Goal: Task Accomplishment & Management: Manage account settings

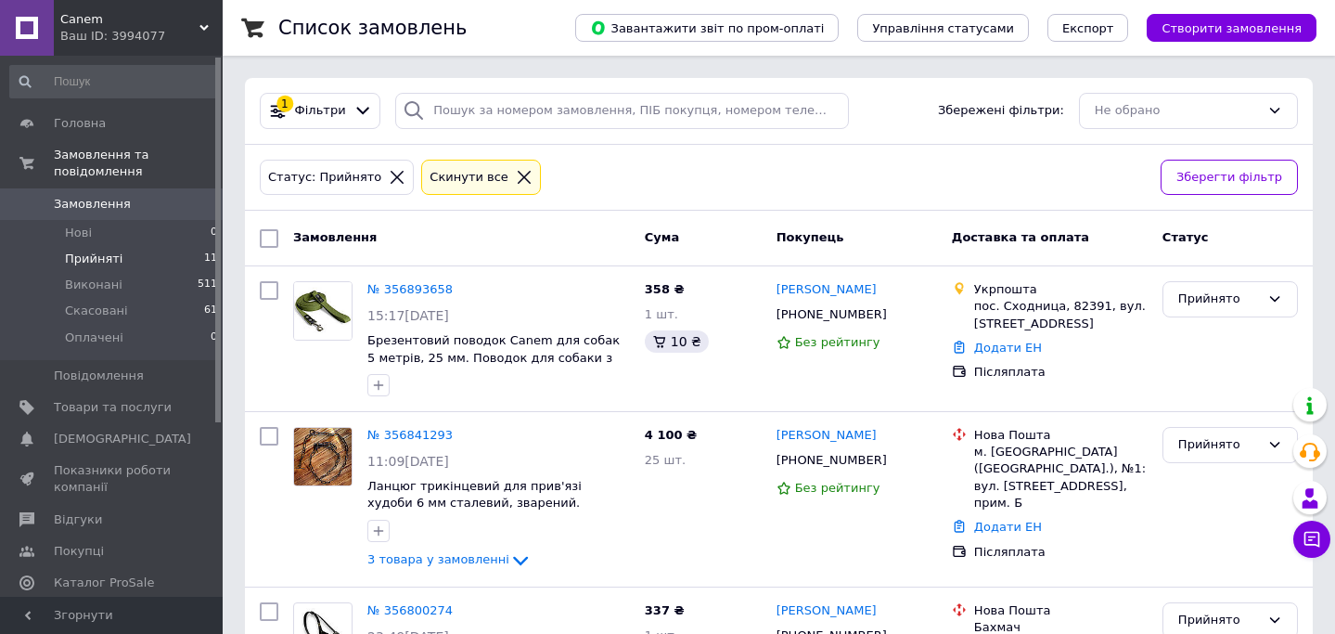
click at [423, 289] on link "№ 356893658" at bounding box center [409, 289] width 85 height 14
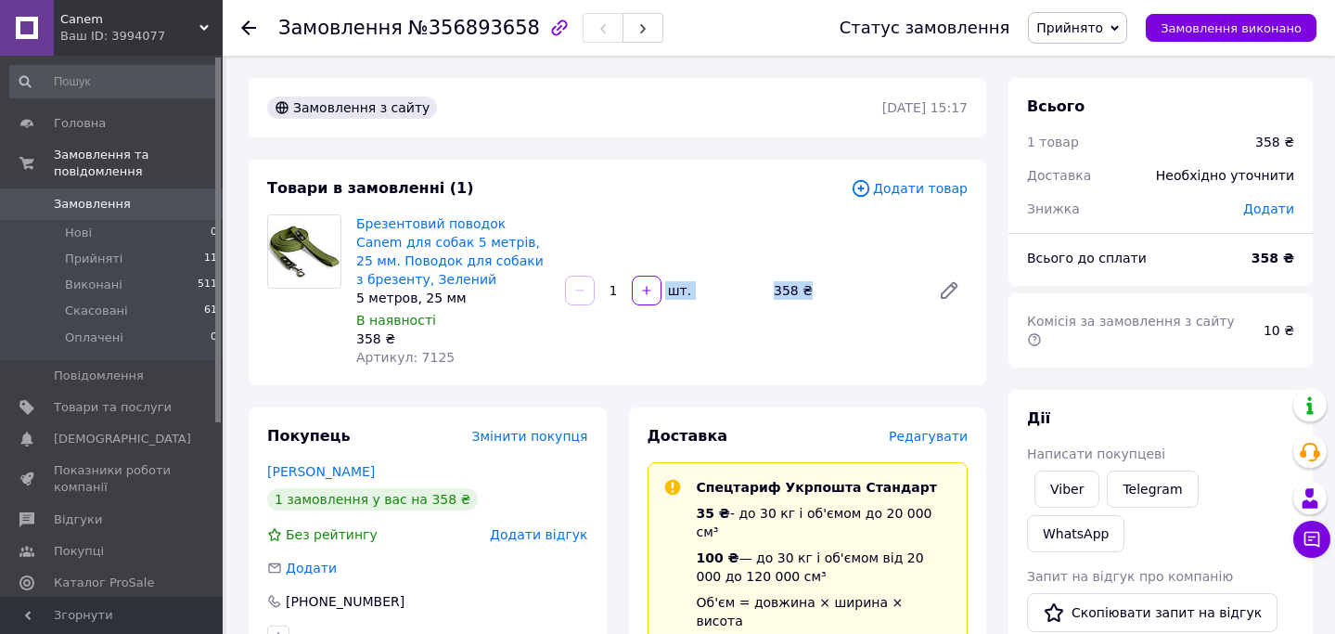
drag, startPoint x: 812, startPoint y: 310, endPoint x: 748, endPoint y: 270, distance: 75.4
click at [748, 269] on div "Брезентовий поводок Canem для собак 5 метрів, 25 мм. Поводок для собаки з брезе…" at bounding box center [662, 291] width 626 height 160
click at [748, 270] on div "Брезентовий поводок Canem для собак 5 метрів, 25 мм. Поводок для собаки з брезе…" at bounding box center [662, 291] width 626 height 160
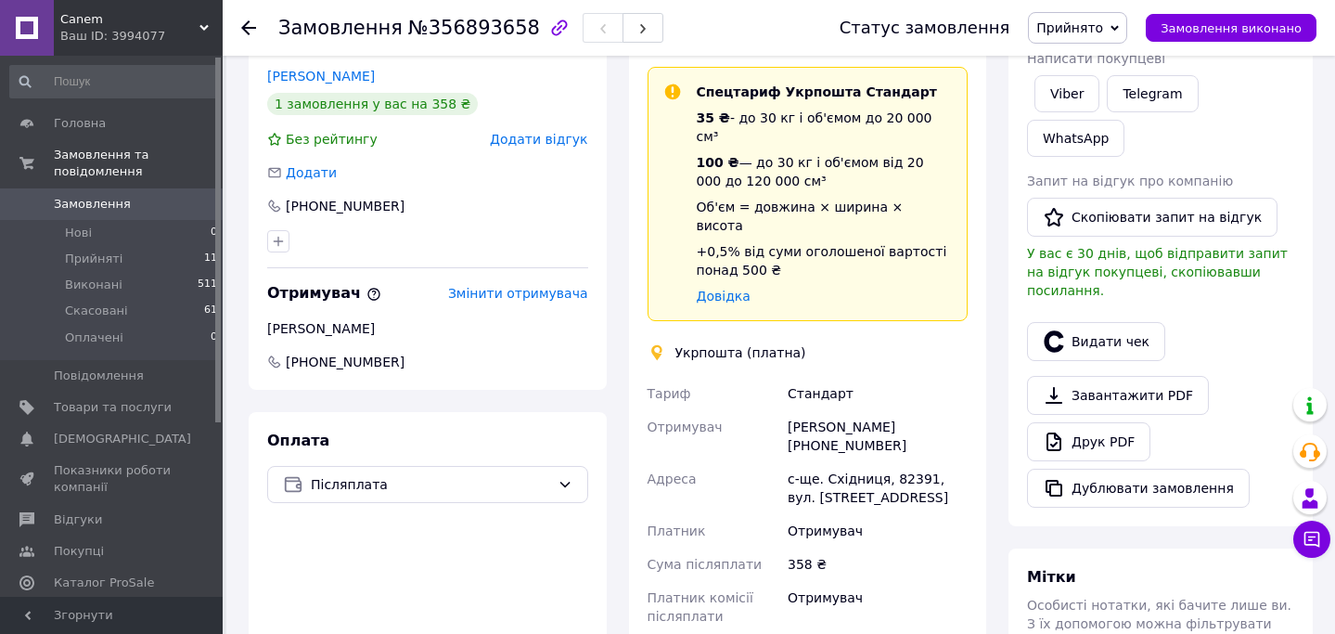
scroll to position [397, 0]
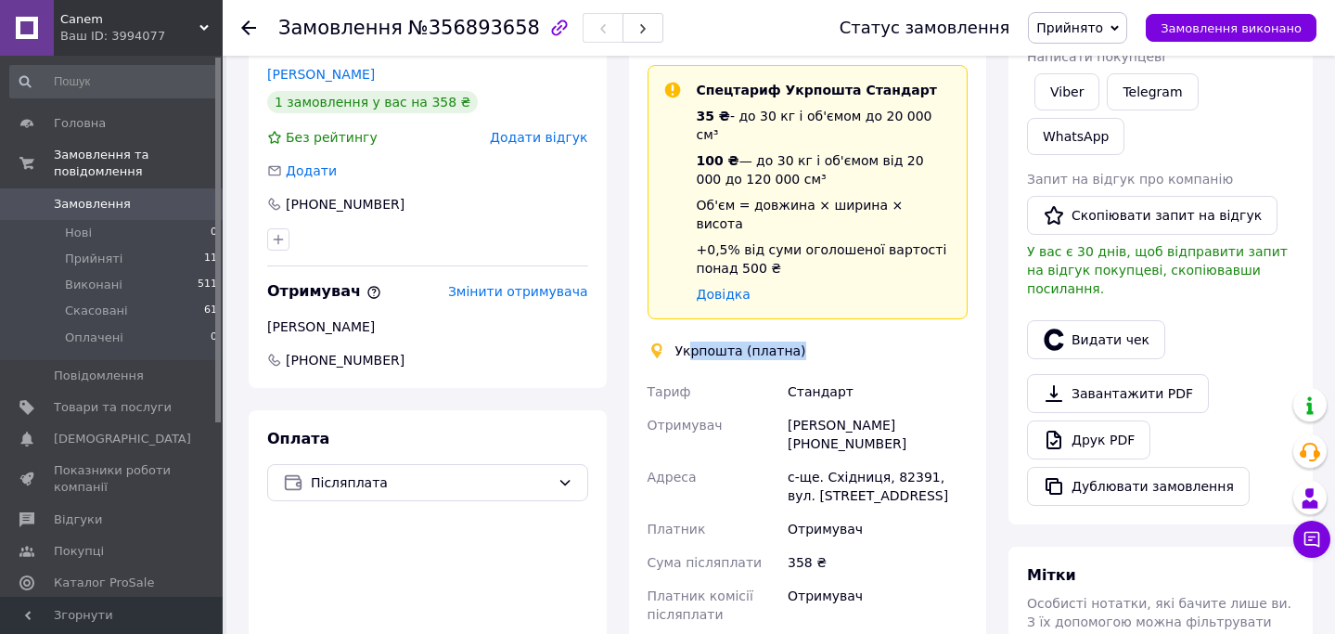
drag, startPoint x: 795, startPoint y: 316, endPoint x: 674, endPoint y: 310, distance: 121.7
click at [676, 341] on div "Укрпошта (платна)" at bounding box center [741, 350] width 140 height 19
click at [728, 375] on div "Тариф" at bounding box center [714, 391] width 141 height 33
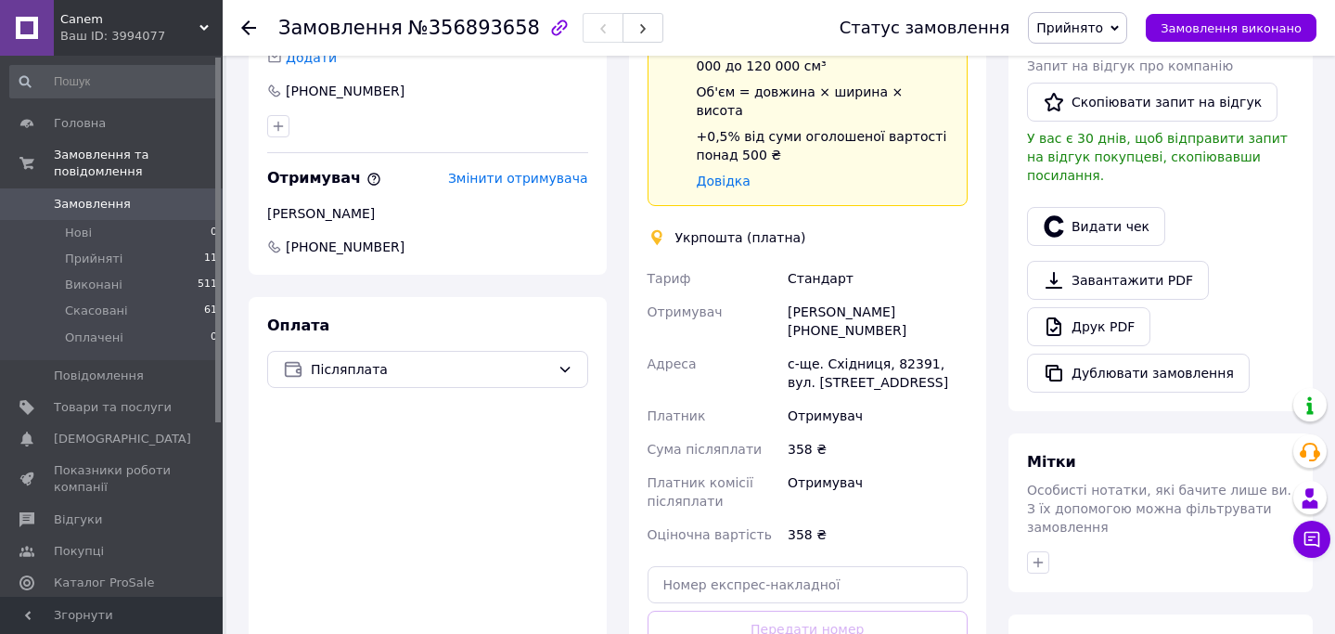
scroll to position [511, 0]
click at [909, 346] on div "с-ще. Східниця, 82391, вул. [STREET_ADDRESS]" at bounding box center [877, 372] width 187 height 52
click at [930, 294] on div "[PERSON_NAME] [PHONE_NUMBER]" at bounding box center [877, 320] width 187 height 52
click at [875, 346] on div "с-ще. Східниця, 82391, вул. [STREET_ADDRESS]" at bounding box center [877, 372] width 187 height 52
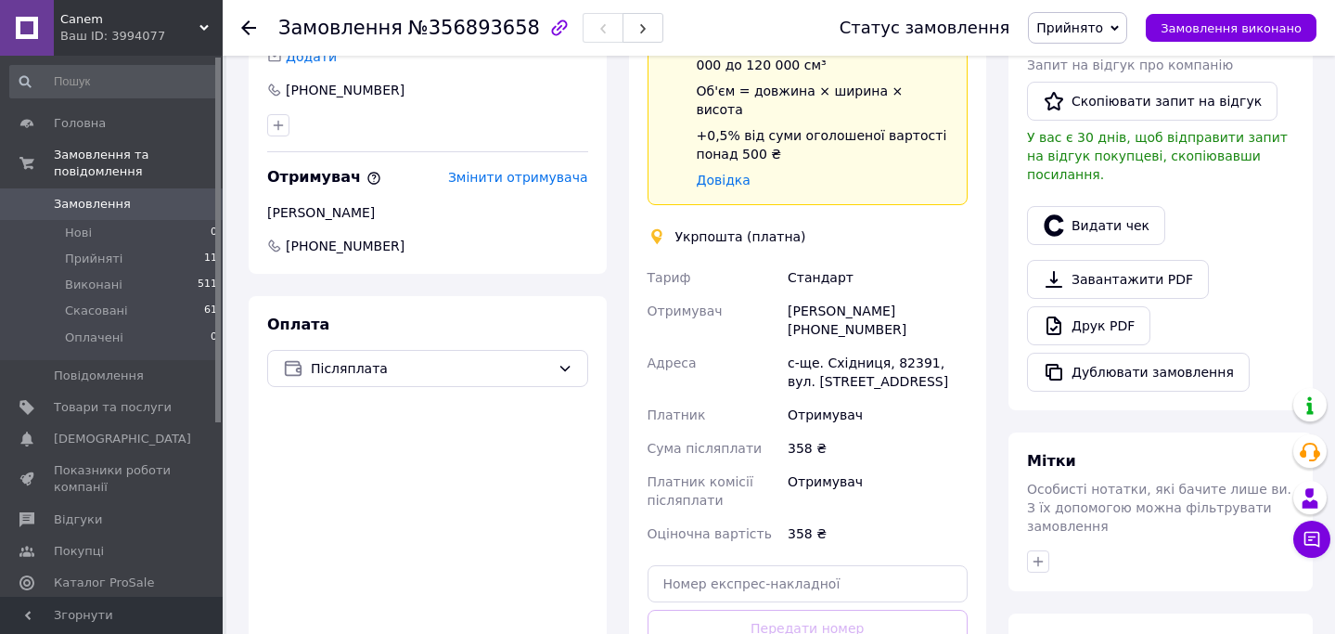
click at [875, 346] on div "с-ще. Східниця, 82391, вул. [STREET_ADDRESS]" at bounding box center [877, 372] width 187 height 52
click at [909, 398] on div "Отримувач" at bounding box center [877, 414] width 187 height 33
drag, startPoint x: 892, startPoint y: 348, endPoint x: 790, endPoint y: 342, distance: 101.3
click at [790, 346] on div "с-ще. Східниця, 82391, вул. [STREET_ADDRESS]" at bounding box center [877, 372] width 187 height 52
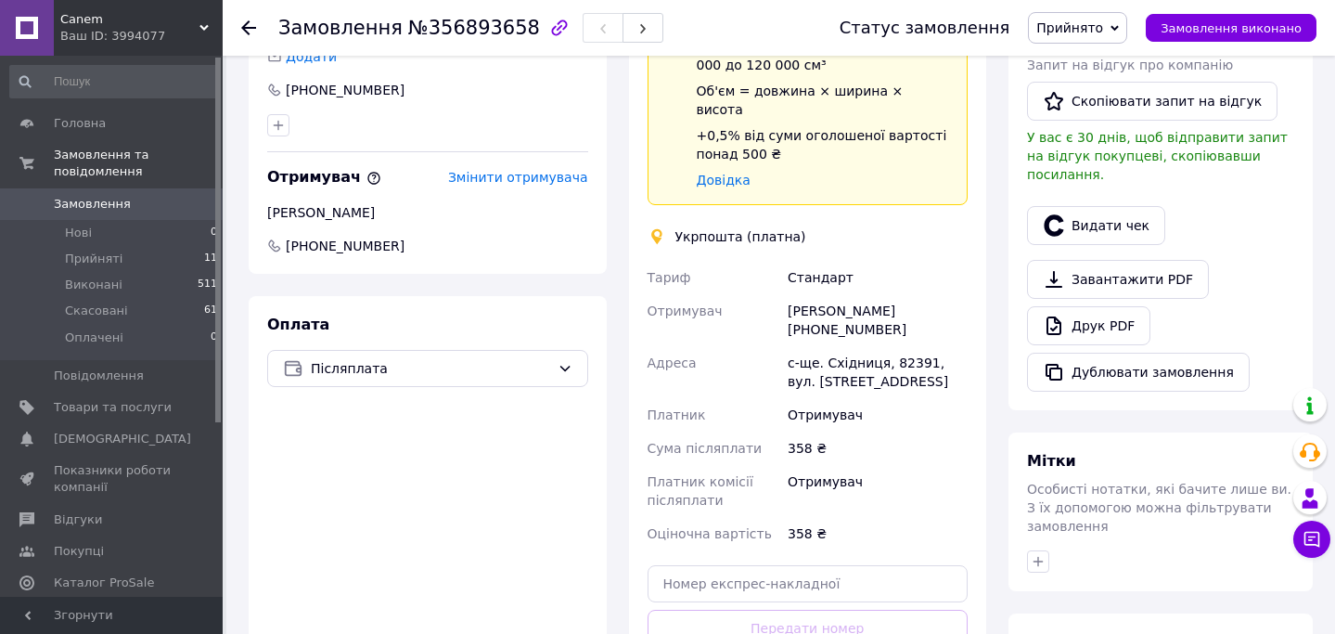
click at [889, 357] on div "с-ще. Східниця, 82391, вул. [STREET_ADDRESS]" at bounding box center [877, 372] width 187 height 52
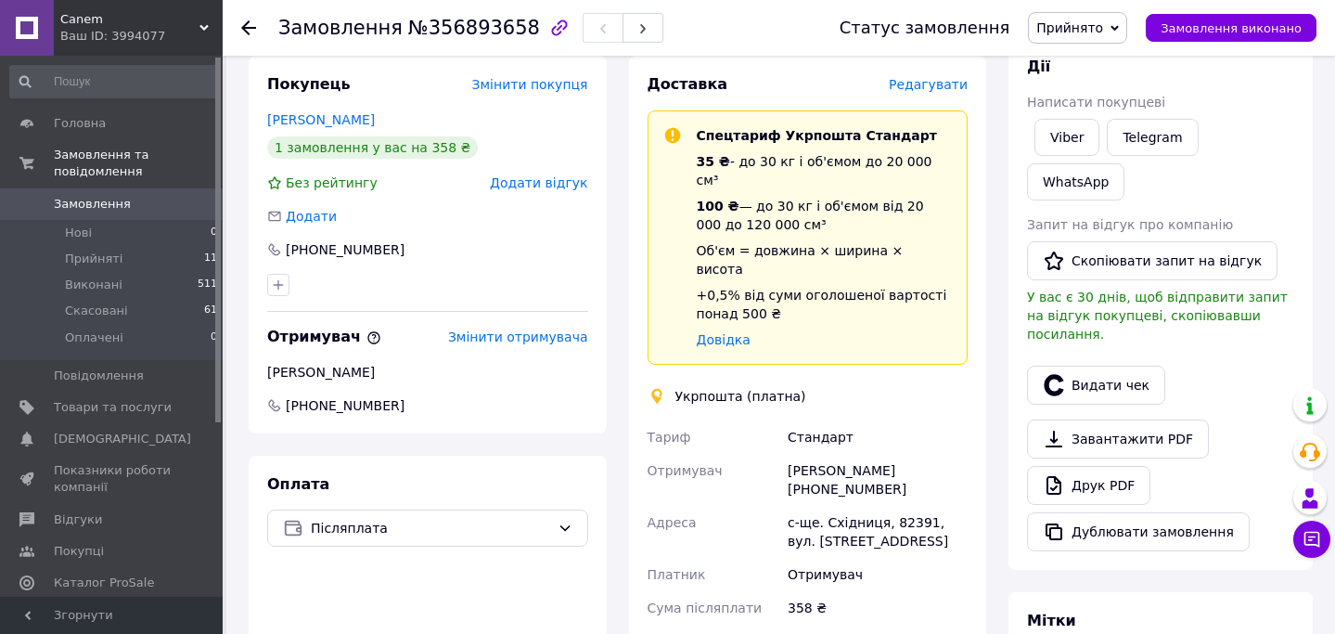
scroll to position [342, 0]
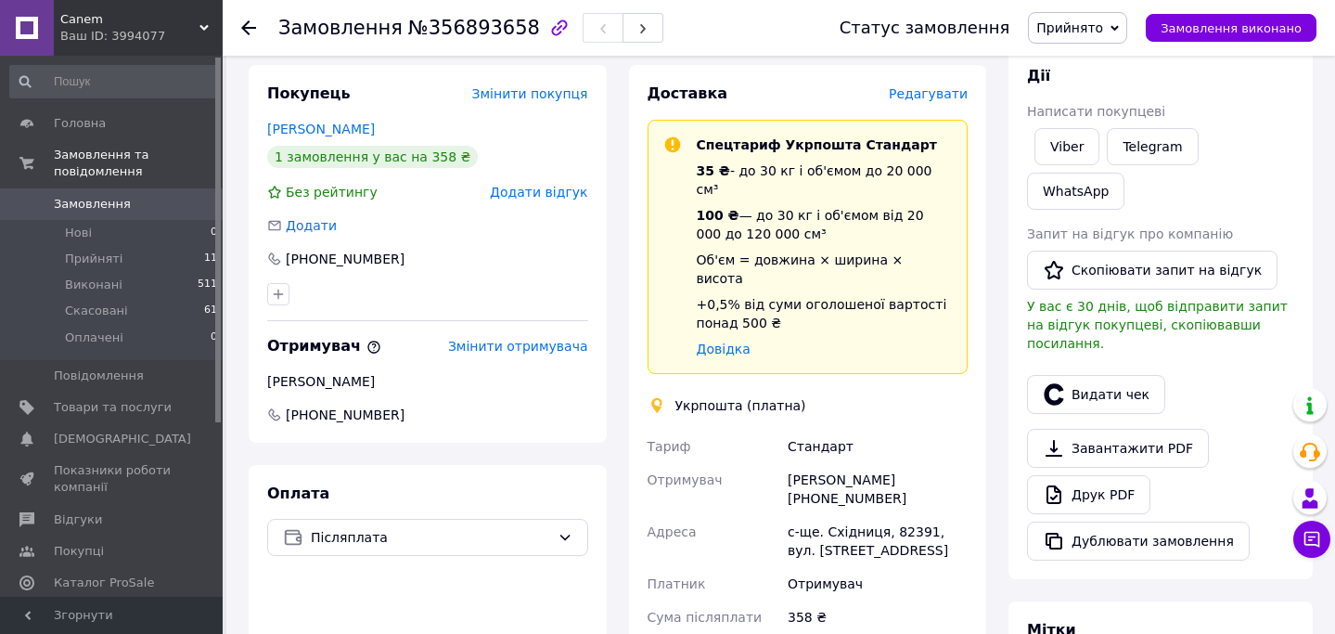
click at [844, 471] on div "[PERSON_NAME] [PHONE_NUMBER]" at bounding box center [877, 489] width 187 height 52
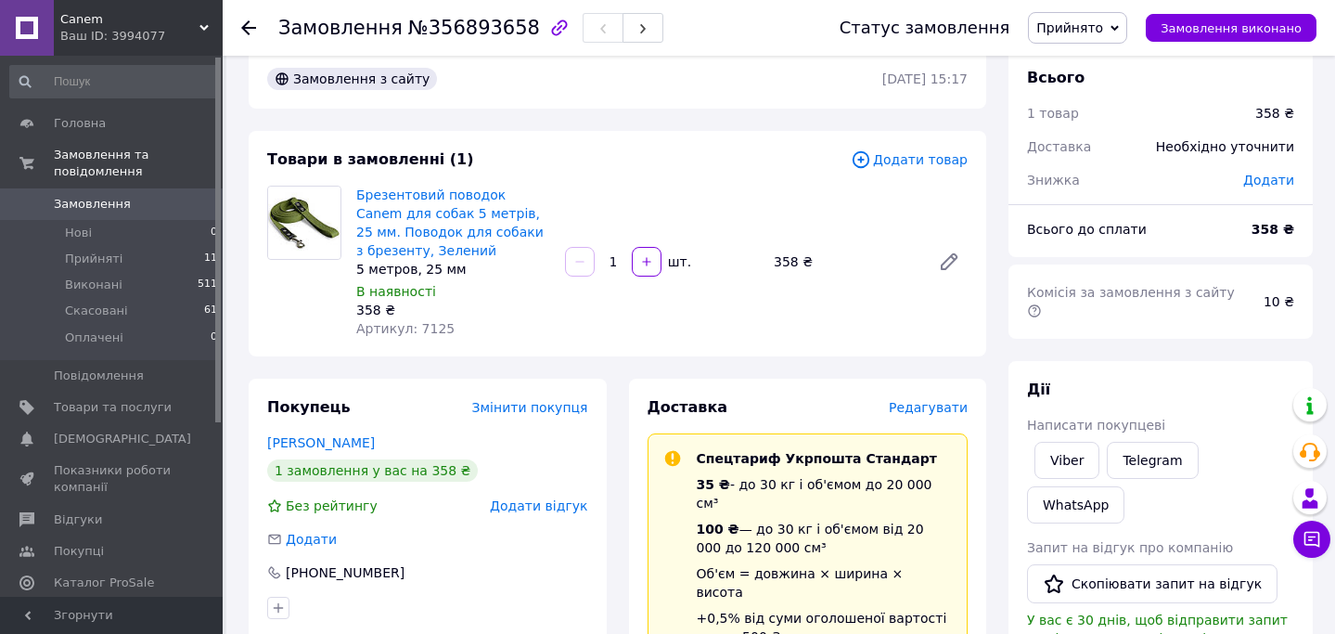
scroll to position [0, 0]
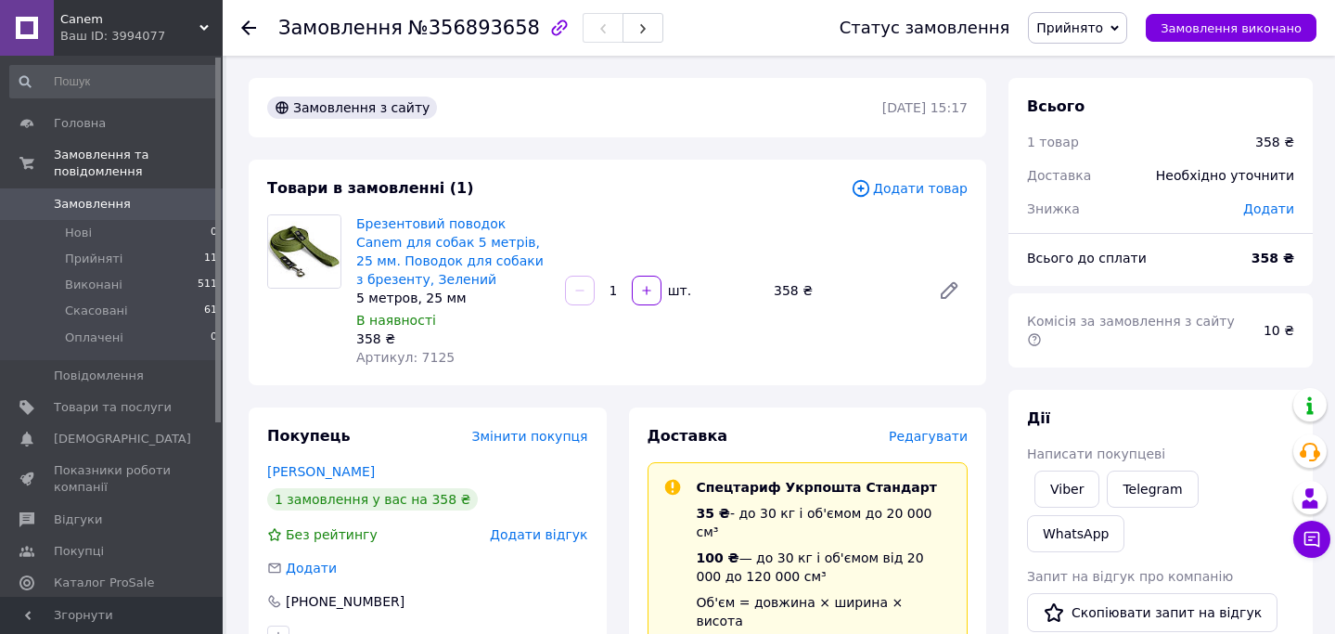
click at [249, 32] on use at bounding box center [248, 27] width 15 height 15
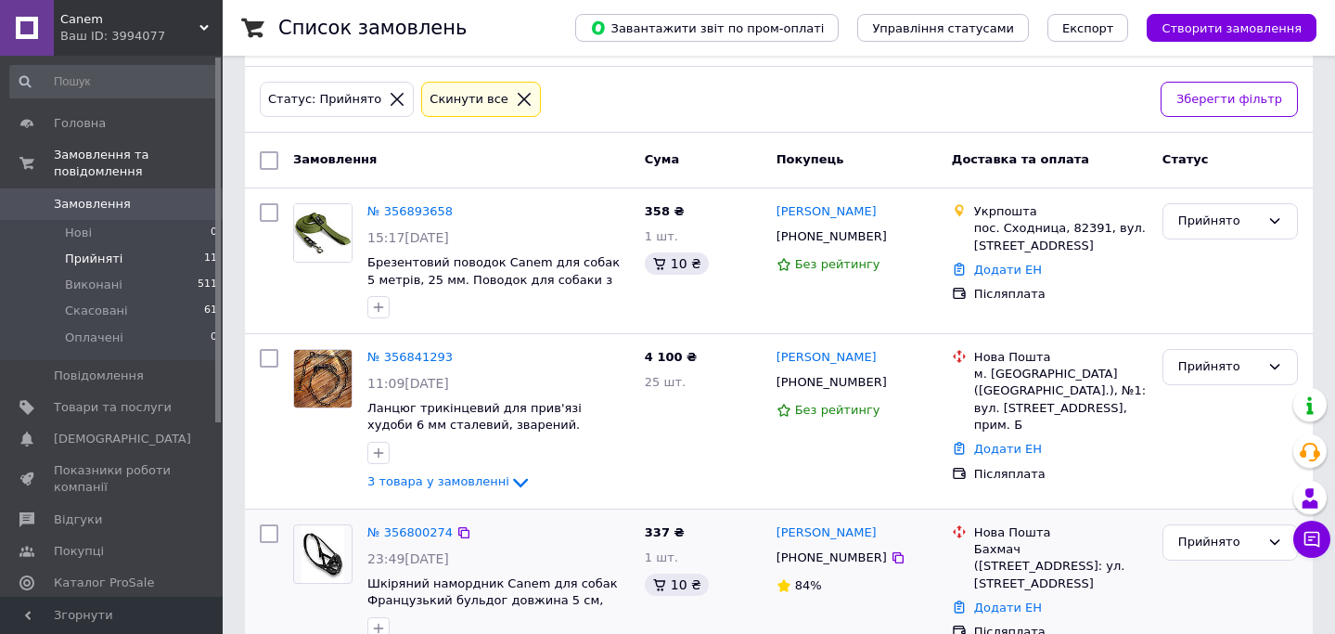
scroll to position [72, 0]
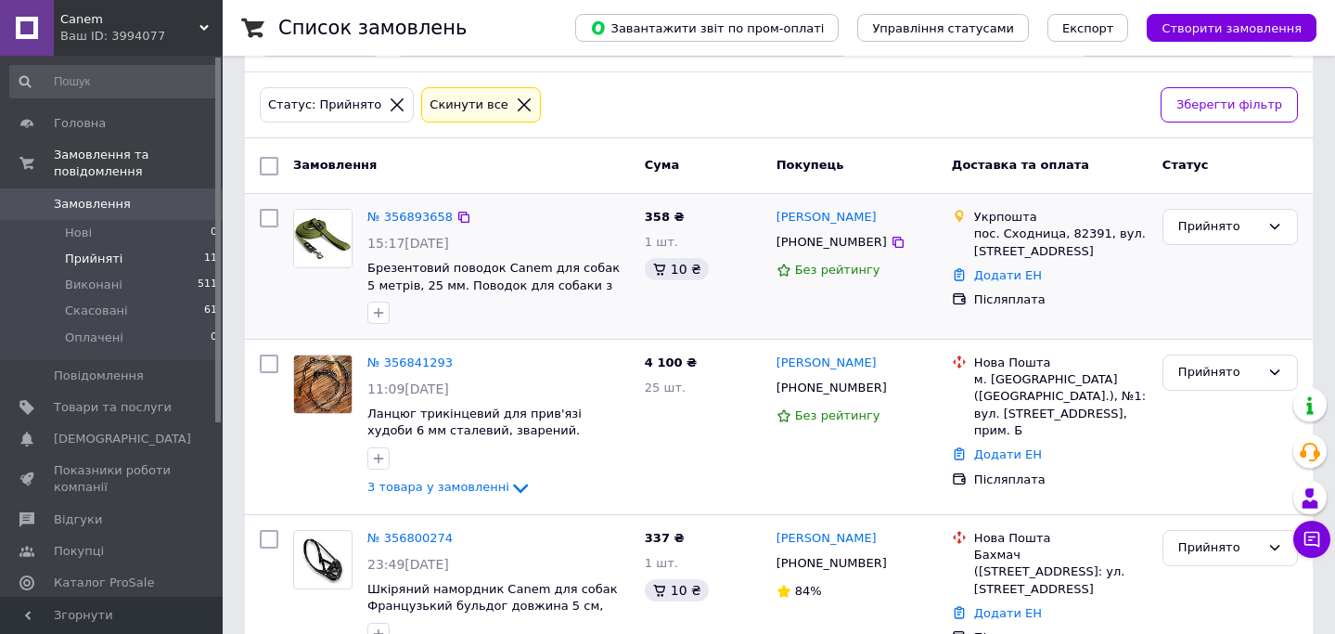
click at [407, 202] on div "№ 356893658 15:17, 12.08.2025 Брезентовий поводок Canem для собак 5 метрів, 25 …" at bounding box center [498, 266] width 277 height 130
click at [407, 213] on link "№ 356893658" at bounding box center [409, 217] width 85 height 14
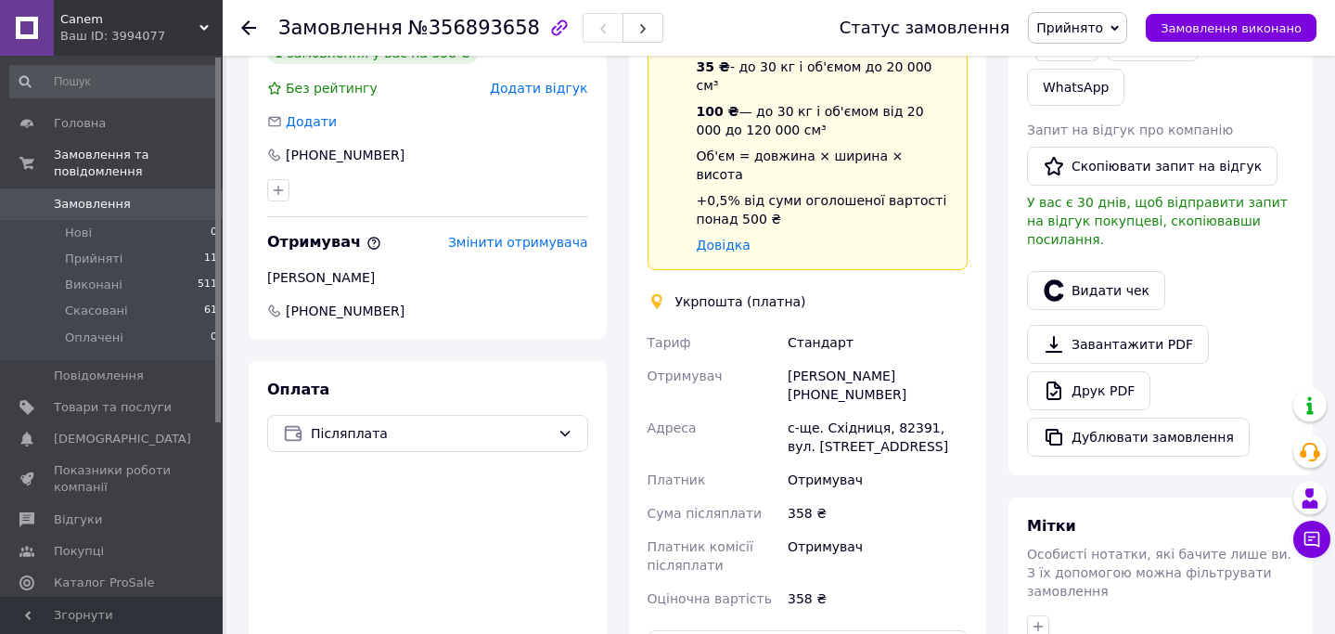
scroll to position [462, 0]
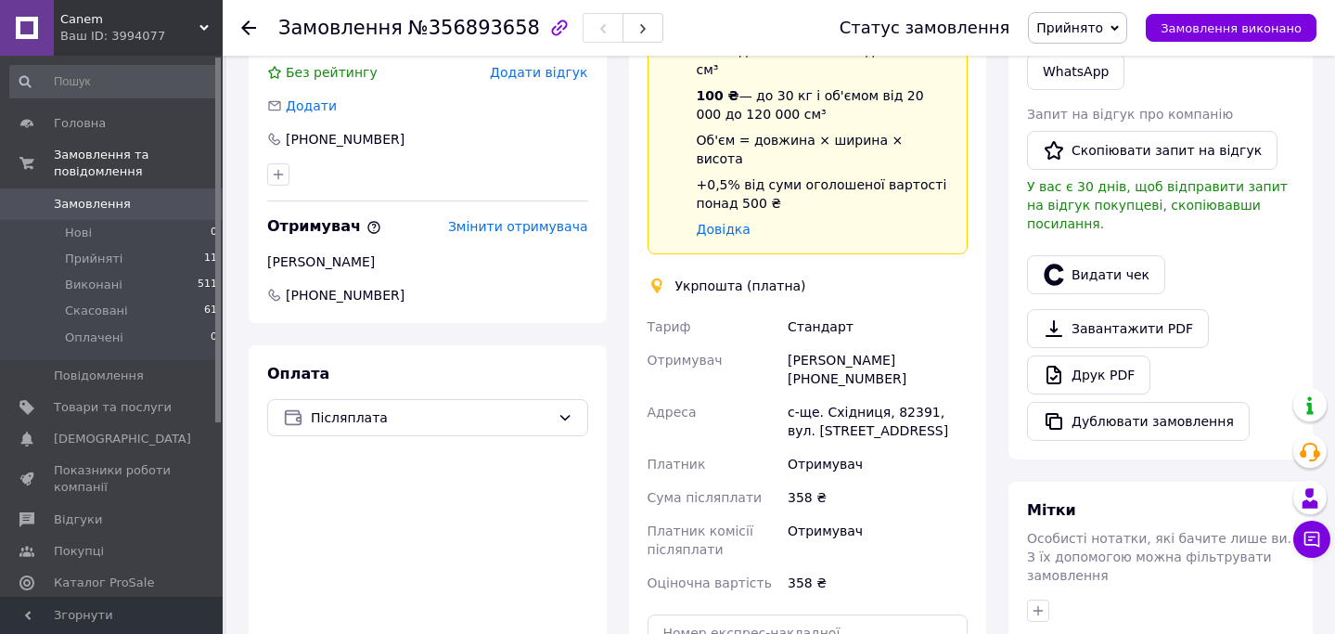
click at [849, 343] on div "[PERSON_NAME] [PHONE_NUMBER]" at bounding box center [877, 369] width 187 height 52
drag, startPoint x: 886, startPoint y: 344, endPoint x: 789, endPoint y: 335, distance: 97.8
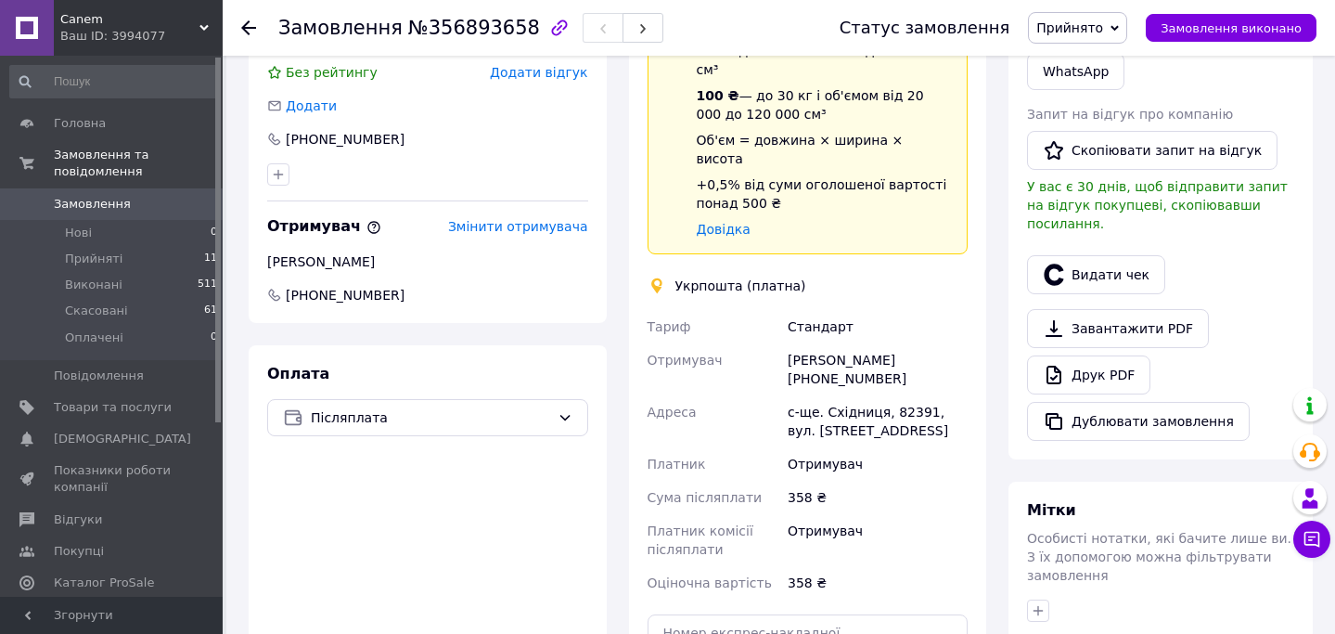
click at [788, 343] on div "[PERSON_NAME] [PHONE_NUMBER]" at bounding box center [877, 369] width 187 height 52
copy div "[PHONE_NUMBER]"
click at [813, 447] on div "Отримувач" at bounding box center [877, 463] width 187 height 33
click at [906, 343] on div "[PERSON_NAME] [PHONE_NUMBER]" at bounding box center [877, 369] width 187 height 52
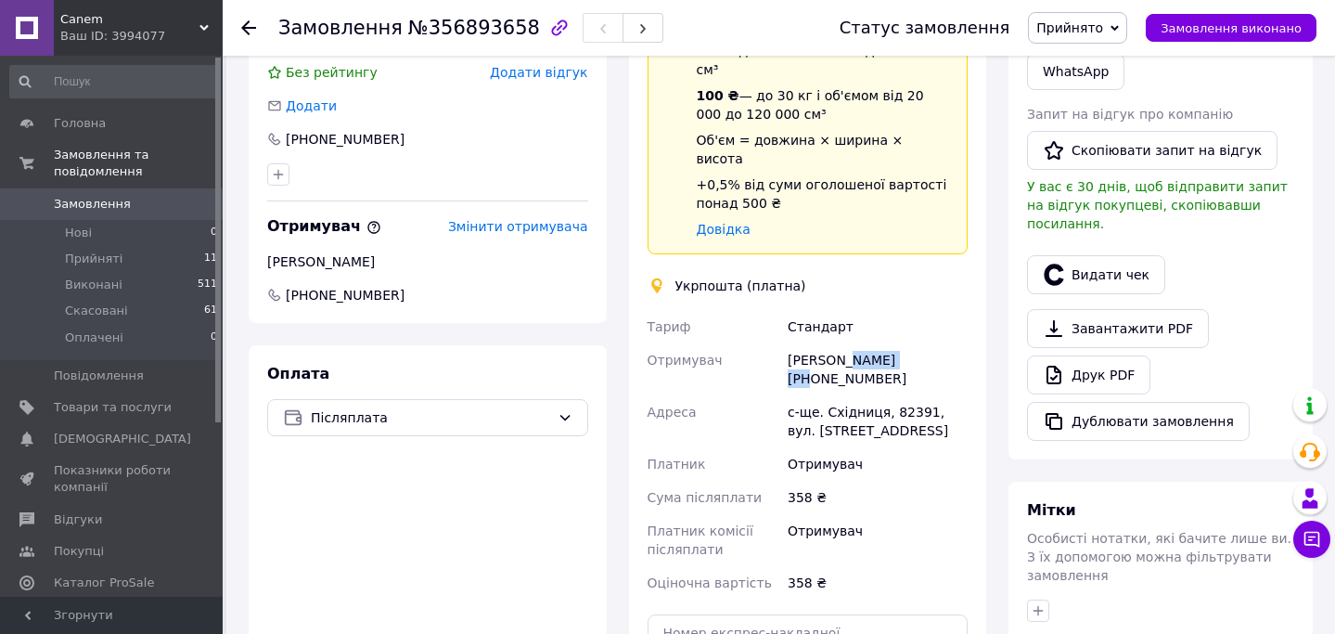
copy div "[PERSON_NAME]"
click at [802, 343] on div "[PERSON_NAME] [PHONE_NUMBER]" at bounding box center [877, 369] width 187 height 52
copy div "Надежда"
click at [865, 395] on div "с-ще. Східниця, 82391, вул. [STREET_ADDRESS]" at bounding box center [877, 421] width 187 height 52
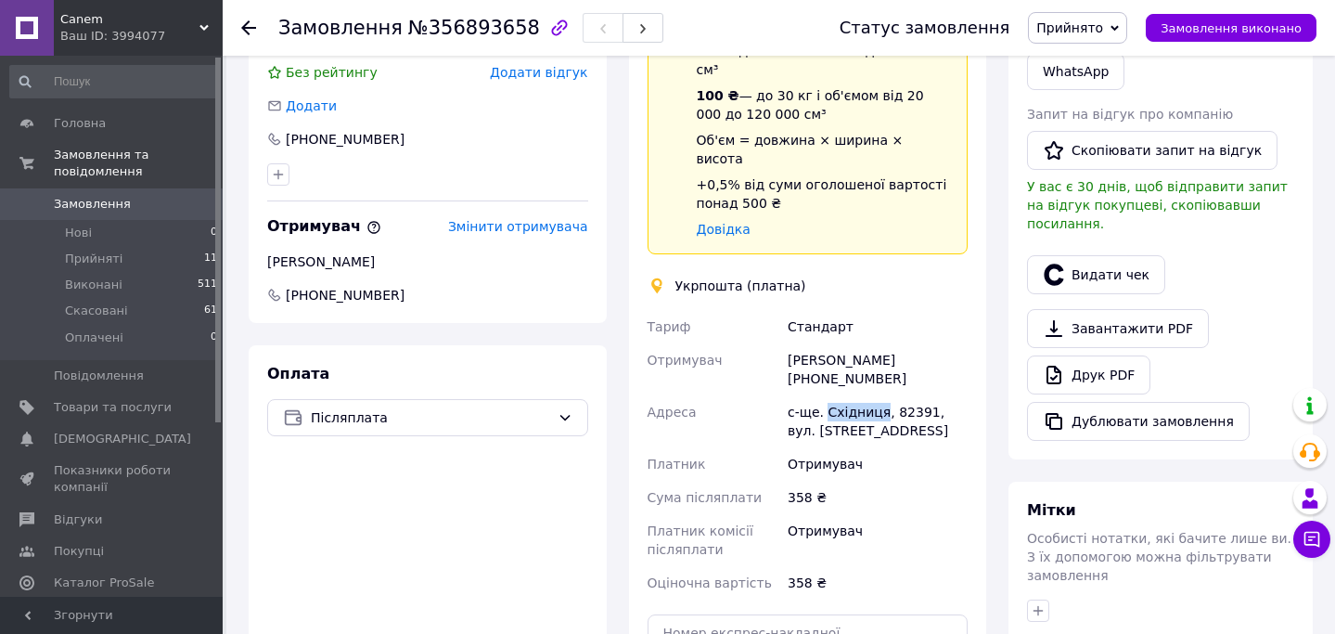
click at [865, 395] on div "с-ще. Східниця, 82391, вул. [STREET_ADDRESS]" at bounding box center [877, 421] width 187 height 52
copy div "Східниця"
click at [581, 245] on div "Покупець Змінити покупця [PERSON_NAME] 1 замовлення у вас на 358 ₴ Без рейтингу…" at bounding box center [428, 134] width 358 height 378
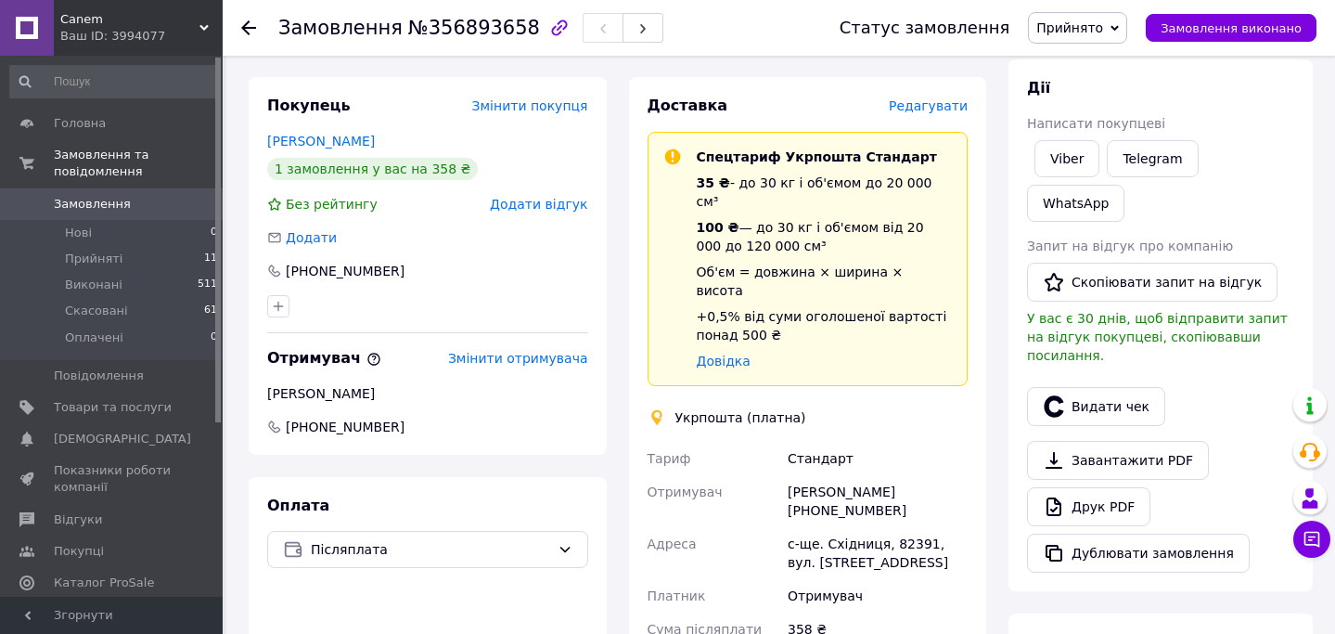
scroll to position [0, 0]
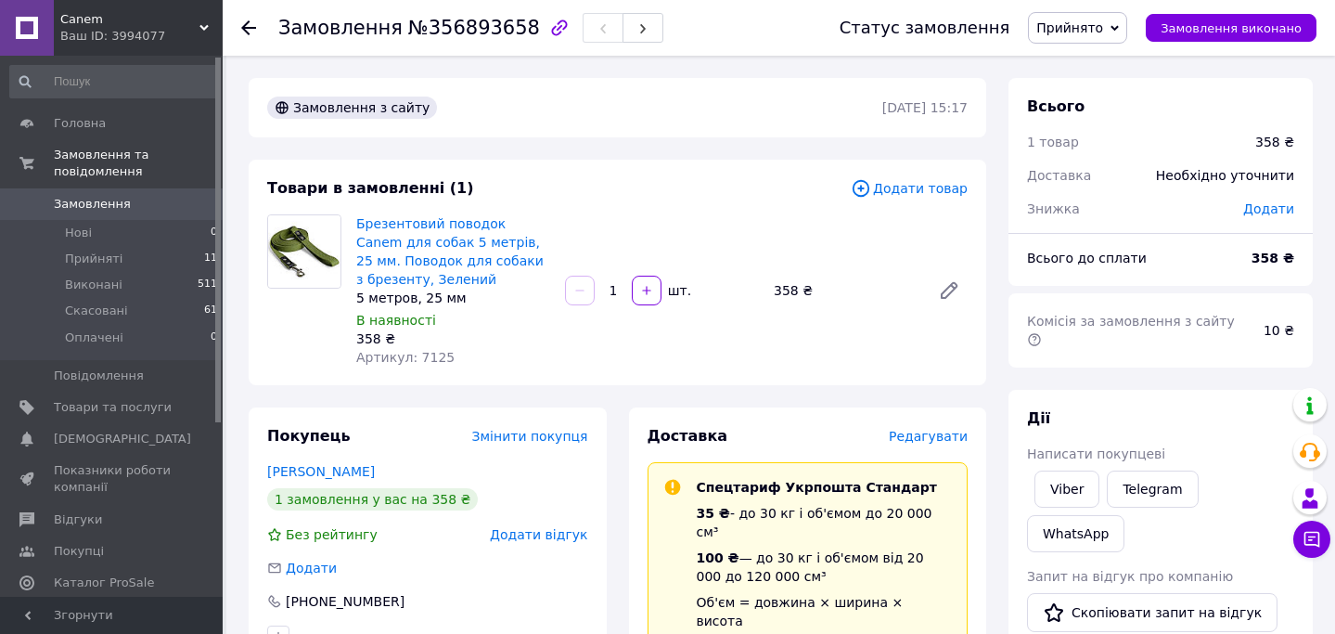
click at [241, 15] on div at bounding box center [259, 28] width 37 height 56
click at [241, 16] on div at bounding box center [259, 28] width 37 height 56
click at [242, 23] on icon at bounding box center [248, 27] width 15 height 15
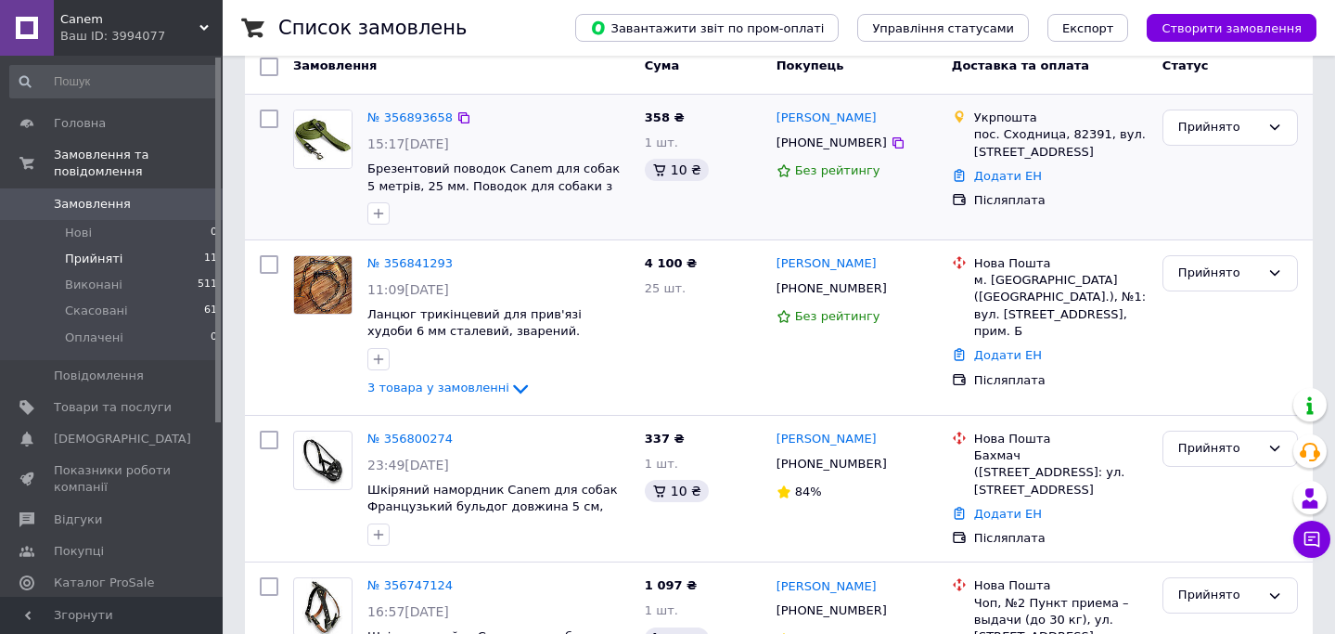
scroll to position [203, 0]
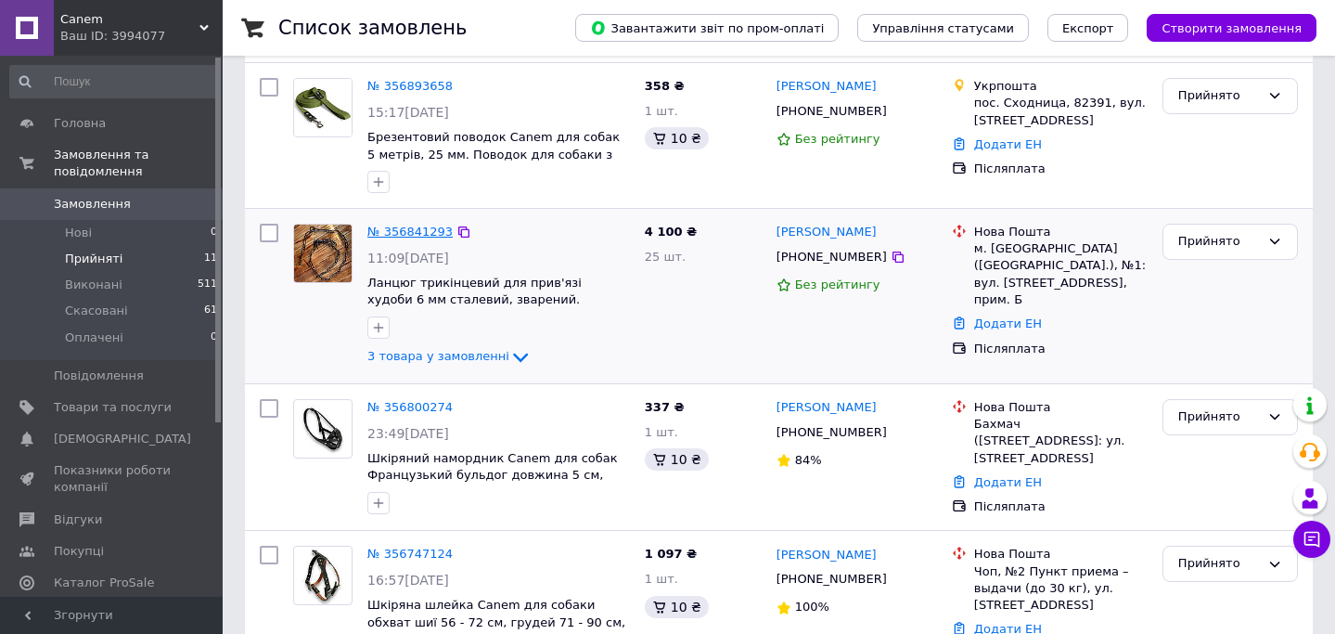
click at [391, 232] on link "№ 356841293" at bounding box center [409, 232] width 85 height 14
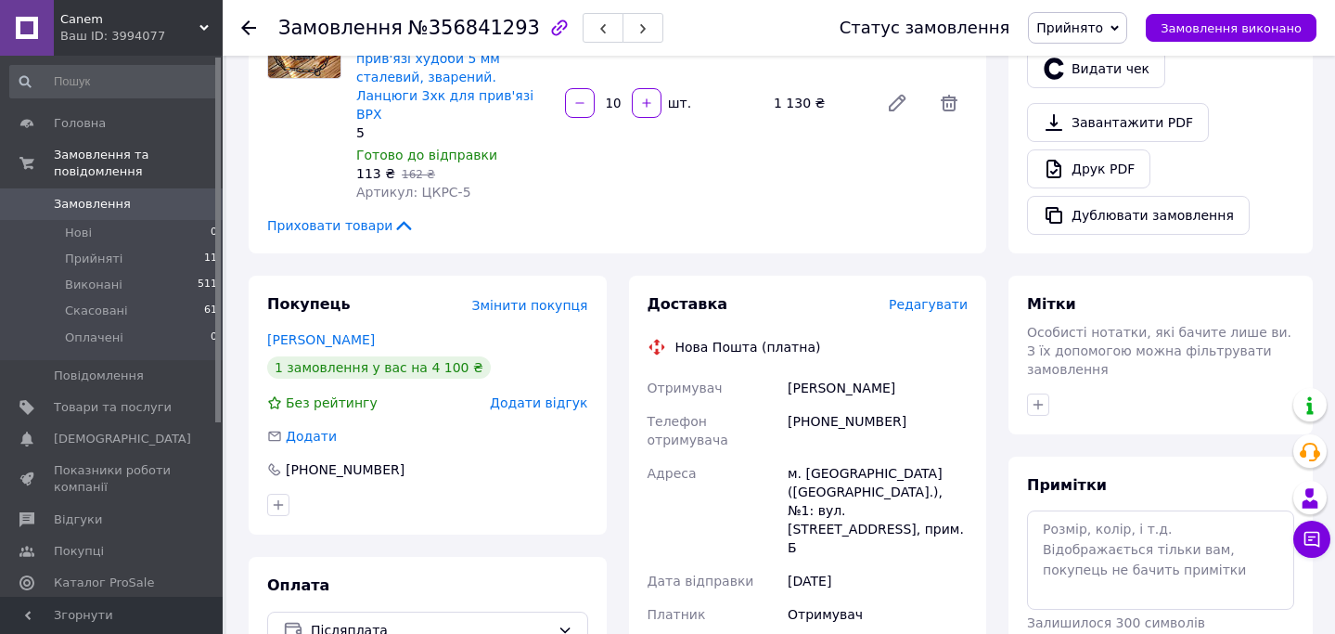
scroll to position [615, 0]
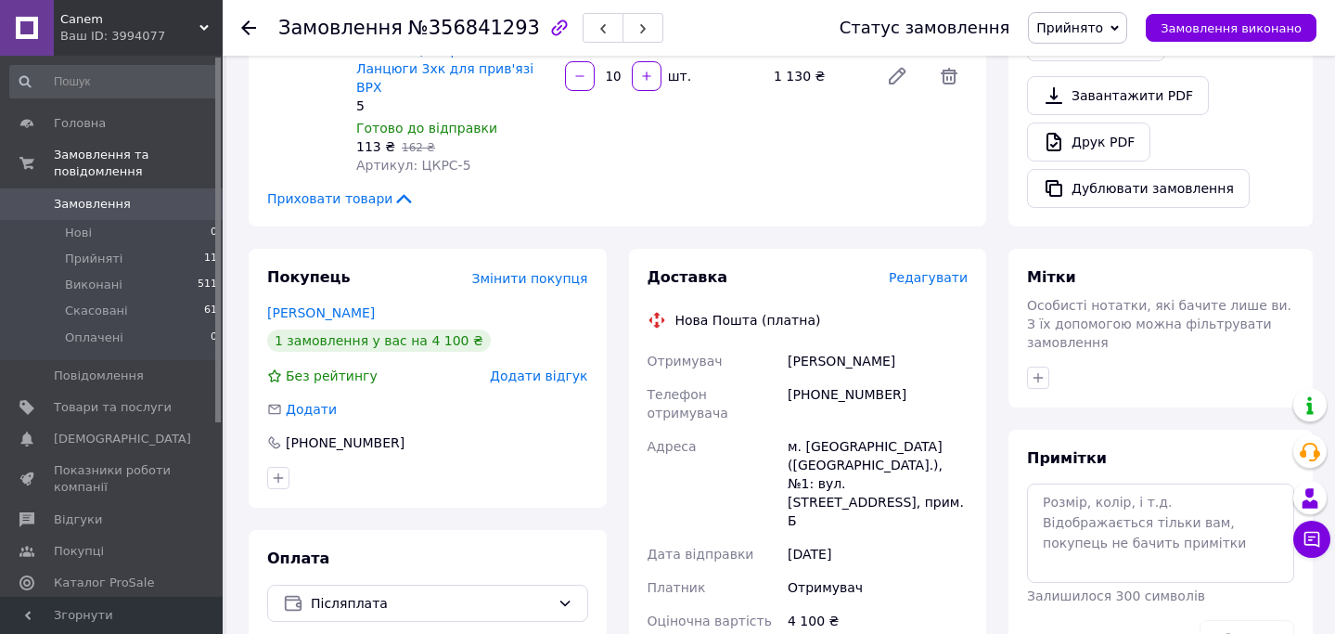
click at [954, 270] on span "Редагувати" at bounding box center [928, 277] width 79 height 15
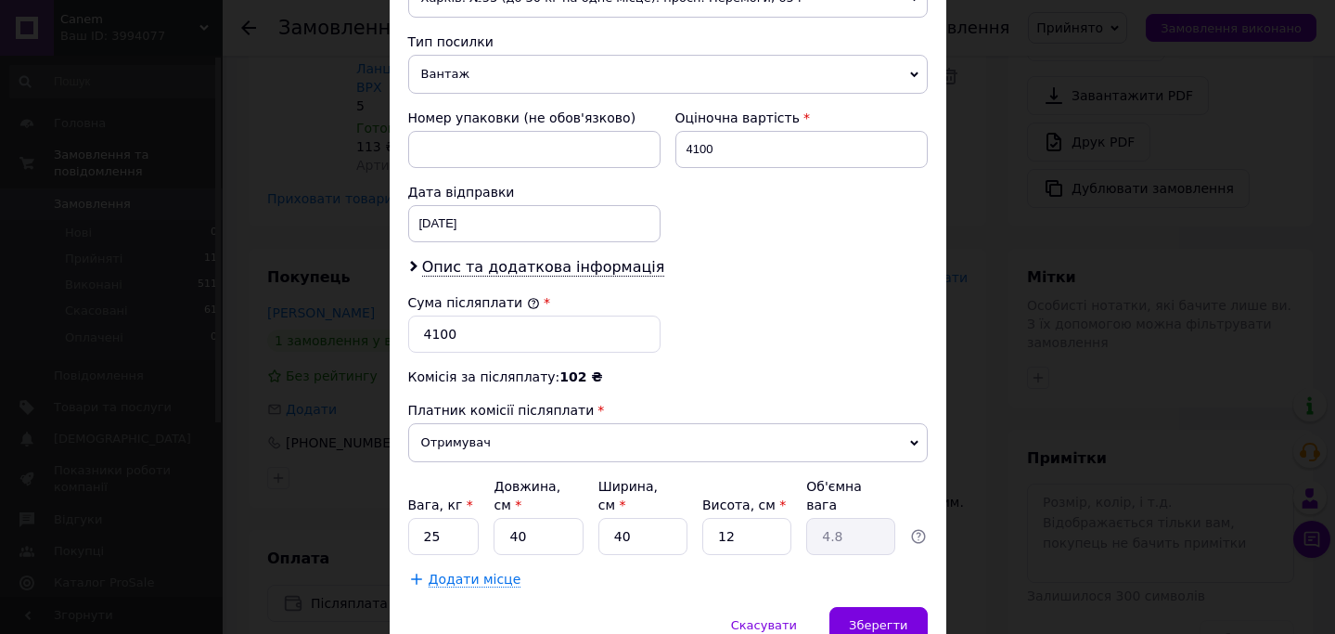
scroll to position [801, 0]
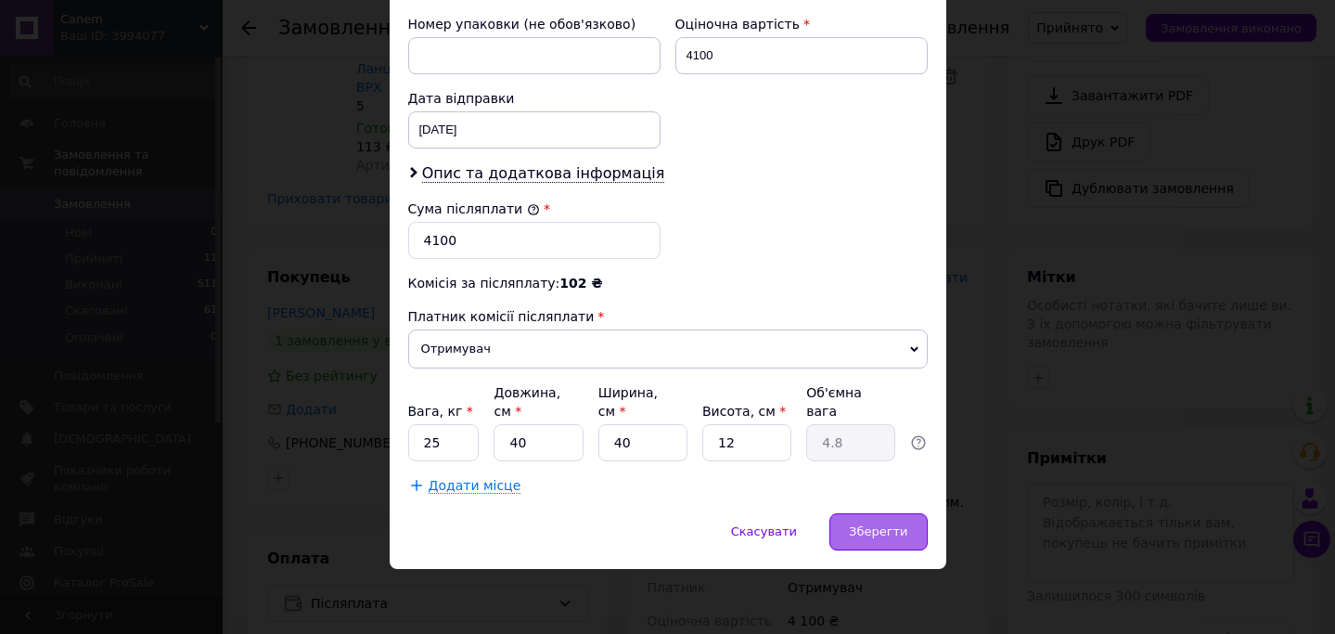
click at [895, 513] on div "Зберегти" at bounding box center [877, 531] width 97 height 37
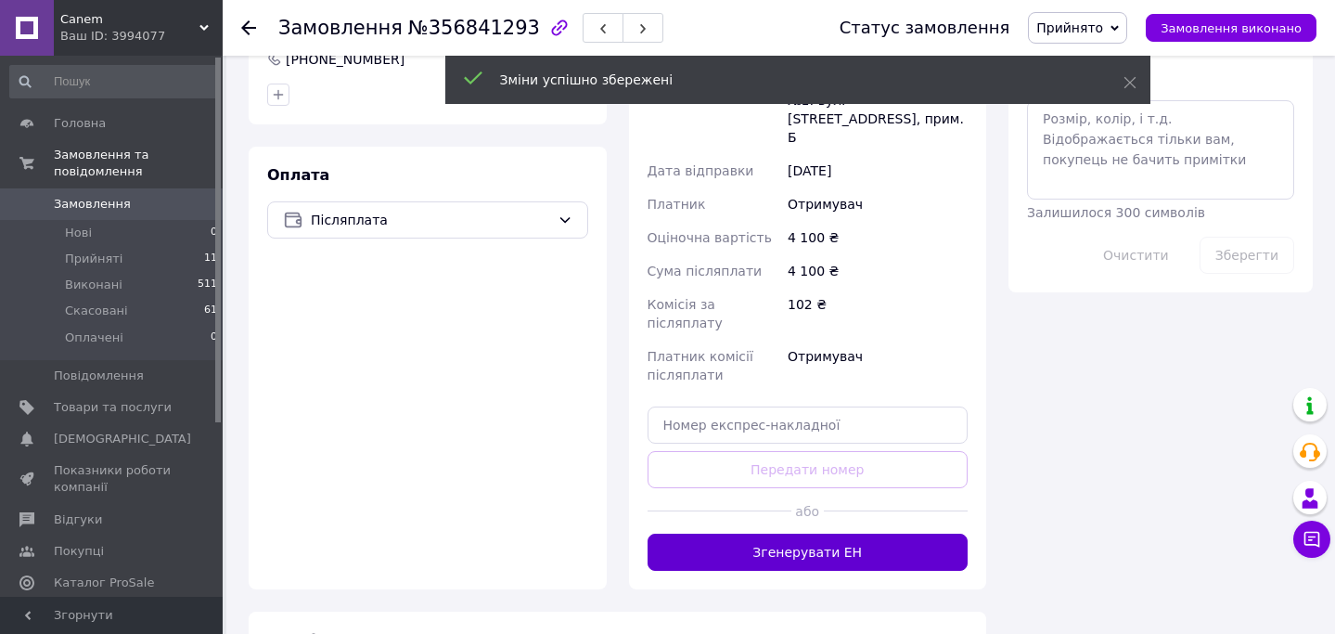
click at [834, 533] on button "Згенерувати ЕН" at bounding box center [808, 551] width 321 height 37
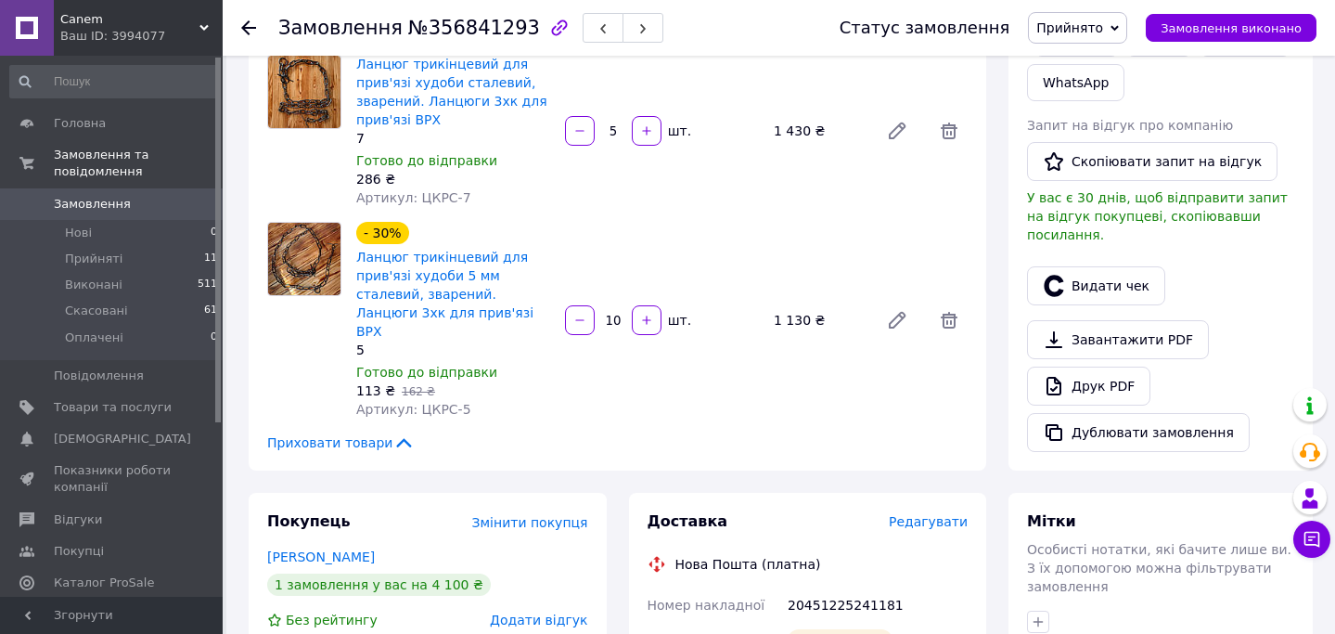
scroll to position [357, 0]
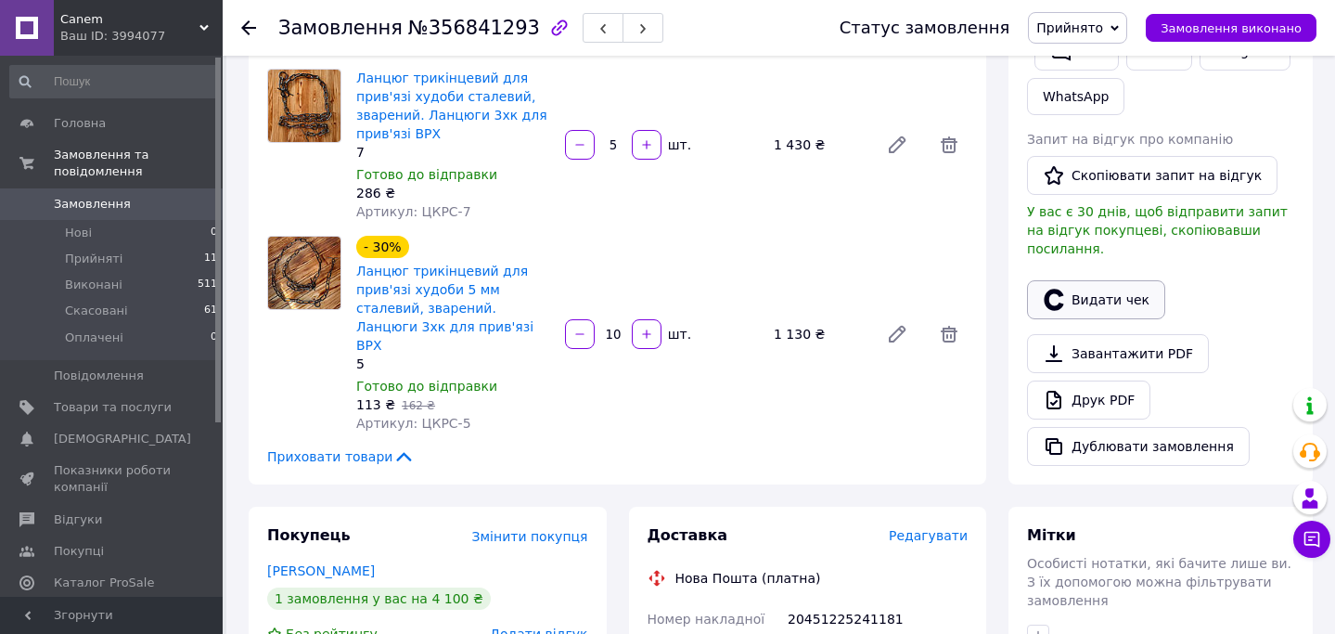
click at [1079, 282] on button "Видати чек" at bounding box center [1096, 299] width 138 height 39
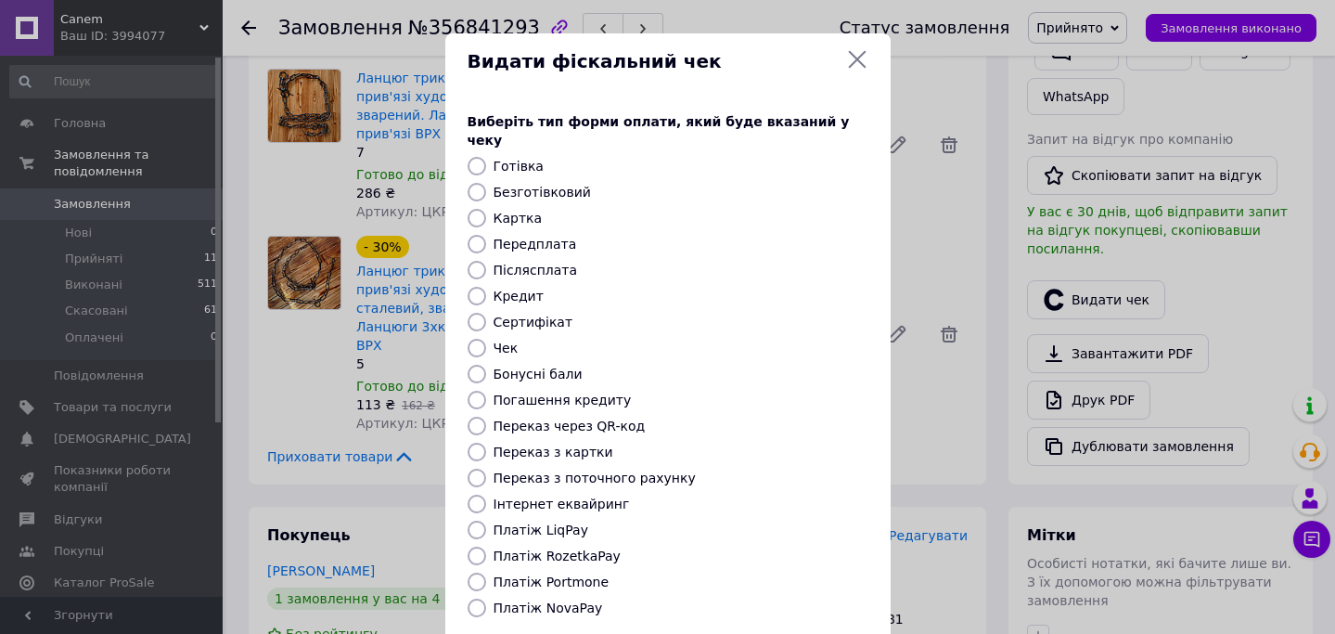
scroll to position [163, 0]
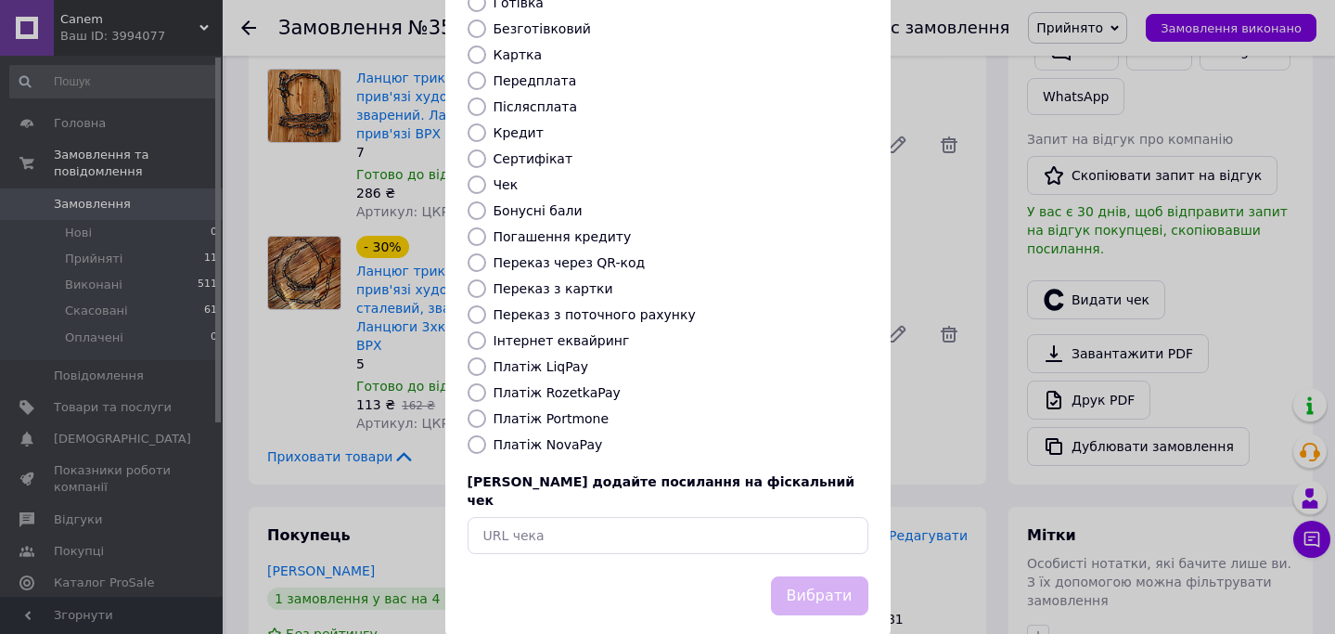
click at [570, 437] on label "Платіж NovaPay" at bounding box center [548, 444] width 109 height 15
click at [486, 435] on input "Платіж NovaPay" at bounding box center [477, 444] width 19 height 19
radio input "true"
click at [825, 576] on button "Вибрати" at bounding box center [819, 596] width 97 height 40
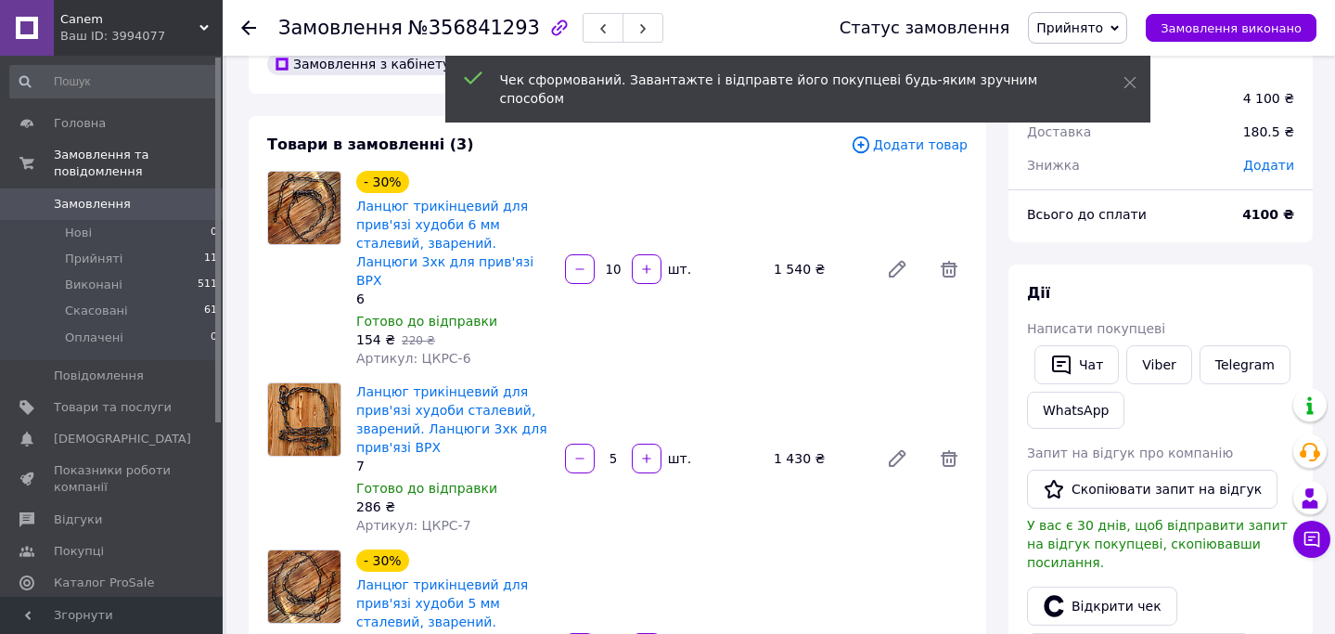
scroll to position [0, 0]
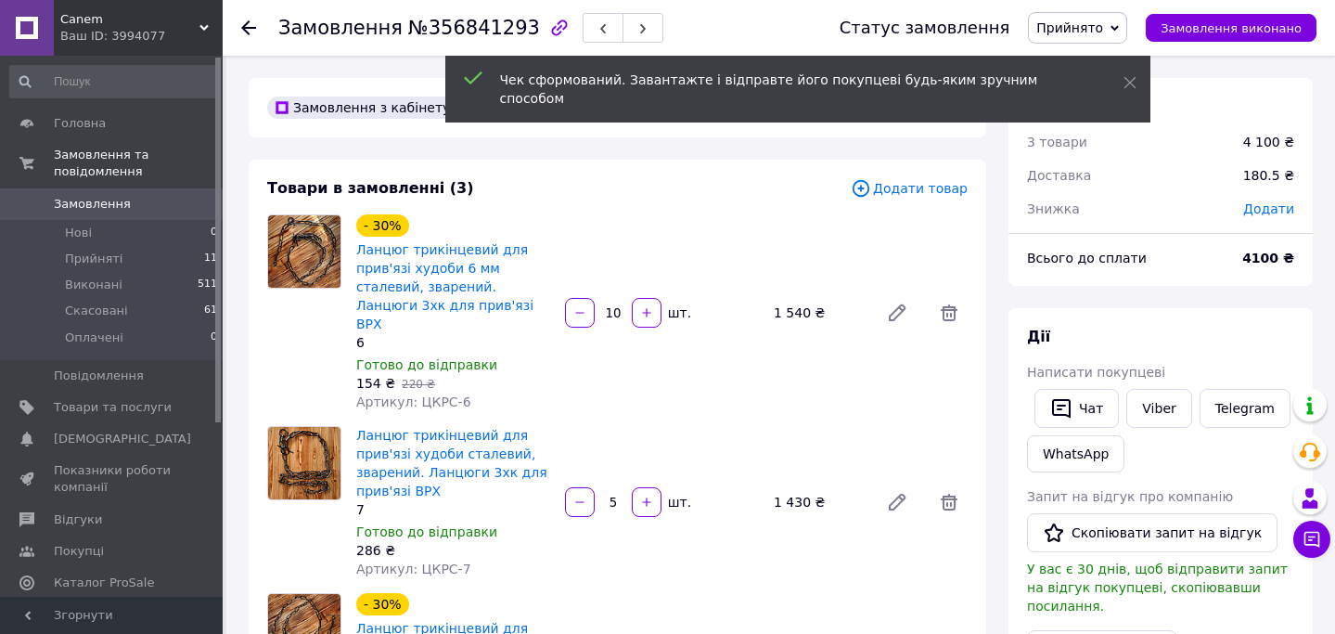
click at [250, 23] on icon at bounding box center [248, 27] width 15 height 15
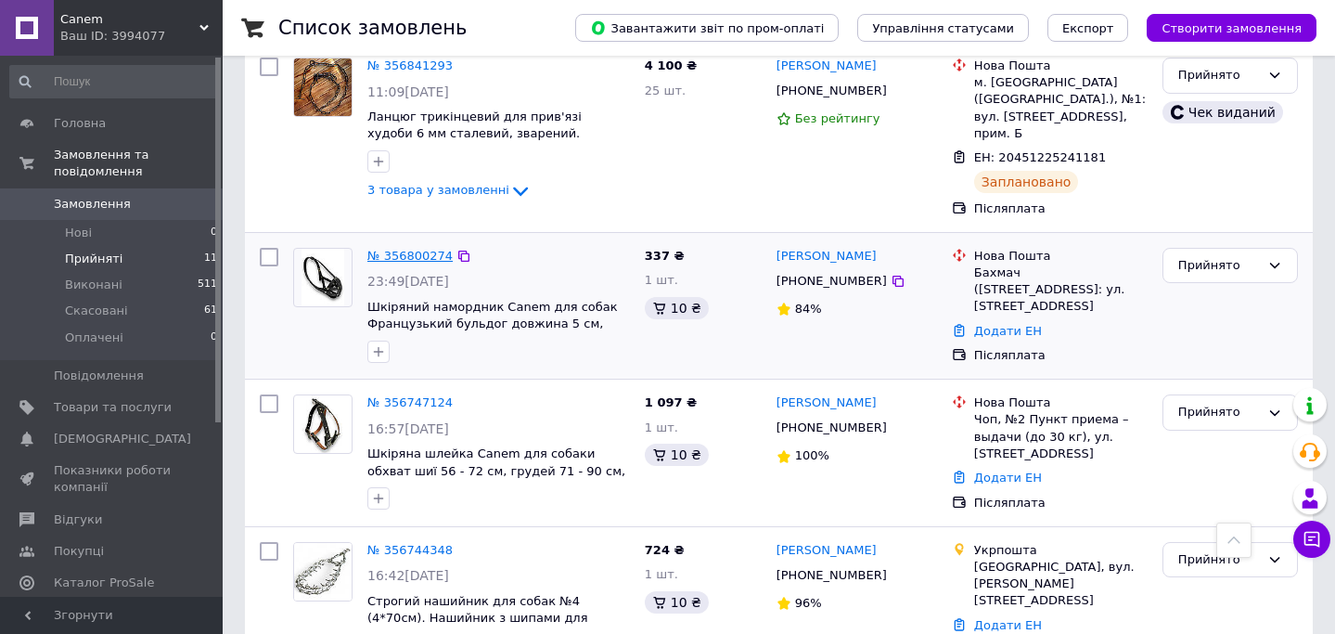
click at [429, 249] on link "№ 356800274" at bounding box center [409, 256] width 85 height 14
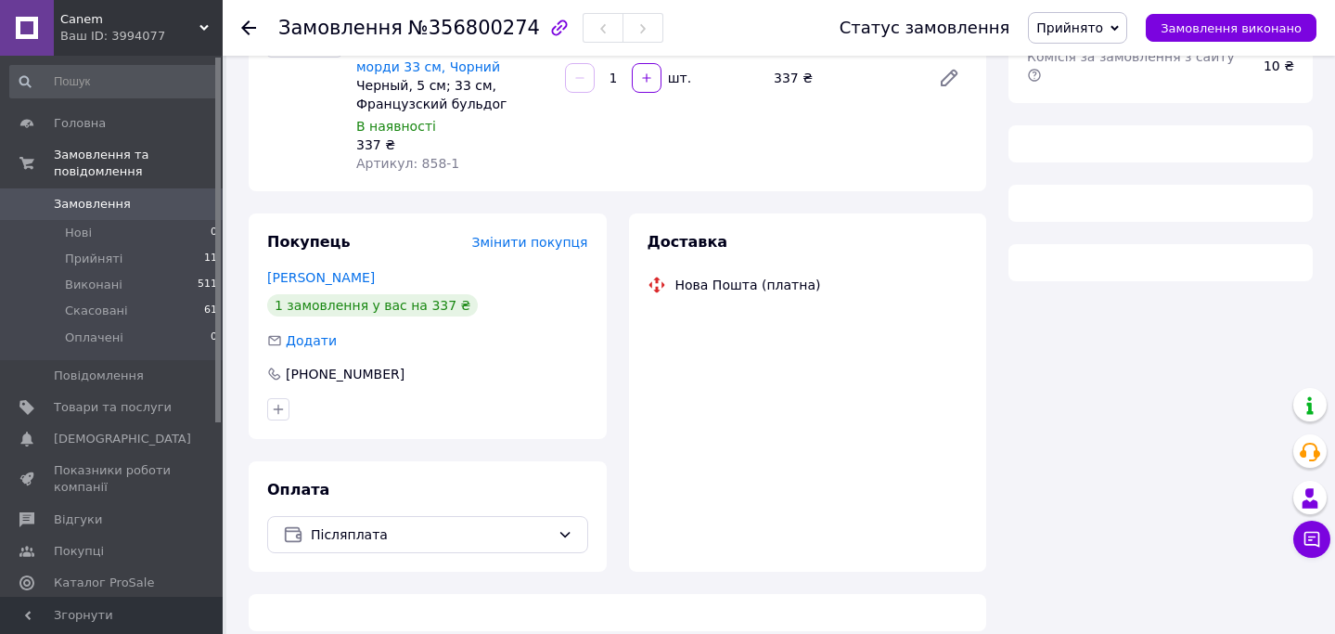
scroll to position [369, 0]
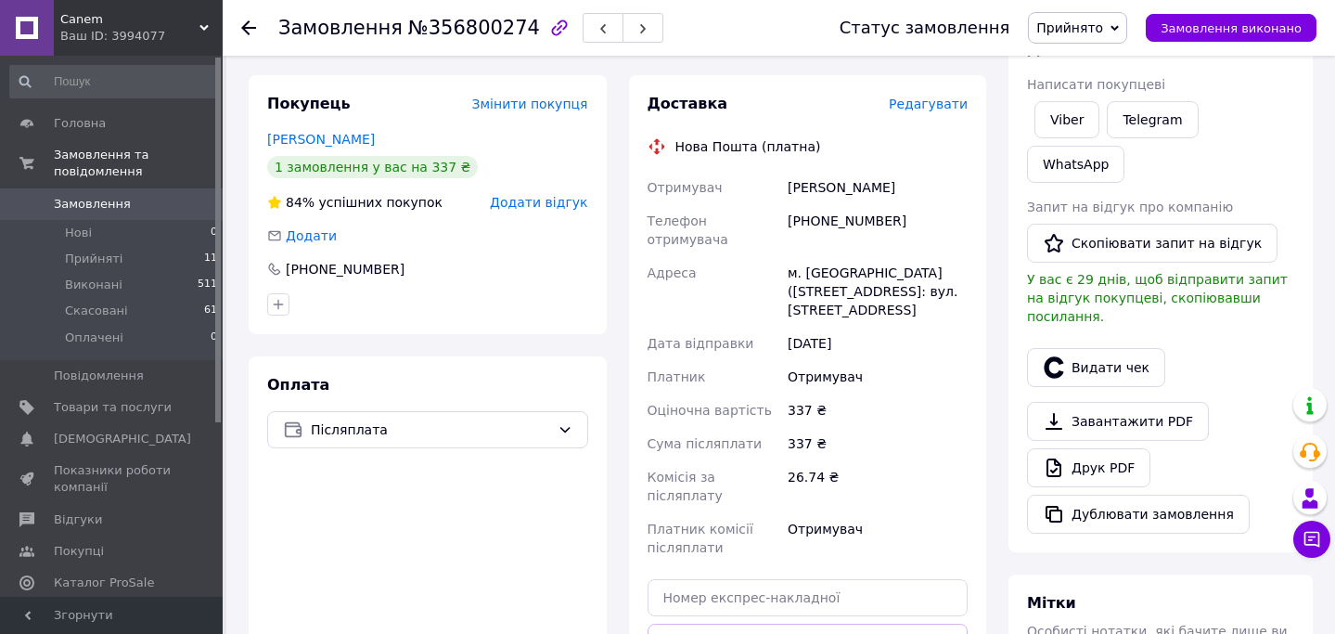
click at [944, 96] on span "Редагувати" at bounding box center [928, 103] width 79 height 15
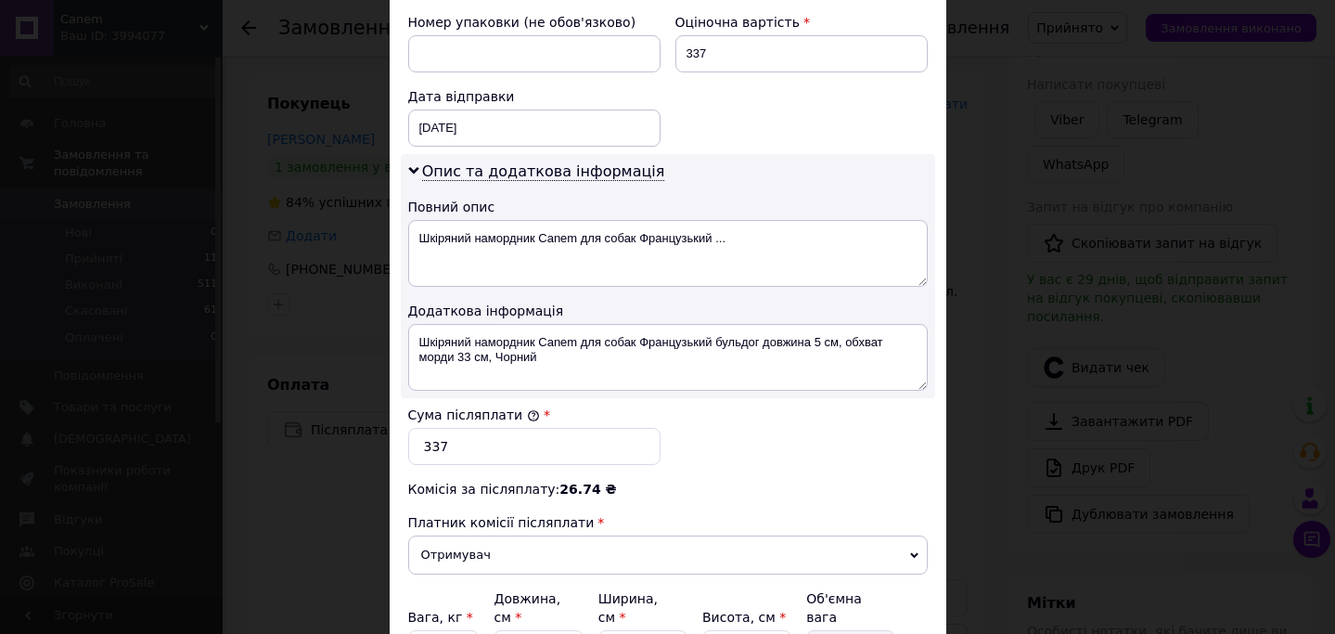
scroll to position [826, 0]
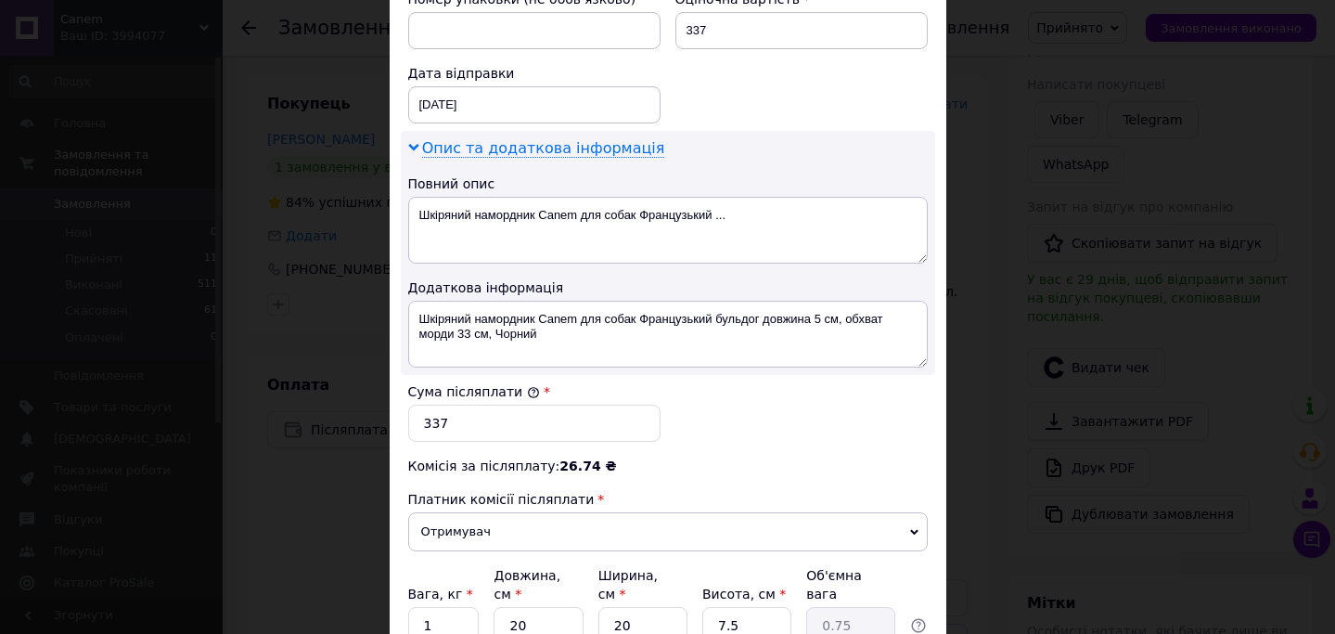
click at [609, 147] on span "Опис та додаткова інформація" at bounding box center [543, 148] width 243 height 19
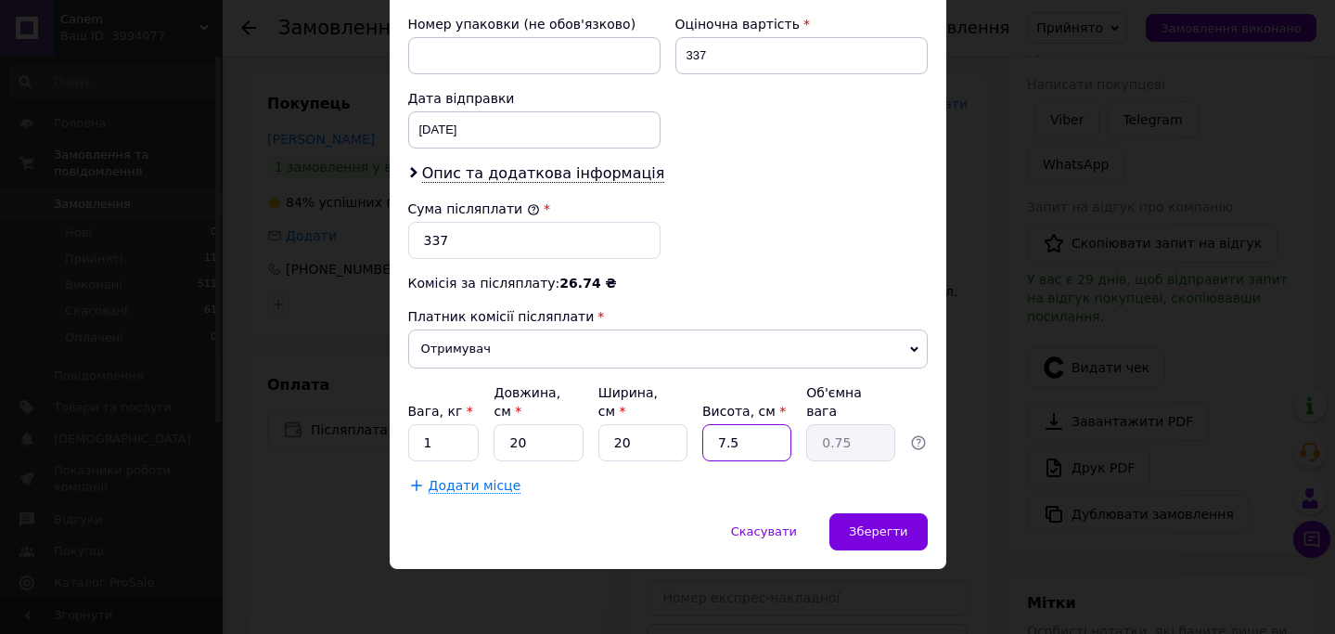
click at [734, 436] on input "7.5" at bounding box center [746, 442] width 89 height 37
type input "5"
type input "0.5"
type input "5"
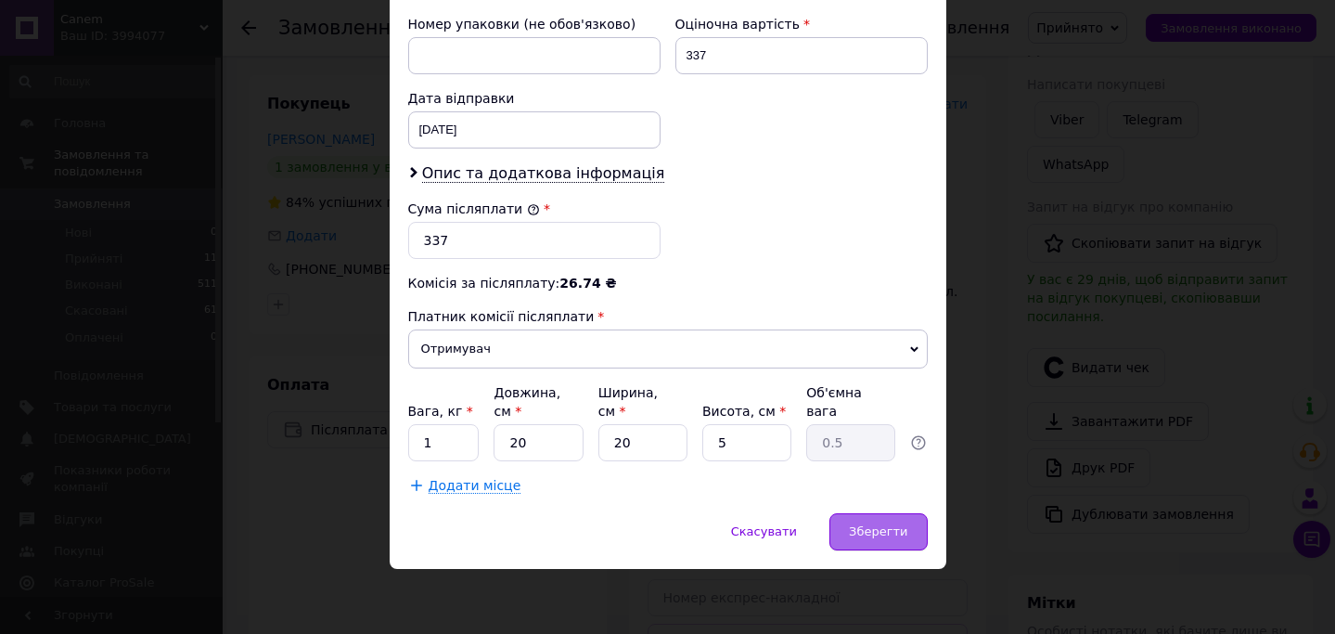
click at [913, 520] on div "Зберегти" at bounding box center [877, 531] width 97 height 37
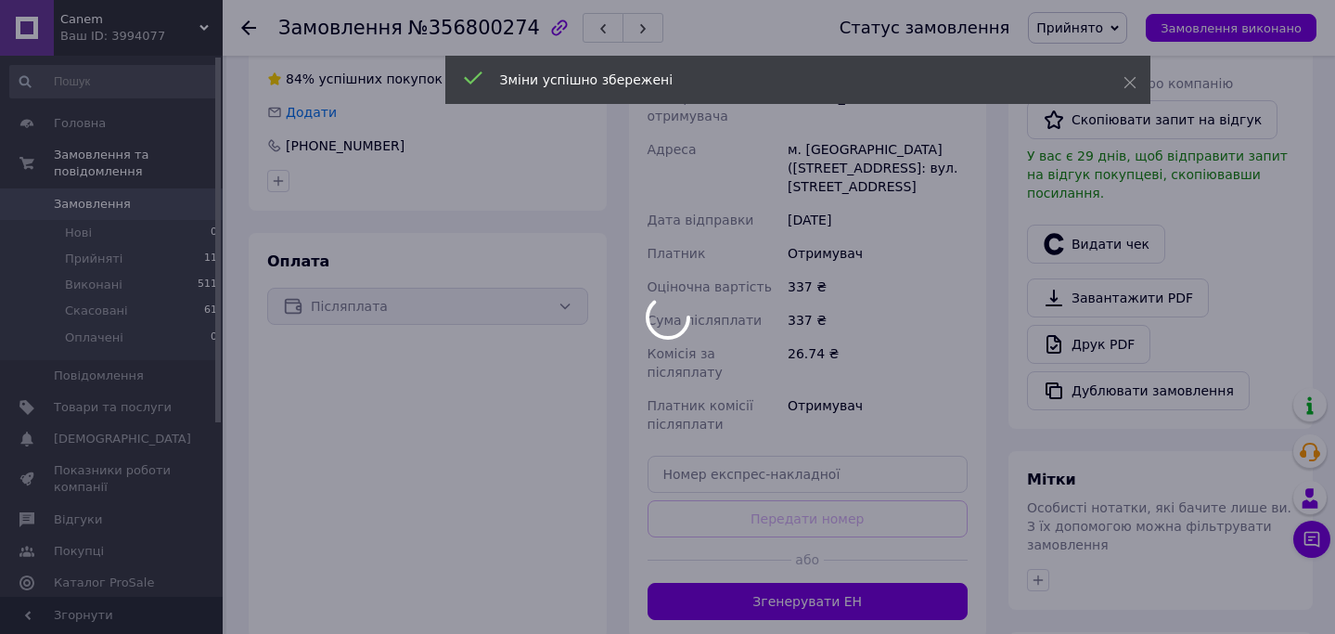
scroll to position [494, 0]
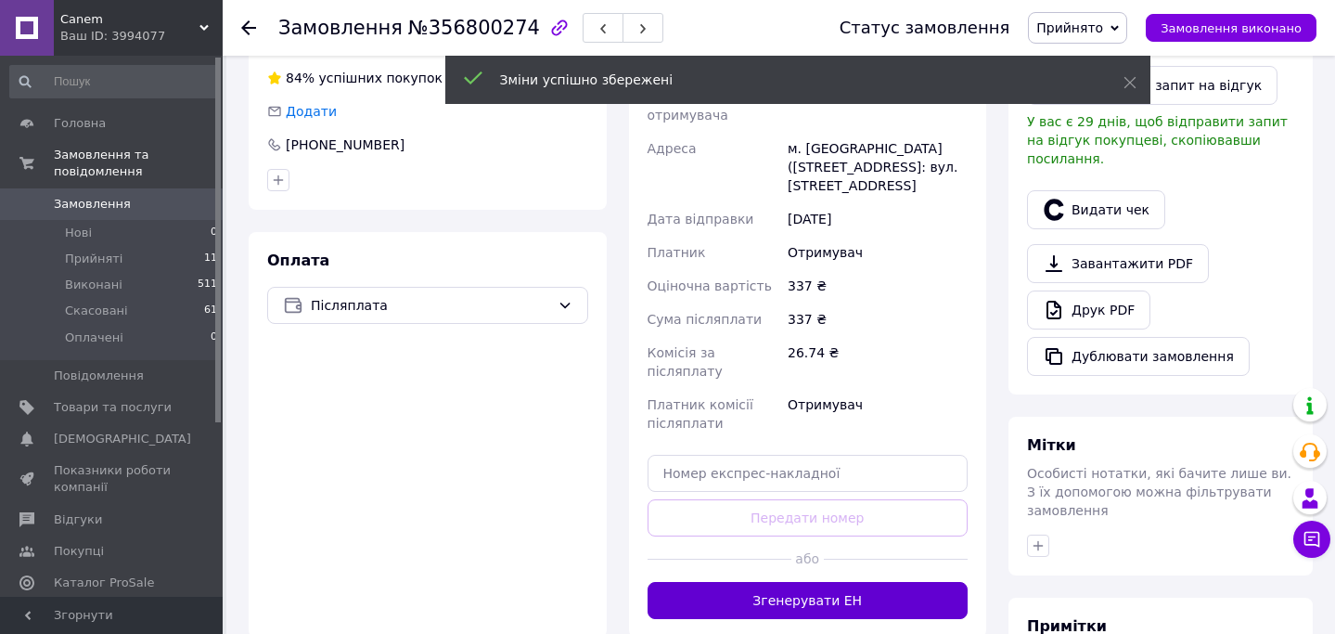
click at [849, 582] on button "Згенерувати ЕН" at bounding box center [808, 600] width 321 height 37
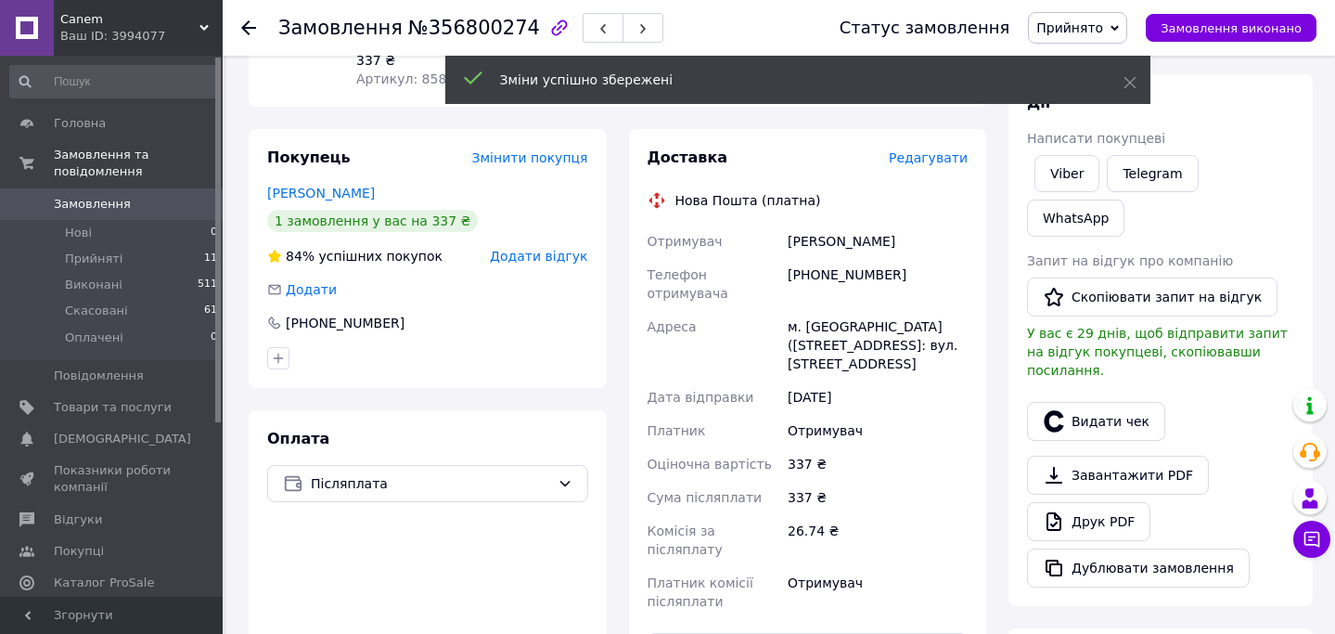
scroll to position [314, 0]
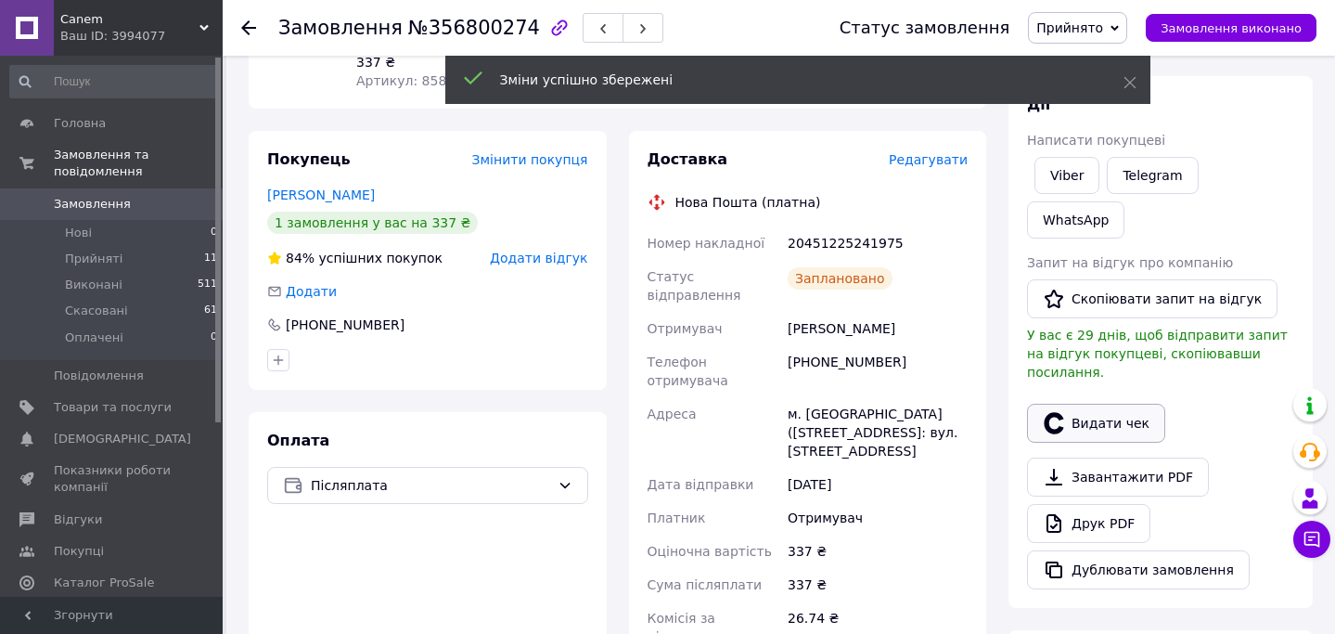
click at [1101, 404] on button "Видати чек" at bounding box center [1096, 423] width 138 height 39
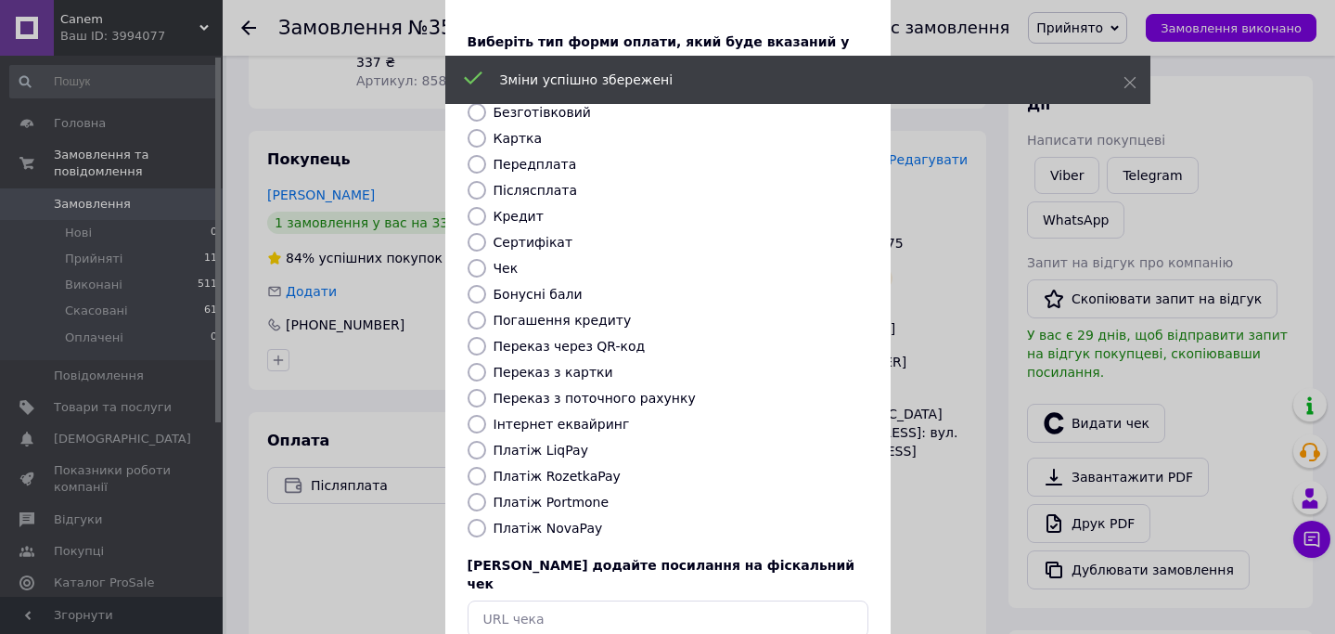
scroll to position [163, 0]
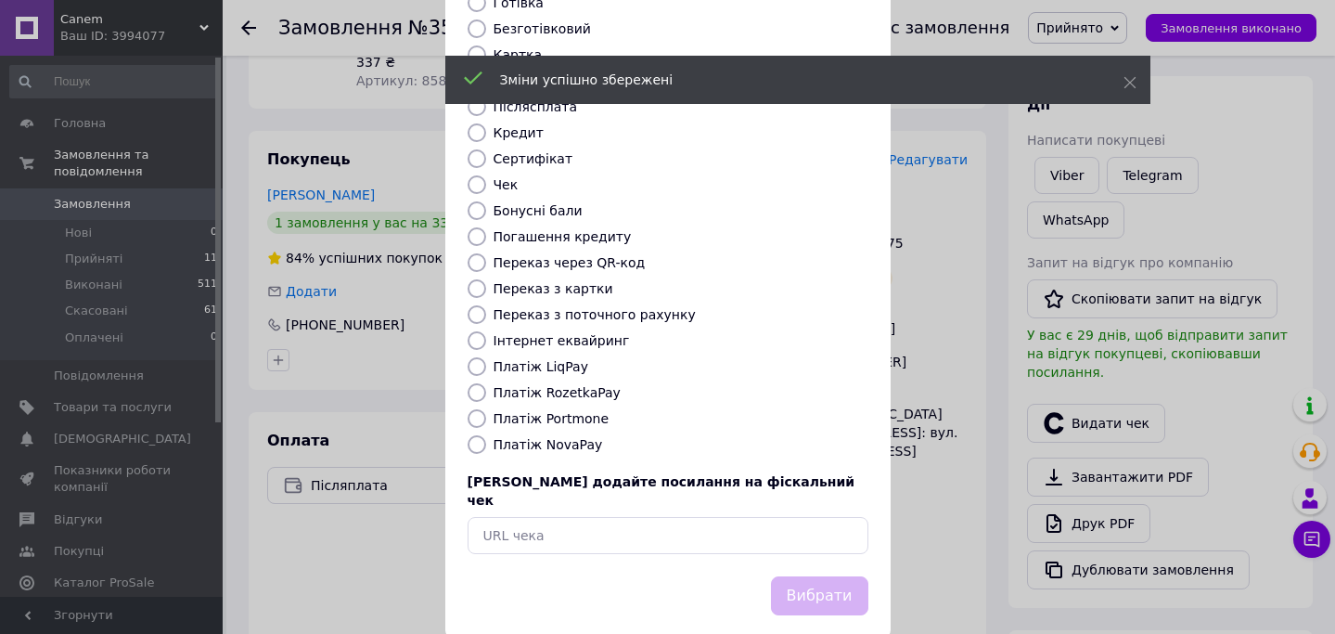
click at [559, 435] on div "Платіж NovaPay" at bounding box center [681, 444] width 382 height 19
click at [572, 437] on label "Платіж NovaPay" at bounding box center [548, 444] width 109 height 15
click at [486, 435] on input "Платіж NovaPay" at bounding box center [477, 444] width 19 height 19
radio input "true"
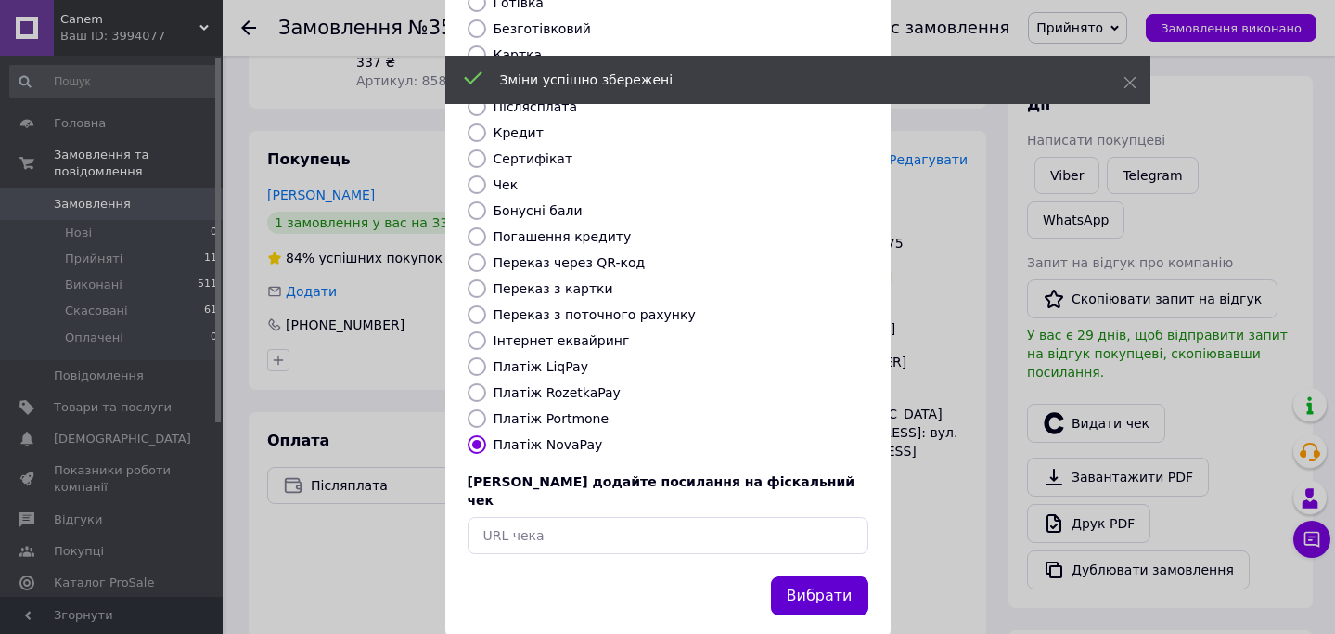
click at [836, 576] on button "Вибрати" at bounding box center [819, 596] width 97 height 40
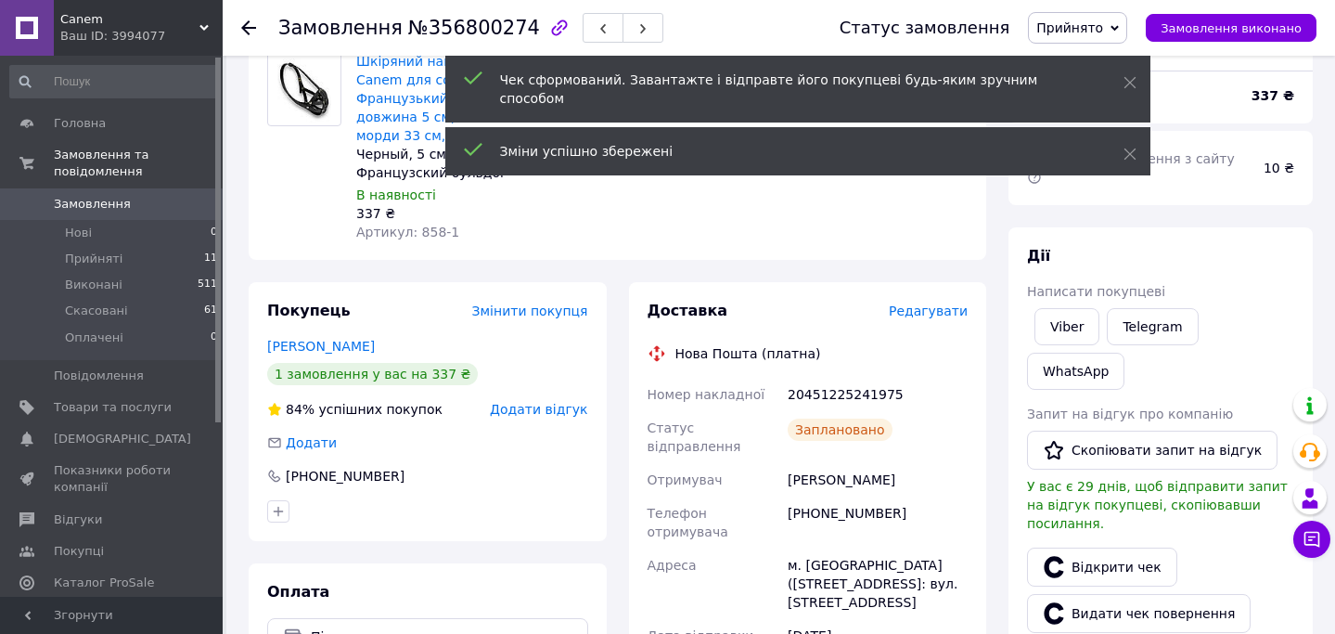
scroll to position [0, 0]
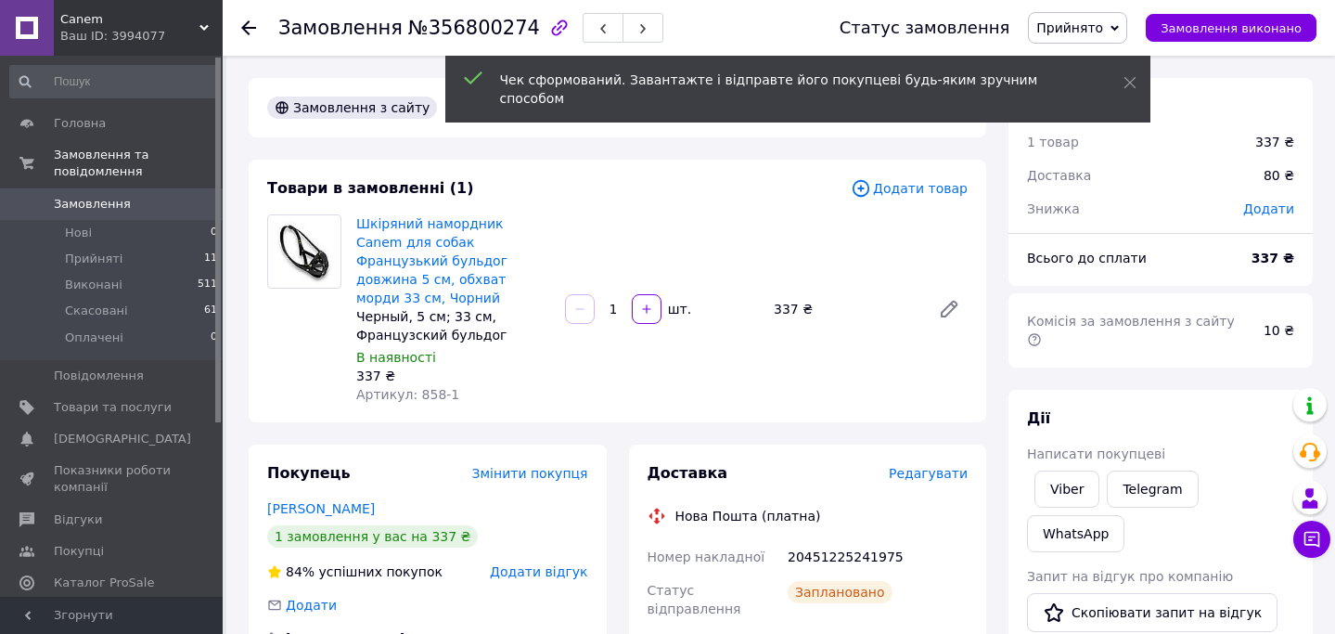
click at [251, 23] on icon at bounding box center [248, 27] width 15 height 15
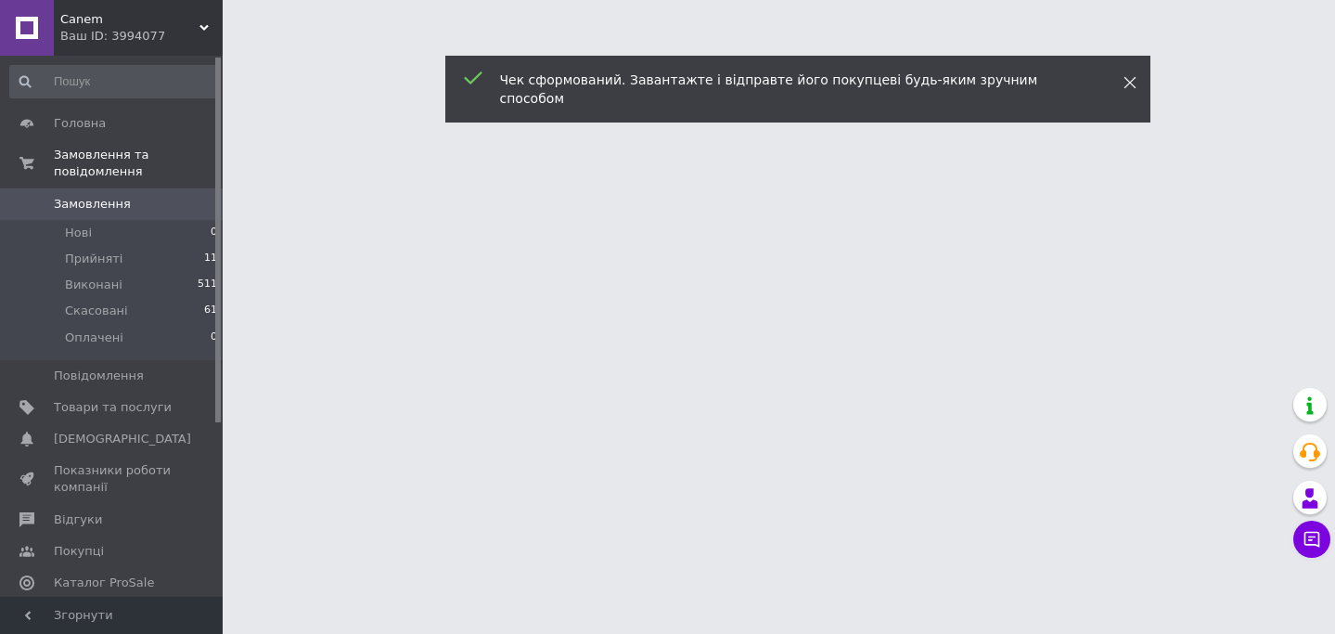
click at [1132, 80] on use at bounding box center [1129, 83] width 12 height 12
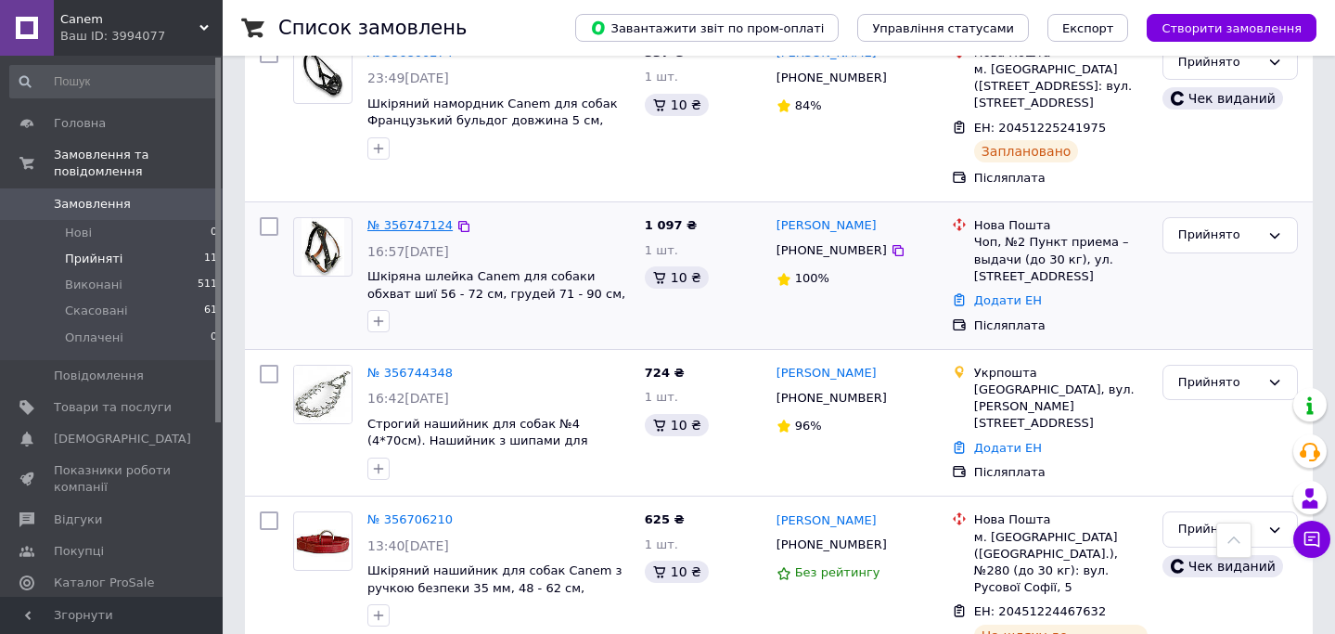
click at [418, 218] on link "№ 356747124" at bounding box center [409, 225] width 85 height 14
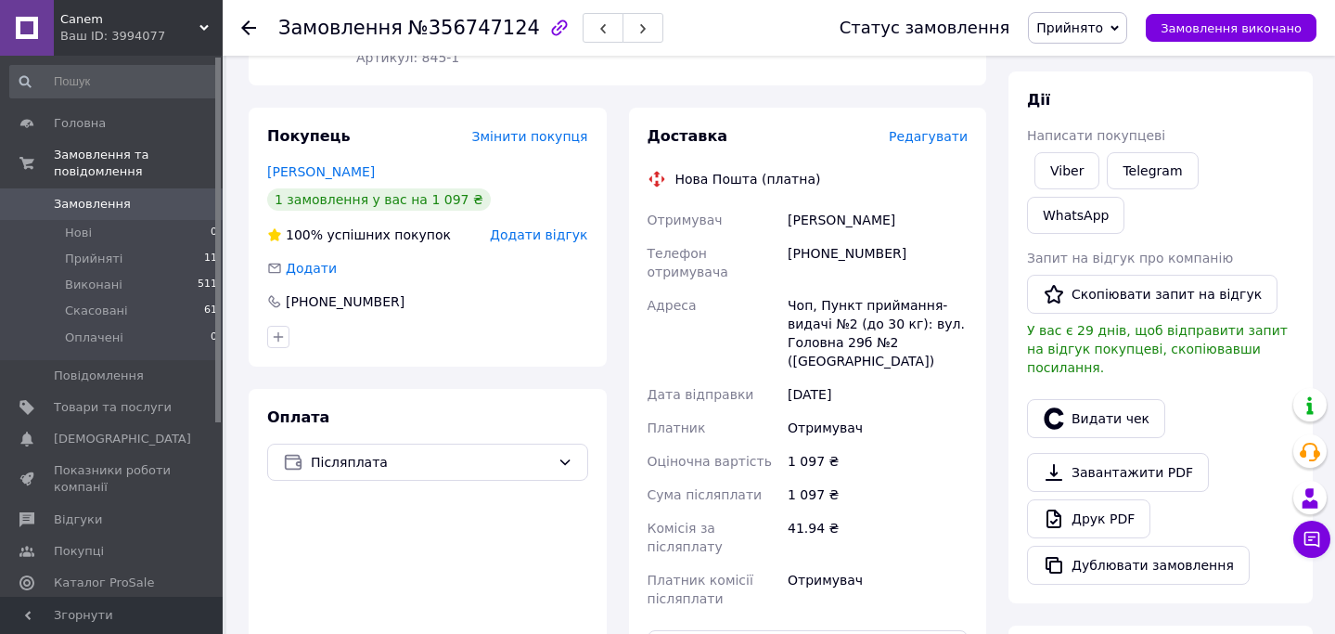
scroll to position [312, 0]
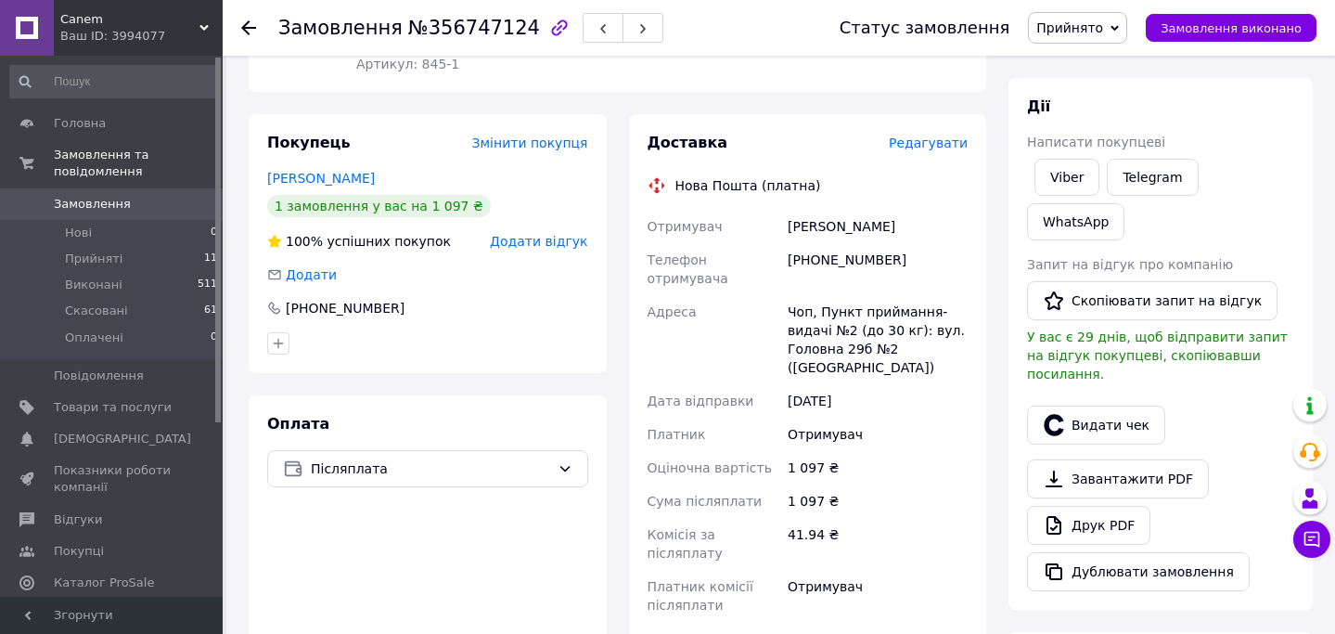
click at [942, 148] on span "Редагувати" at bounding box center [928, 142] width 79 height 15
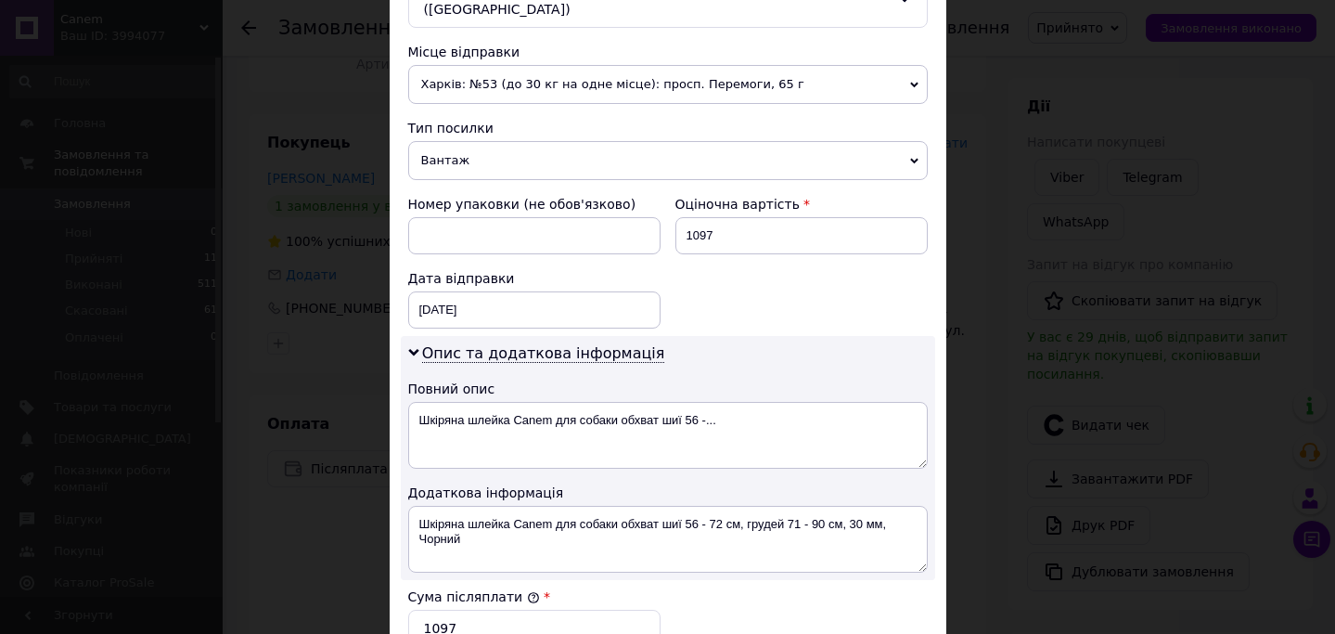
scroll to position [650, 0]
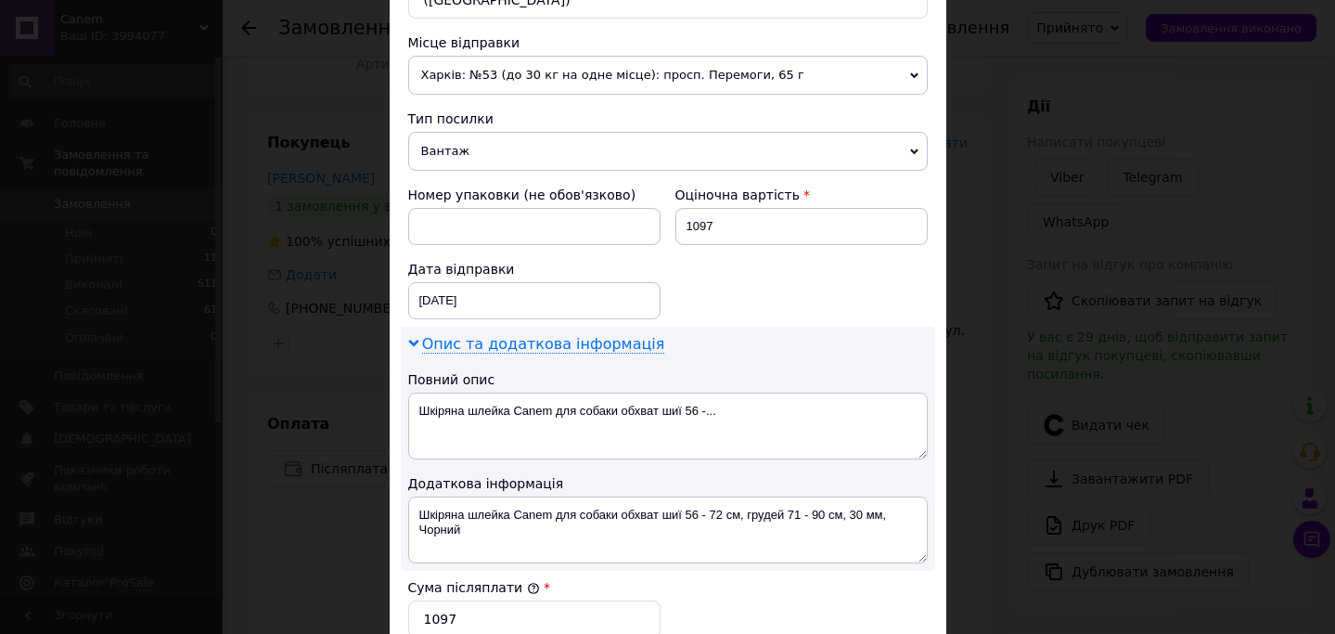
click at [628, 346] on span "Опис та додаткова інформація" at bounding box center [543, 344] width 243 height 19
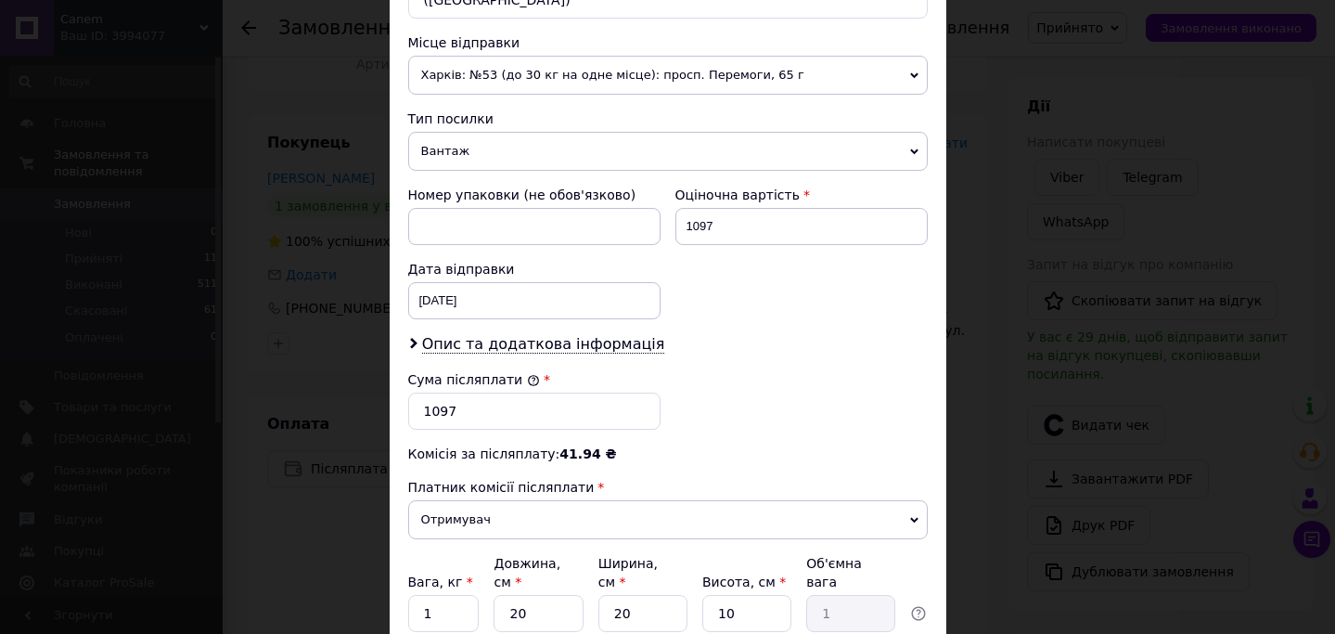
scroll to position [821, 0]
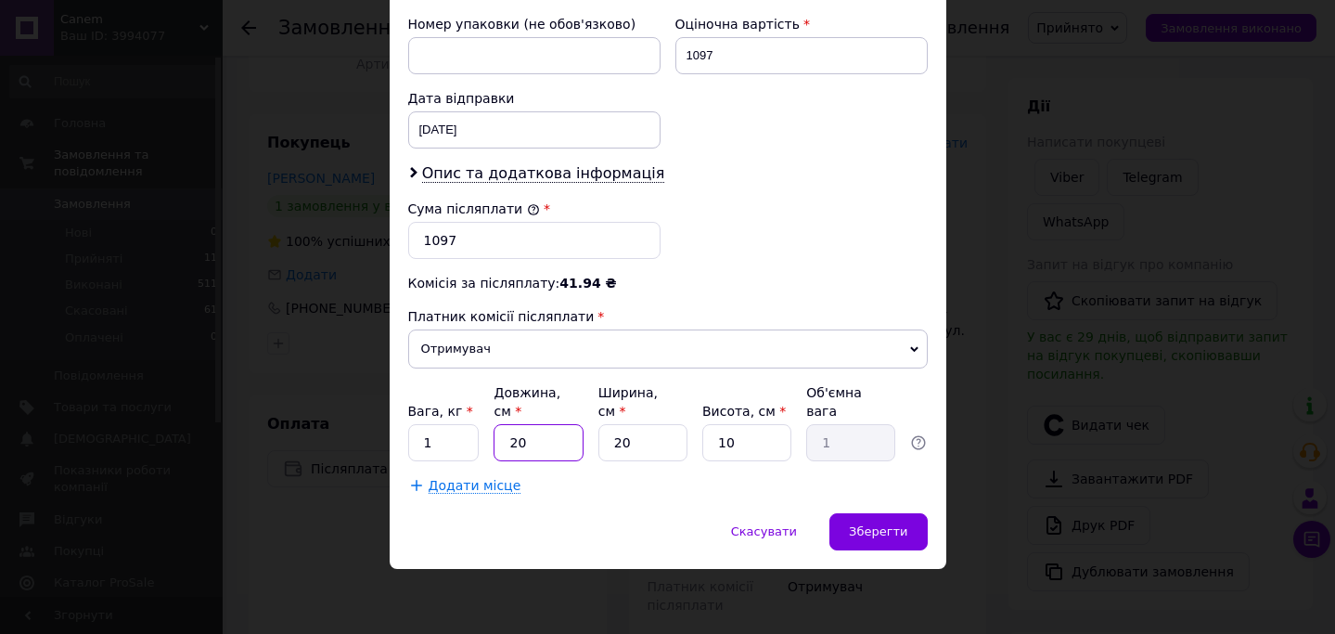
click at [544, 445] on input "20" at bounding box center [538, 442] width 89 height 37
click at [543, 445] on input "20" at bounding box center [538, 442] width 89 height 37
type input "4"
type input "0.2"
type input "40"
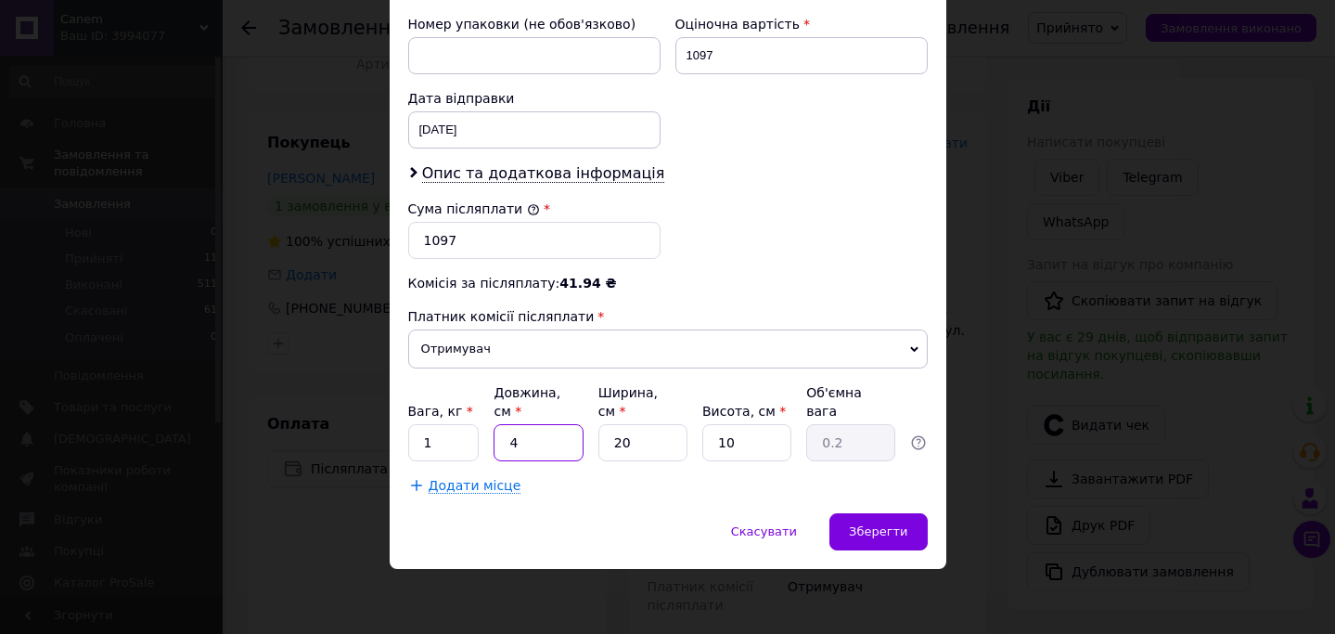
type input "2"
type input "40"
click at [897, 534] on span "Зберегти" at bounding box center [878, 531] width 58 height 14
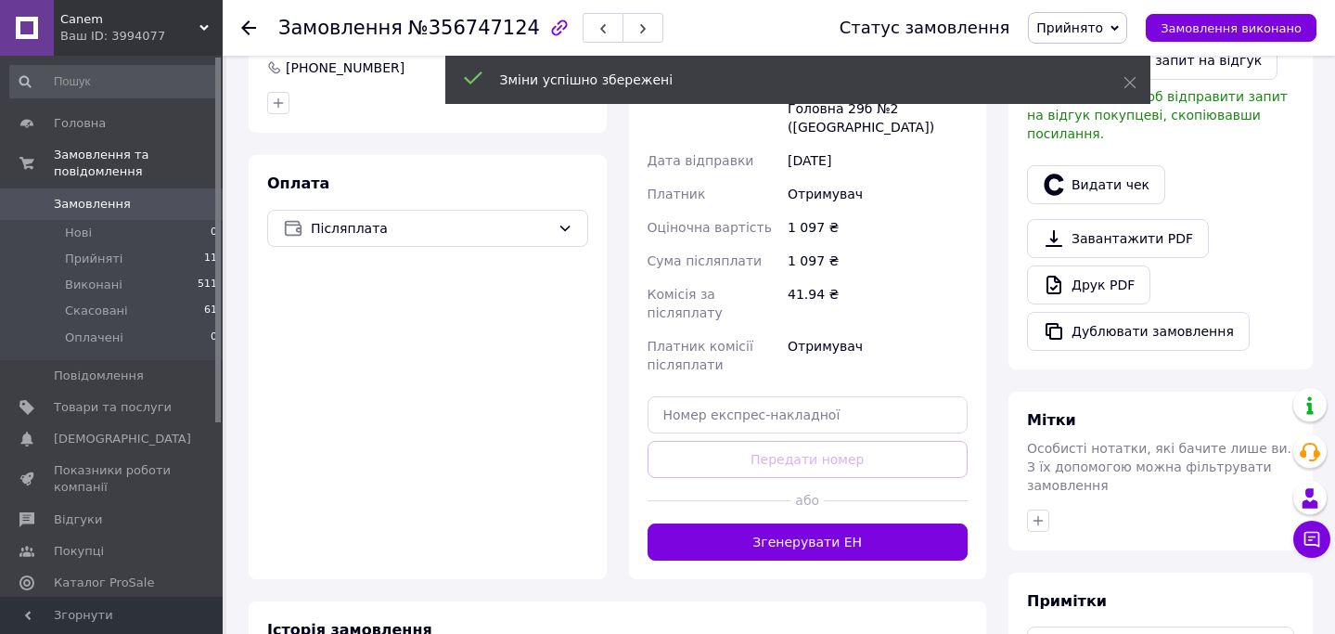
click at [879, 531] on button "Згенерувати ЕН" at bounding box center [808, 541] width 321 height 37
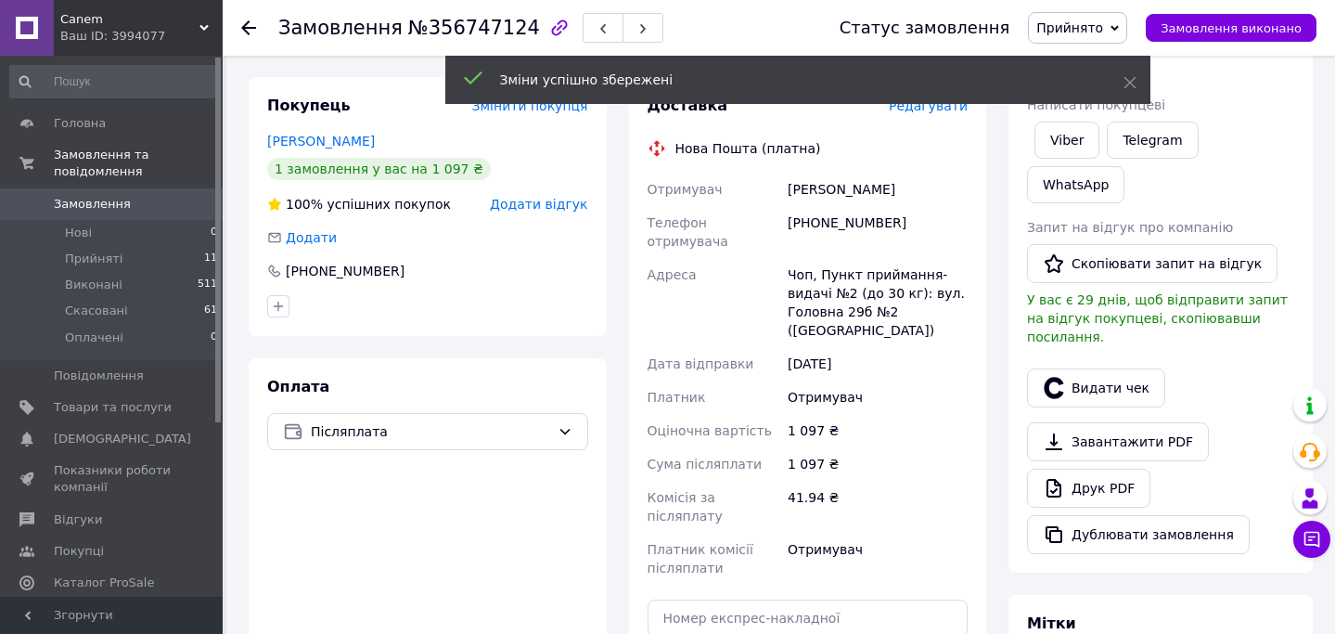
scroll to position [337, 0]
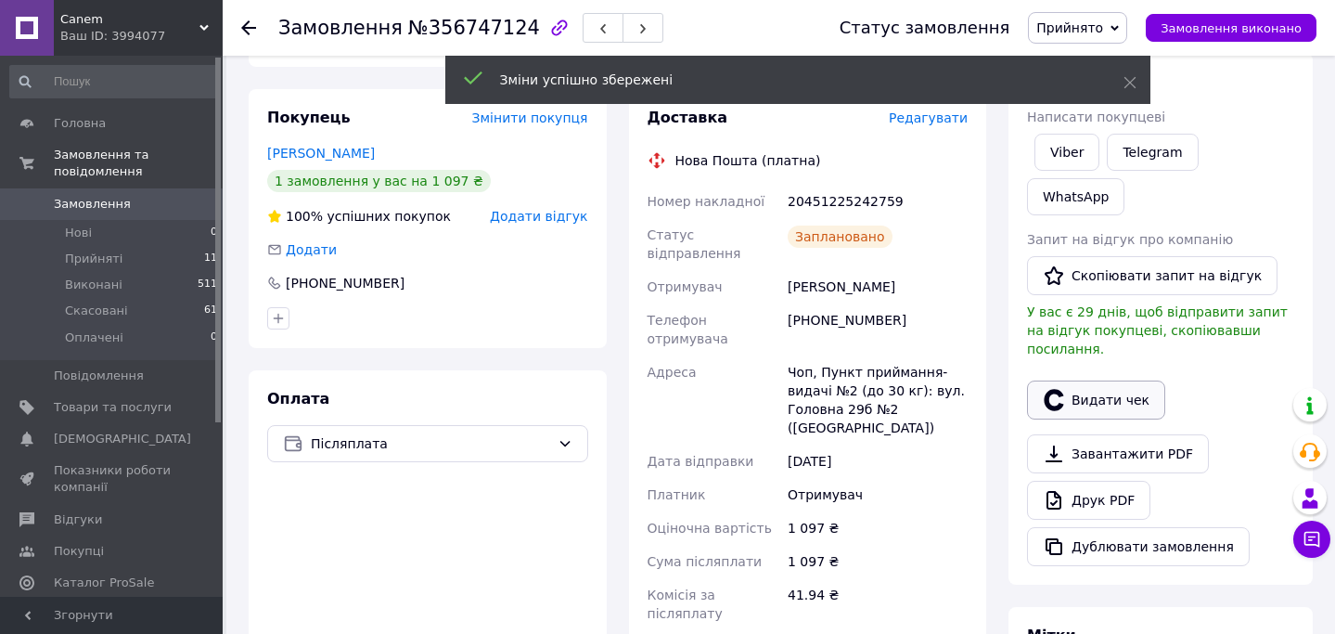
click at [1106, 380] on button "Видати чек" at bounding box center [1096, 399] width 138 height 39
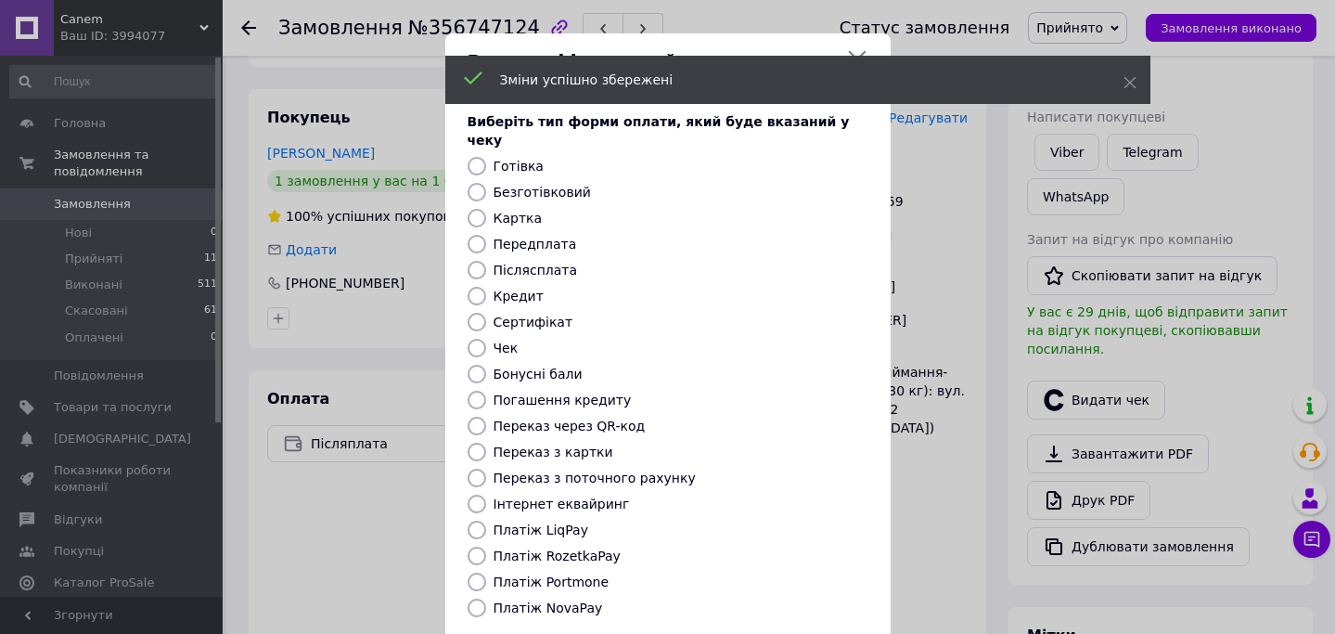
scroll to position [163, 0]
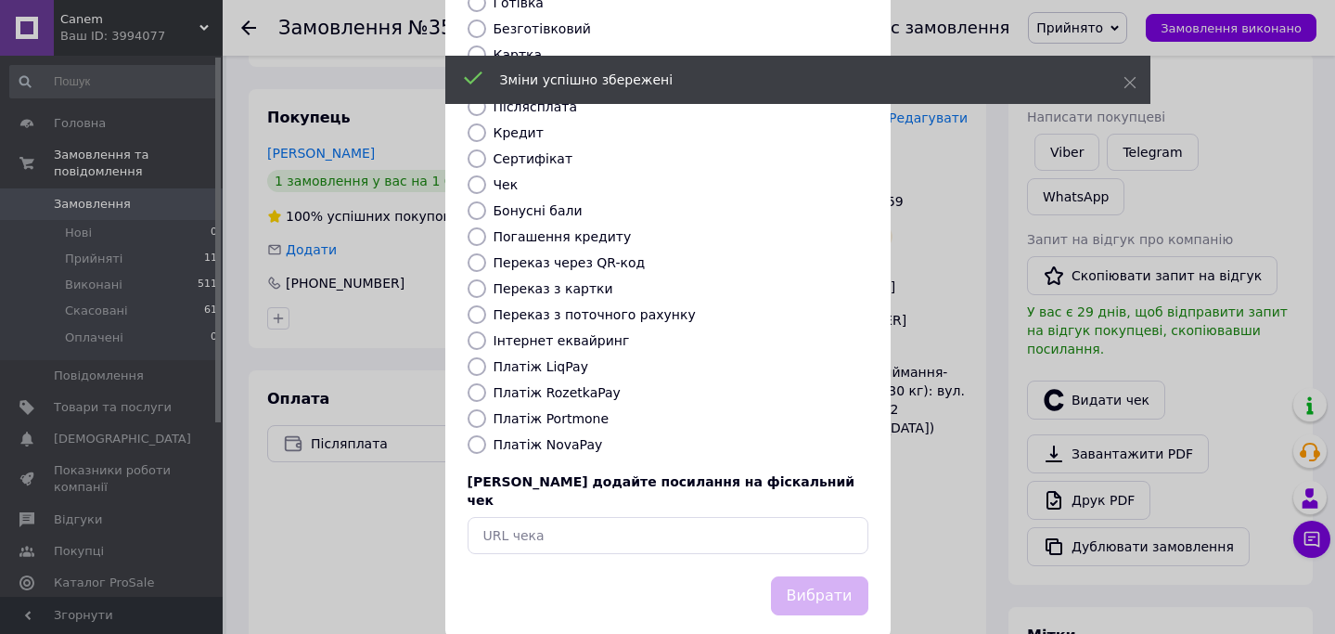
click at [569, 435] on div "Платіж NovaPay" at bounding box center [681, 444] width 382 height 19
click at [569, 437] on label "Платіж NovaPay" at bounding box center [548, 444] width 109 height 15
click at [486, 435] on input "Платіж NovaPay" at bounding box center [477, 444] width 19 height 19
radio input "true"
click at [829, 576] on button "Вибрати" at bounding box center [819, 596] width 97 height 40
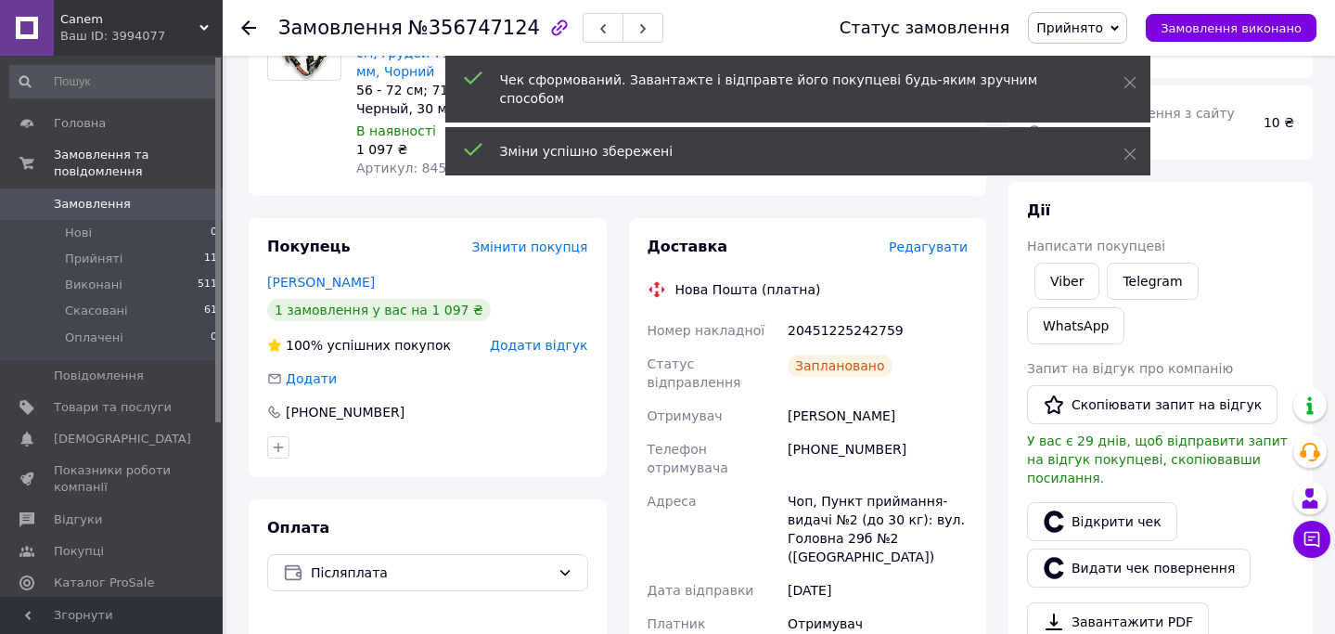
scroll to position [0, 0]
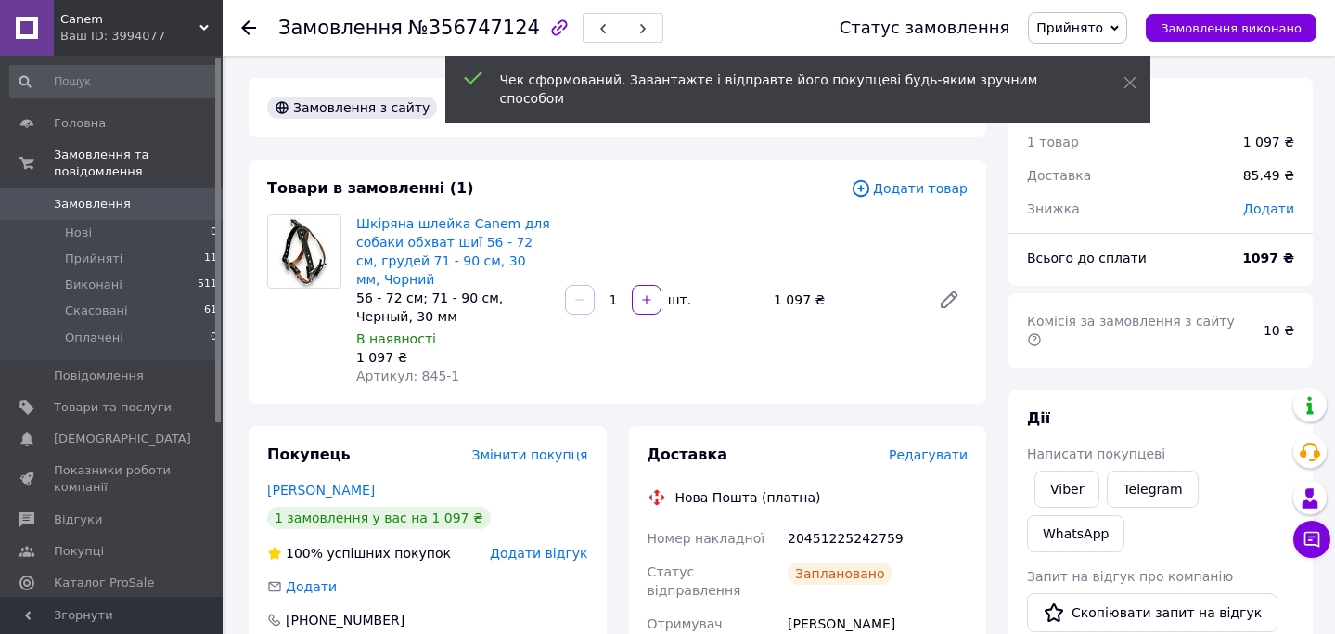
click at [246, 25] on use at bounding box center [248, 27] width 15 height 15
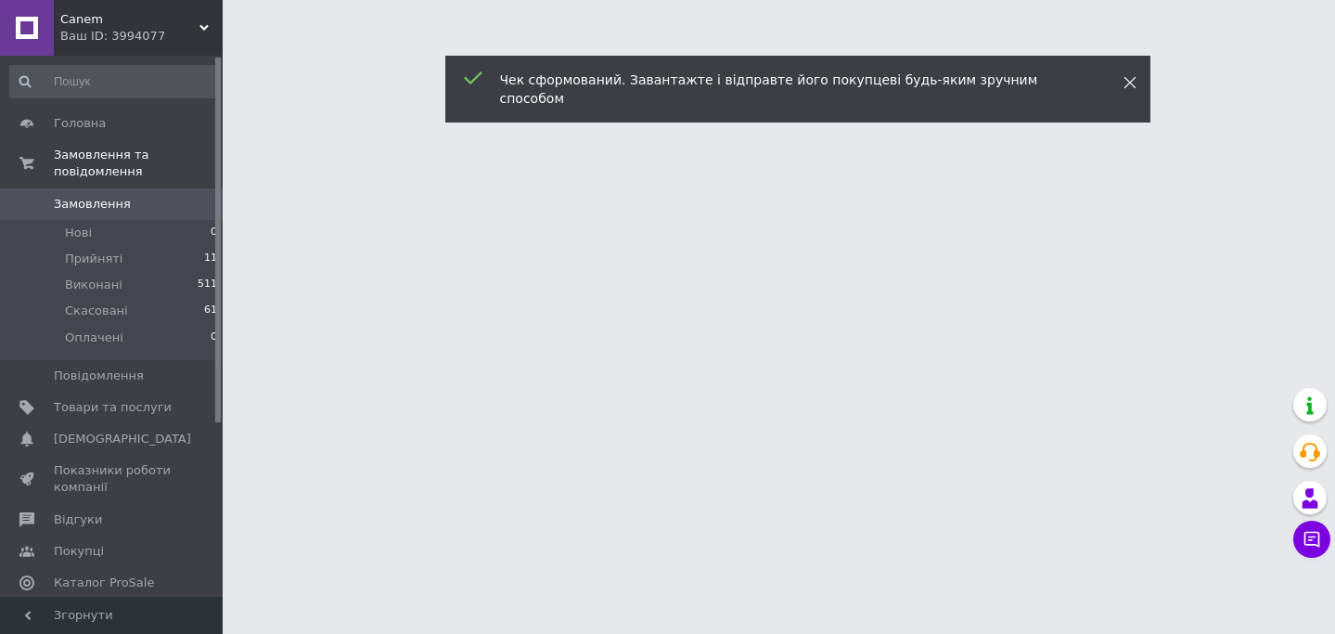
click at [1134, 83] on icon at bounding box center [1129, 82] width 13 height 13
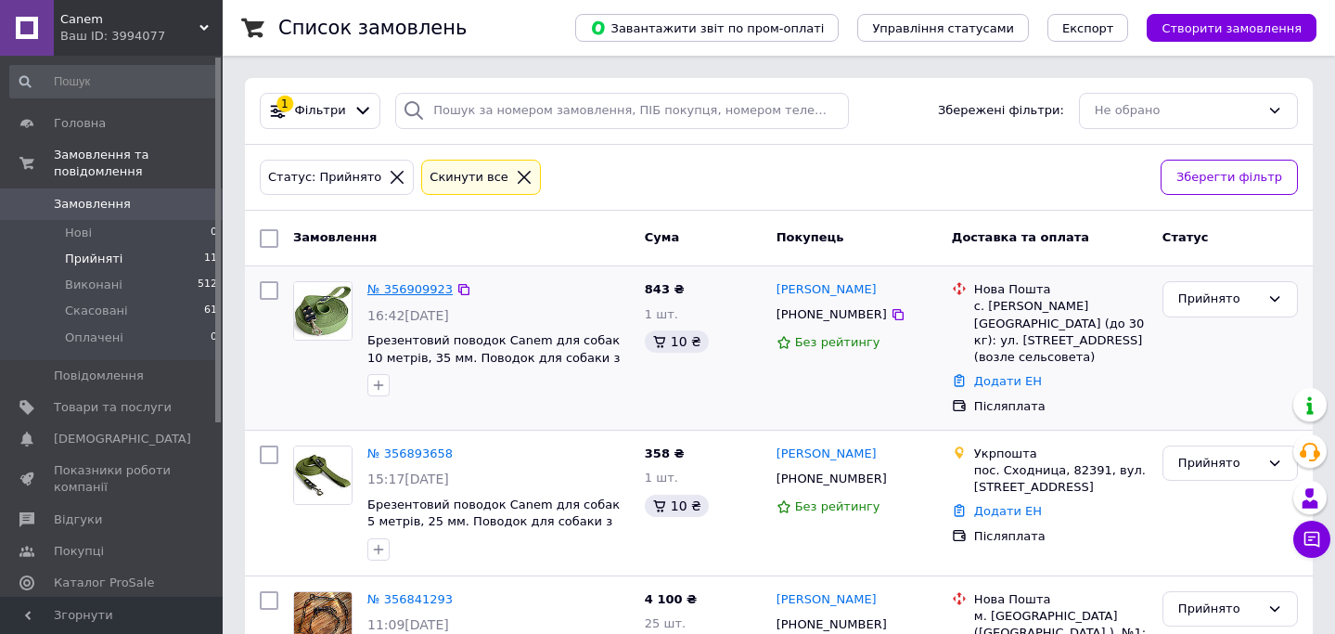
click at [444, 282] on link "№ 356909923" at bounding box center [409, 289] width 85 height 14
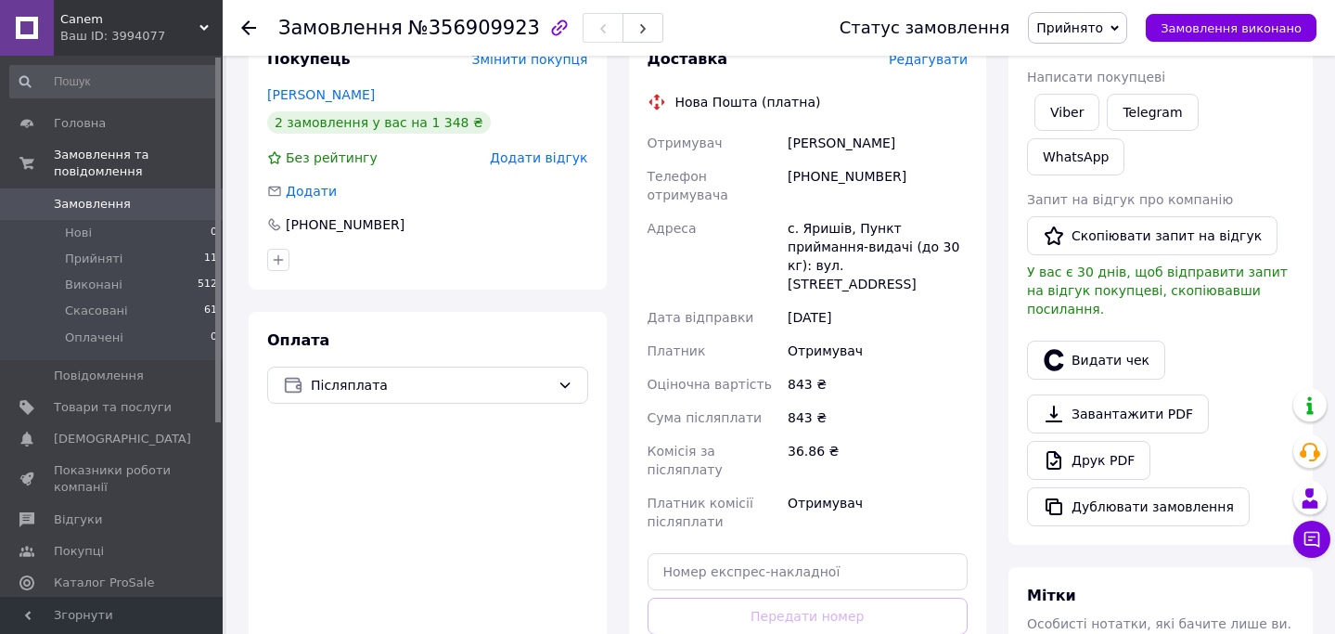
scroll to position [302, 0]
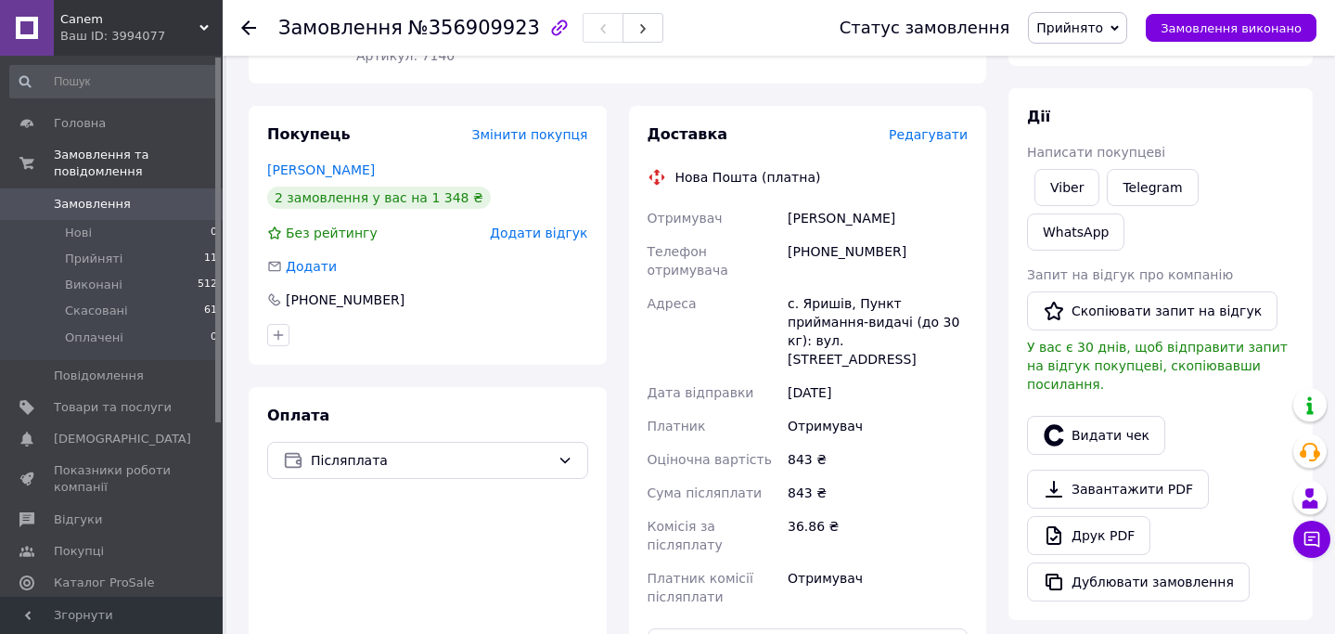
click at [307, 158] on div "Покупець Змінити покупця Сізова Оксана 2 замовлення у вас на 1 348 ₴ Без рейтин…" at bounding box center [428, 235] width 358 height 259
click at [308, 163] on link "Сізова Оксана" at bounding box center [321, 169] width 108 height 15
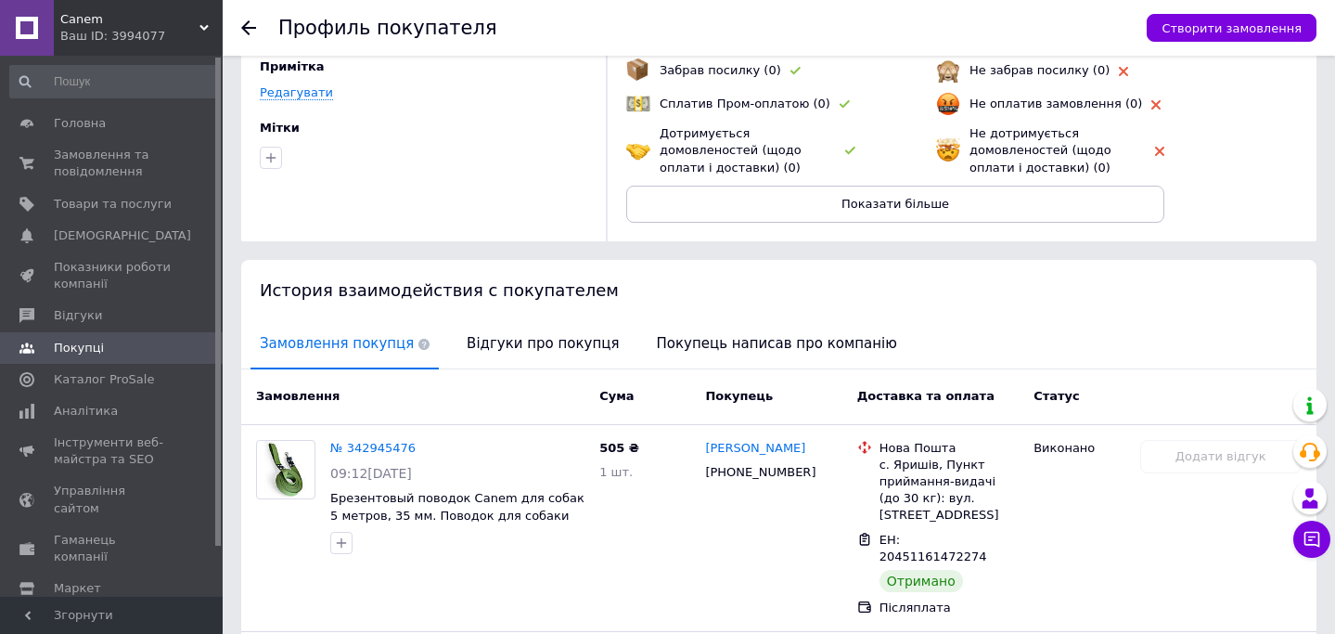
scroll to position [131, 0]
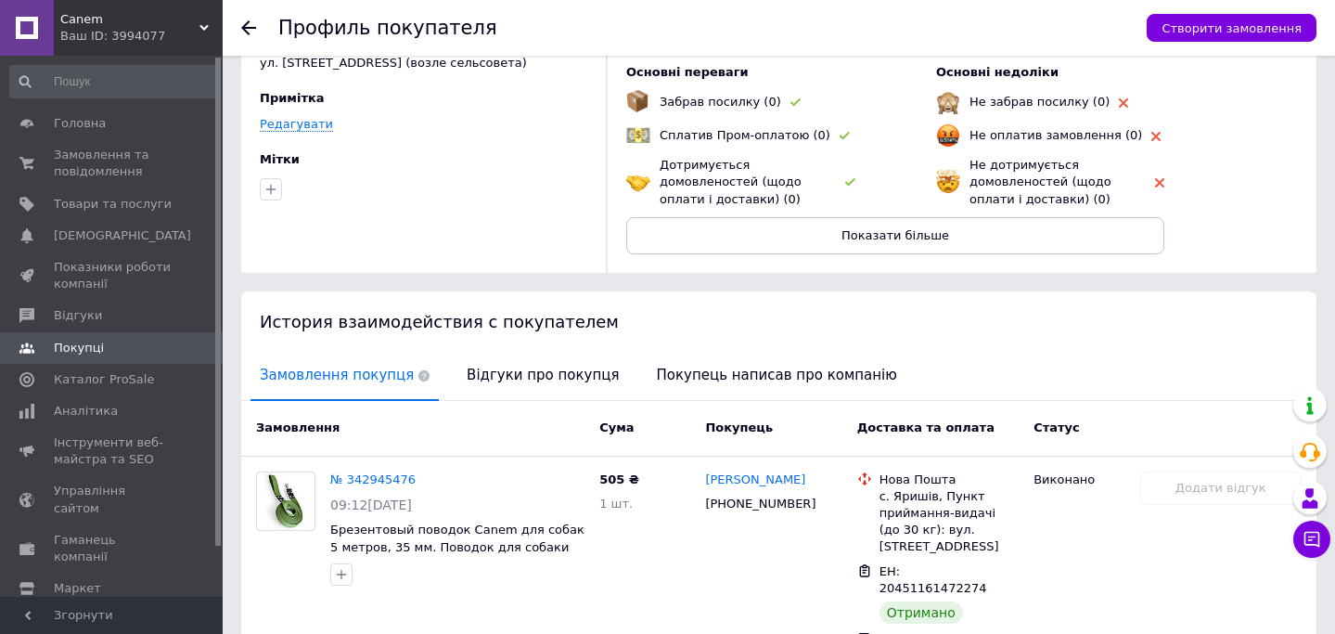
click at [250, 33] on icon at bounding box center [248, 27] width 15 height 15
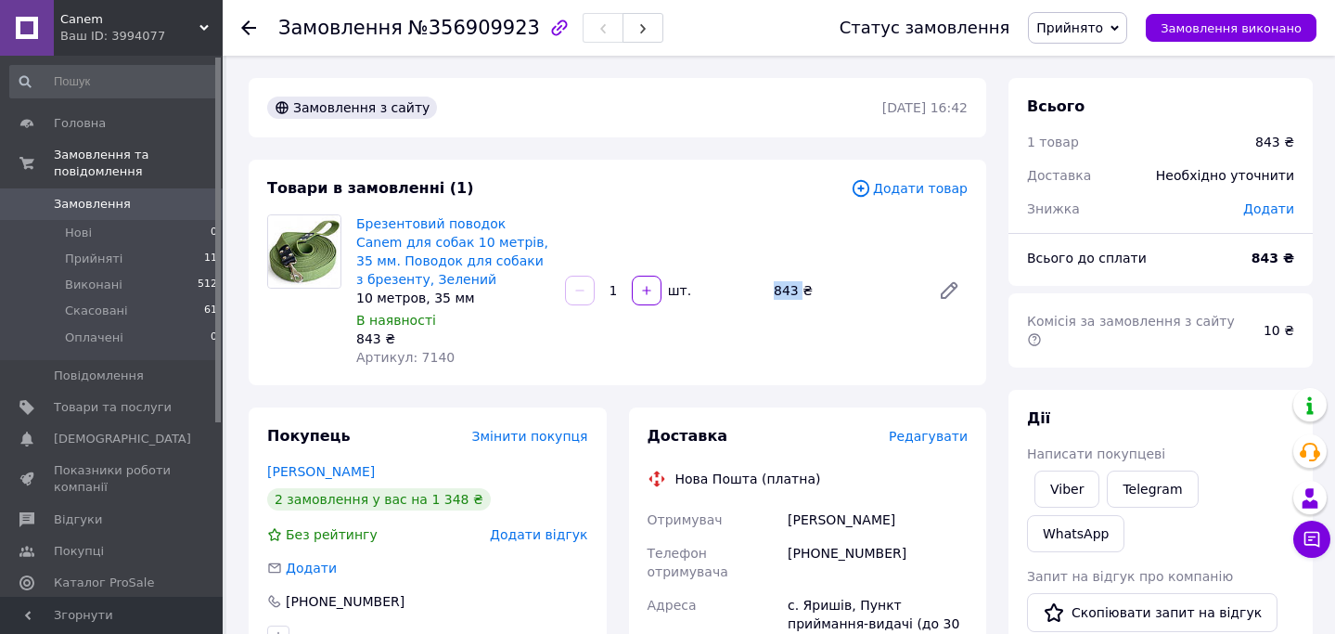
drag, startPoint x: 804, startPoint y: 294, endPoint x: 776, endPoint y: 290, distance: 29.0
click at [776, 290] on div "843 ₴" at bounding box center [844, 290] width 157 height 26
drag, startPoint x: 821, startPoint y: 294, endPoint x: 776, endPoint y: 292, distance: 45.5
click at [776, 292] on div "843 ₴" at bounding box center [844, 290] width 157 height 26
click at [776, 326] on div "Брезентовий поводок Canem для собак 10 метрів, 35 мм. Поводок для собаки з брез…" at bounding box center [662, 291] width 626 height 160
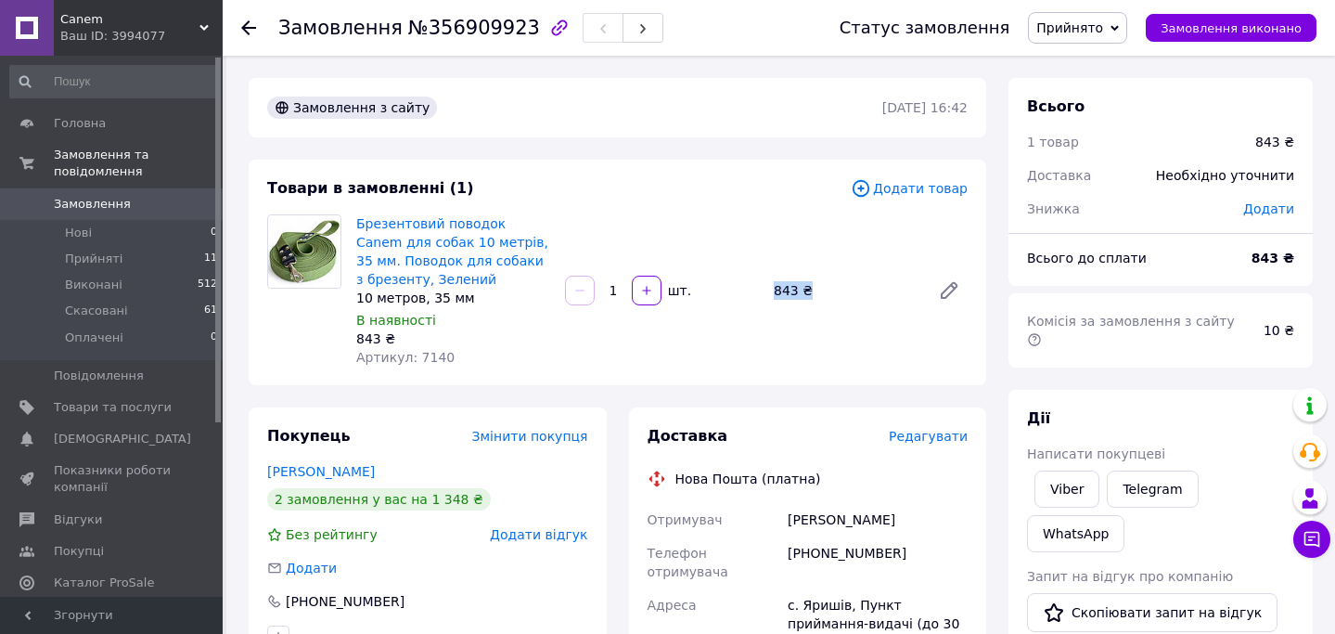
drag, startPoint x: 811, startPoint y: 290, endPoint x: 776, endPoint y: 289, distance: 35.3
click at [776, 289] on div "843 ₴" at bounding box center [844, 290] width 157 height 26
click at [777, 302] on div "843 ₴" at bounding box center [844, 290] width 157 height 26
drag, startPoint x: 809, startPoint y: 293, endPoint x: 774, endPoint y: 293, distance: 35.3
click at [774, 293] on div "843 ₴" at bounding box center [844, 290] width 157 height 26
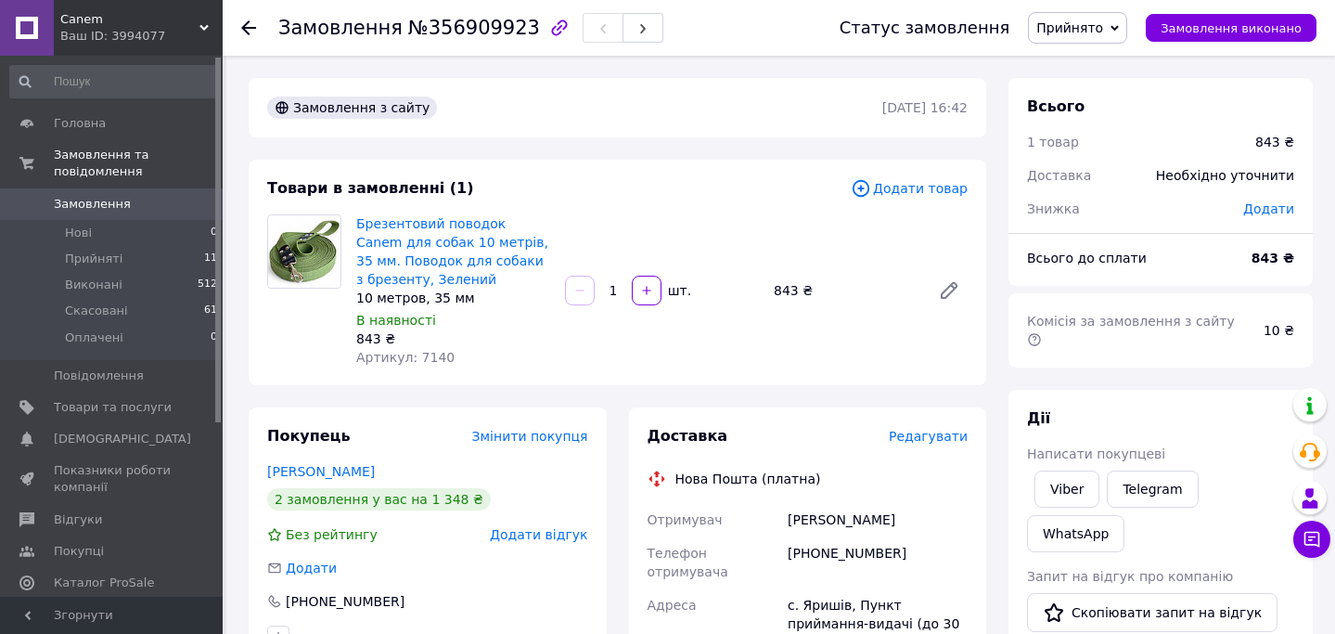
click at [775, 304] on div "Брезентовий поводок Canem для собак 10 метрів, 35 мм. Поводок для собаки з брез…" at bounding box center [662, 291] width 626 height 160
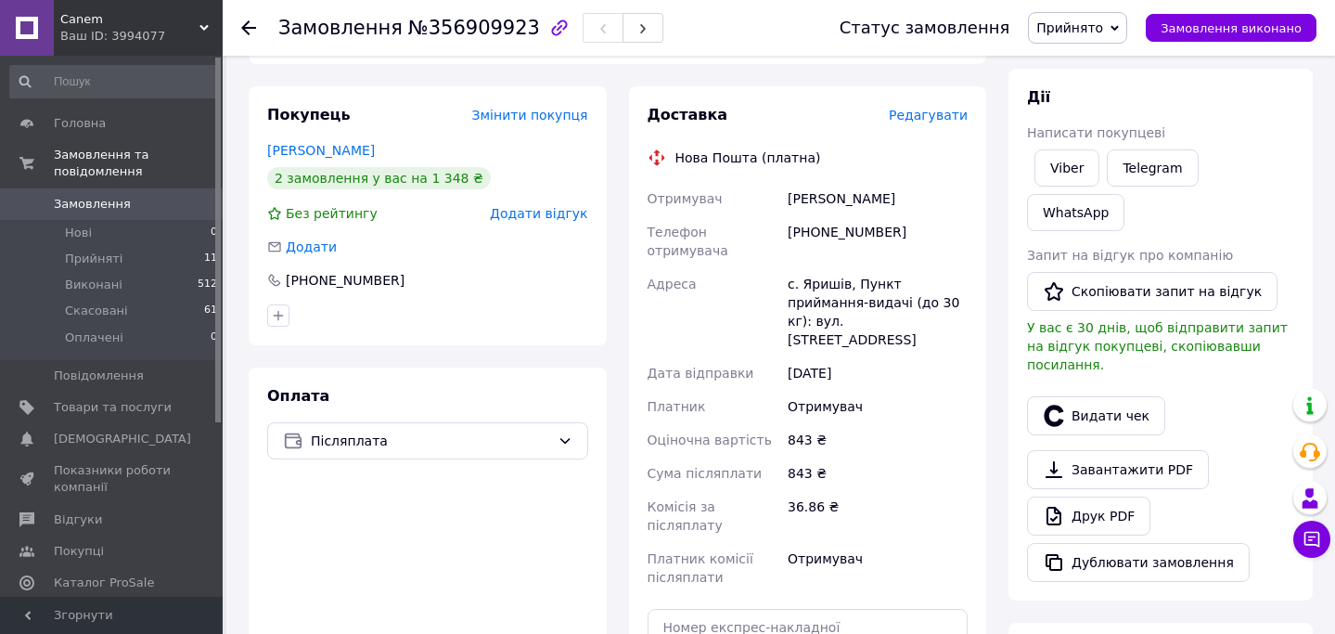
scroll to position [329, 0]
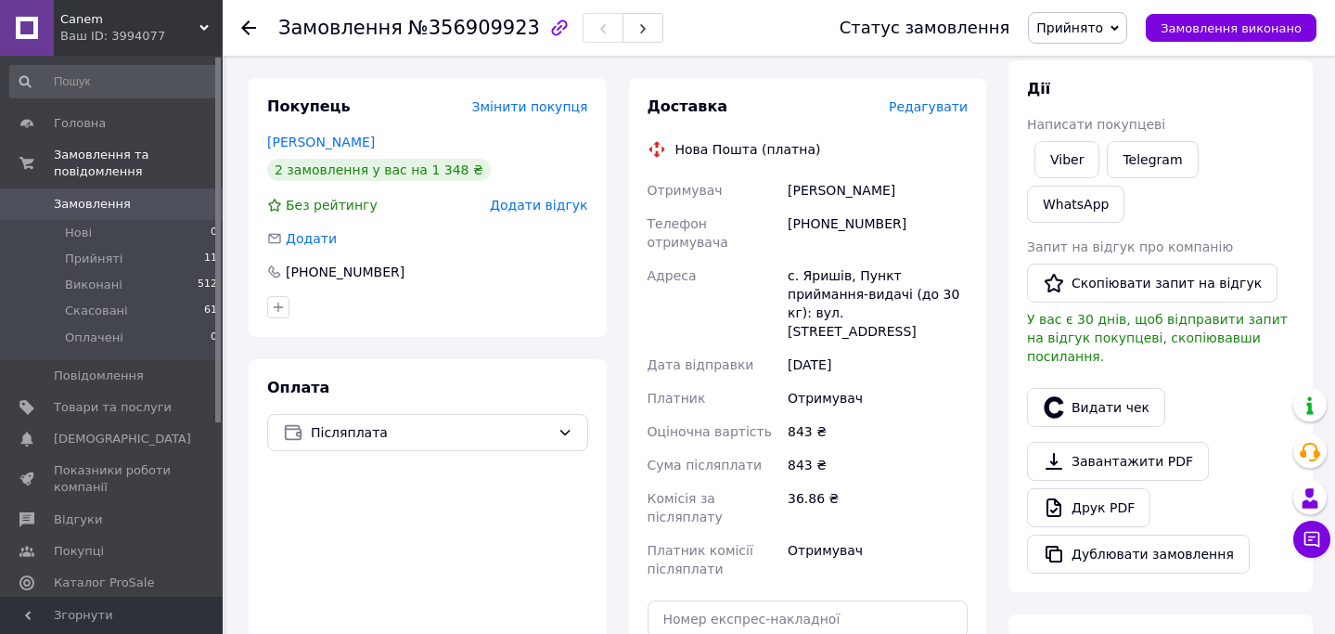
click at [952, 108] on span "Редагувати" at bounding box center [928, 106] width 79 height 15
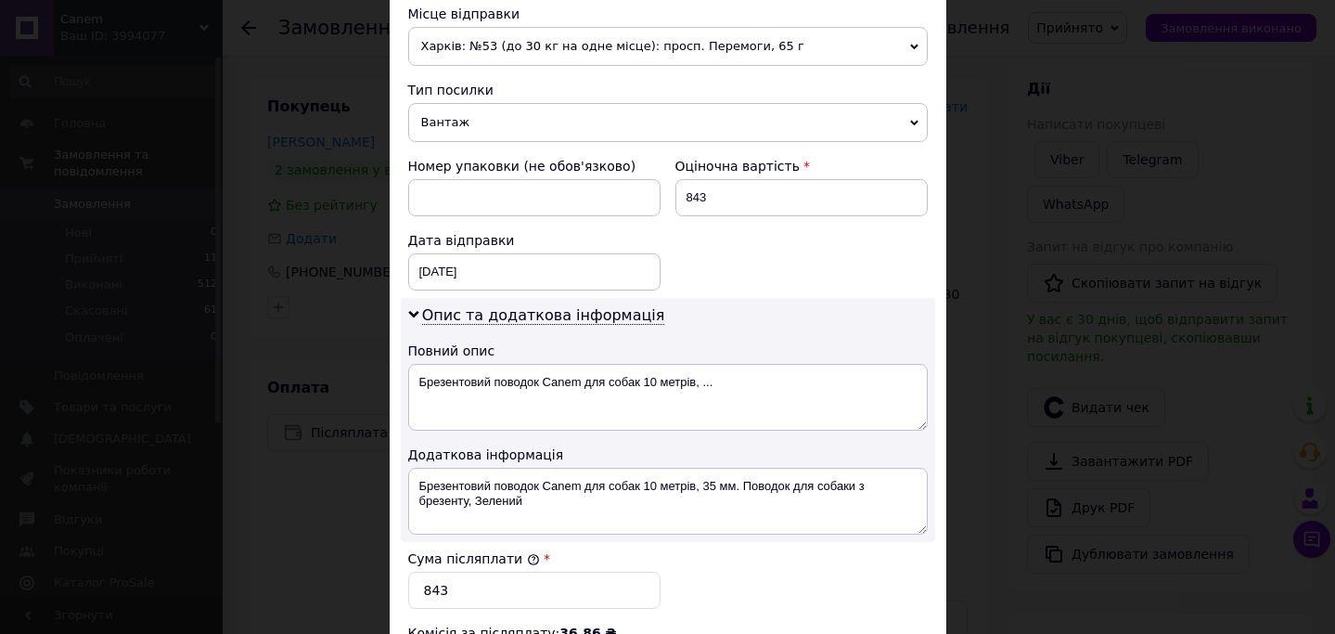
scroll to position [665, 0]
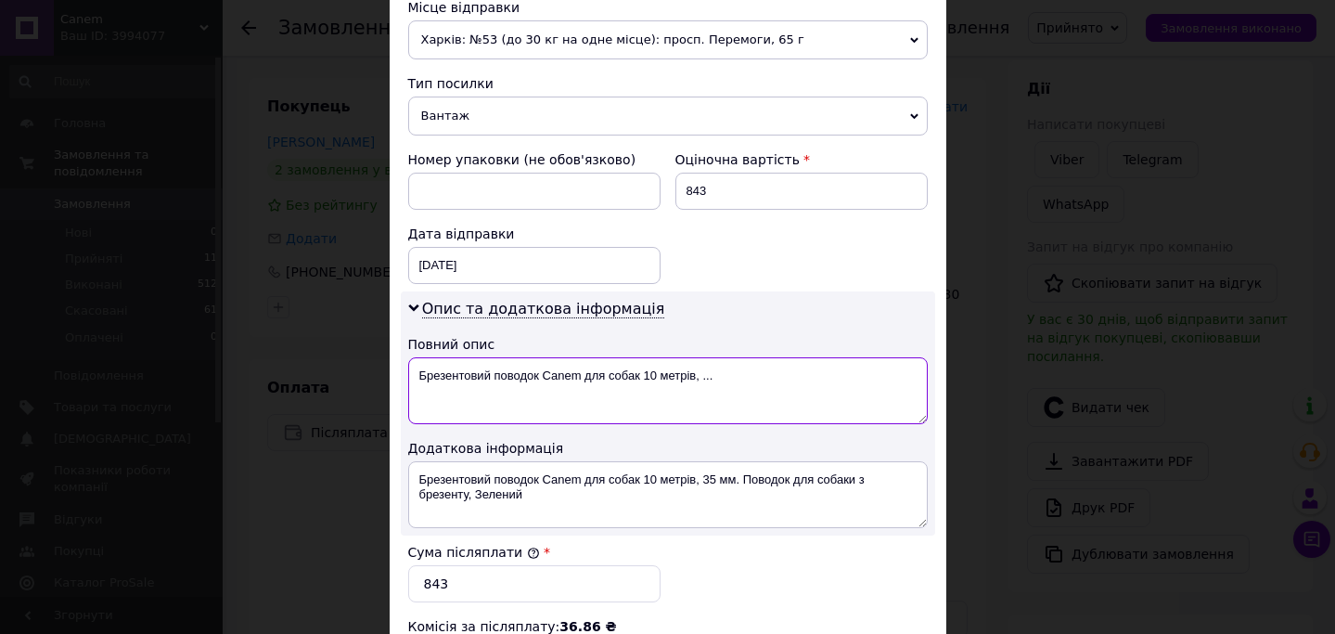
click at [716, 378] on textarea "Брезентовий поводок Canem для собак 10 метрів, ..." at bounding box center [668, 390] width 520 height 67
type textarea "Брезентовий поводок Canem для собак 10 метрів"
click at [581, 311] on span "Опис та додаткова інформація" at bounding box center [543, 309] width 243 height 19
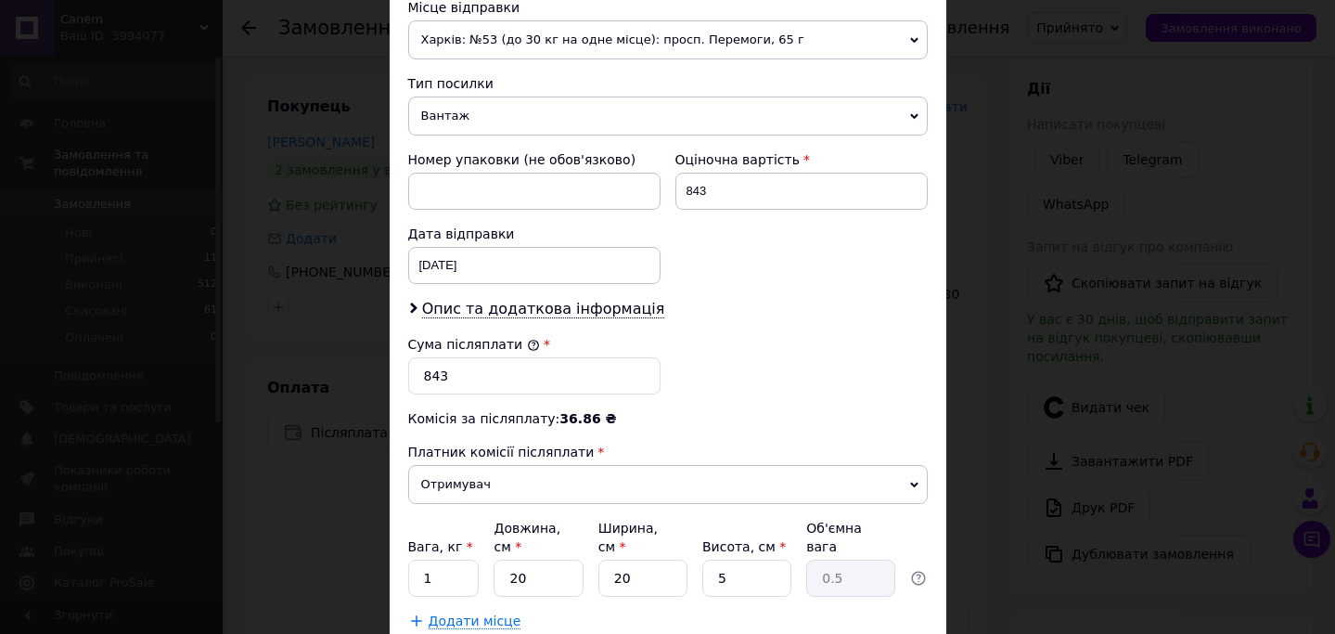
scroll to position [801, 0]
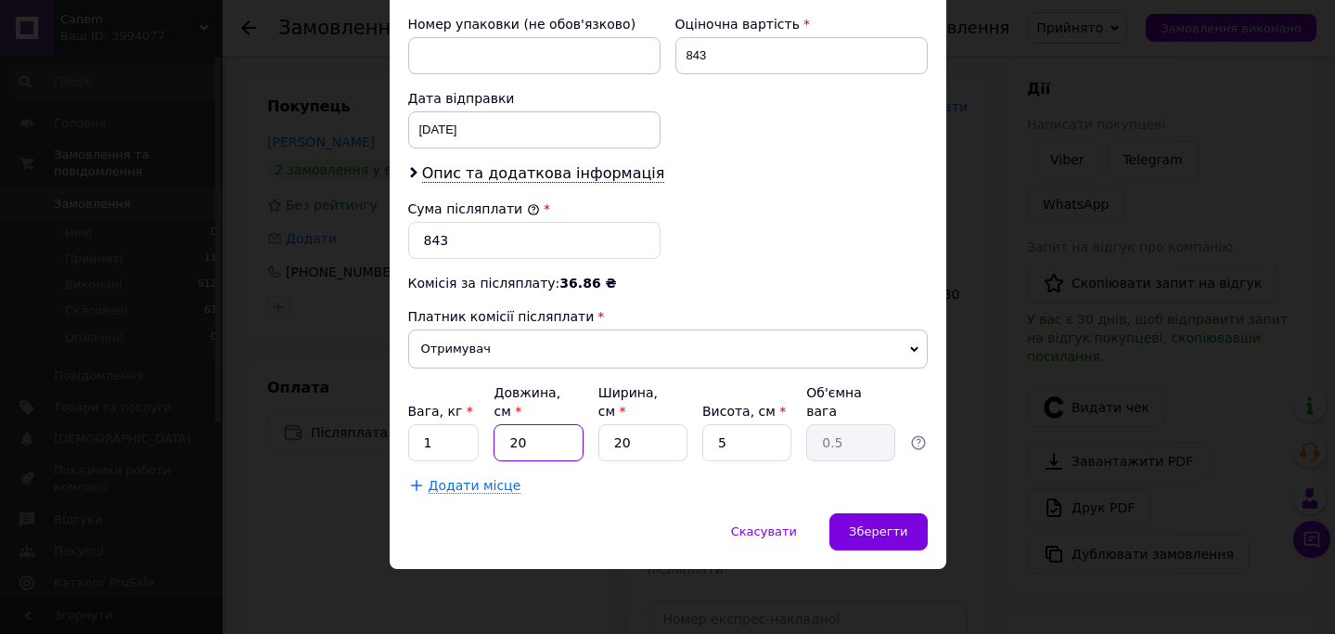
click at [539, 434] on input "20" at bounding box center [538, 442] width 89 height 37
click at [539, 435] on input "20" at bounding box center [538, 442] width 89 height 37
type input "4"
type input "0.1"
type input "40"
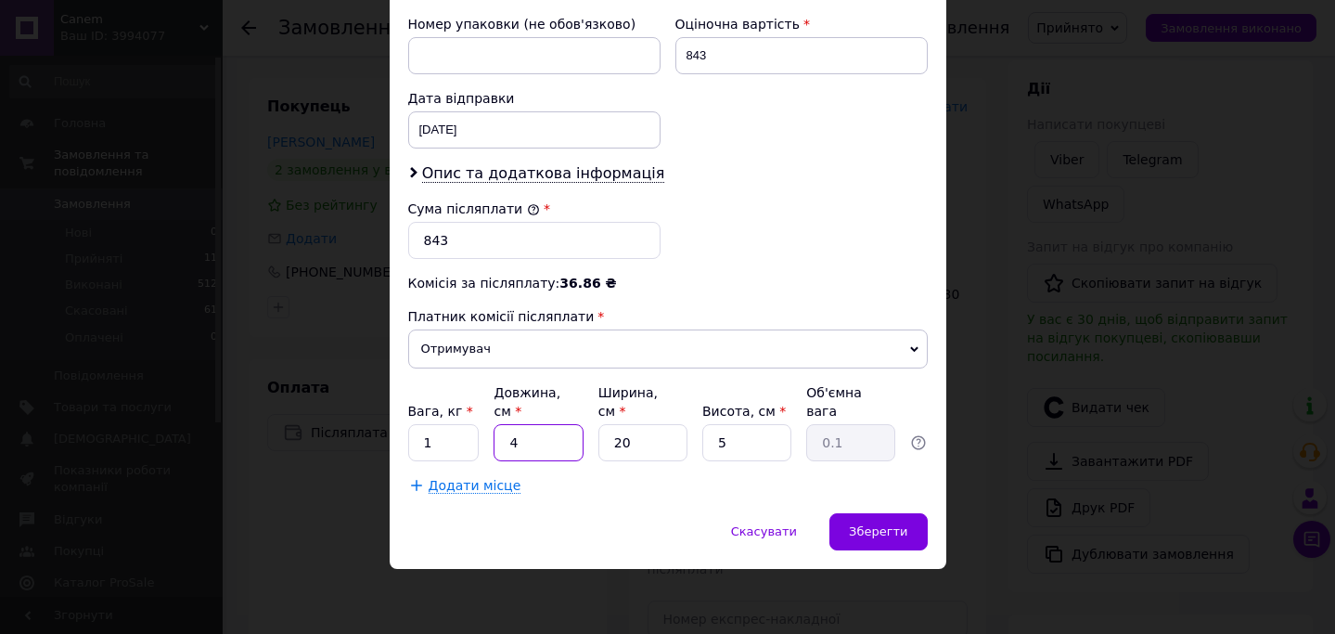
type input "1"
type input "40"
click at [747, 487] on div "Додати місце" at bounding box center [668, 485] width 520 height 19
click at [882, 531] on span "Зберегти" at bounding box center [878, 531] width 58 height 14
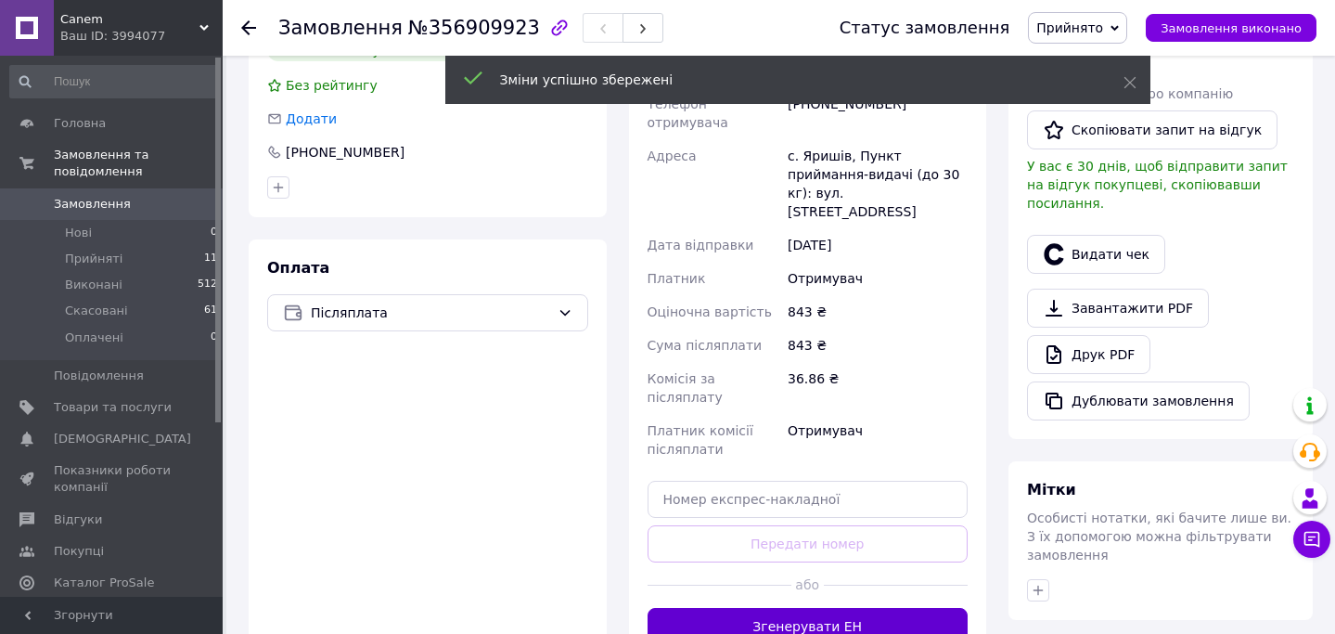
click at [802, 608] on button "Згенерувати ЕН" at bounding box center [808, 626] width 321 height 37
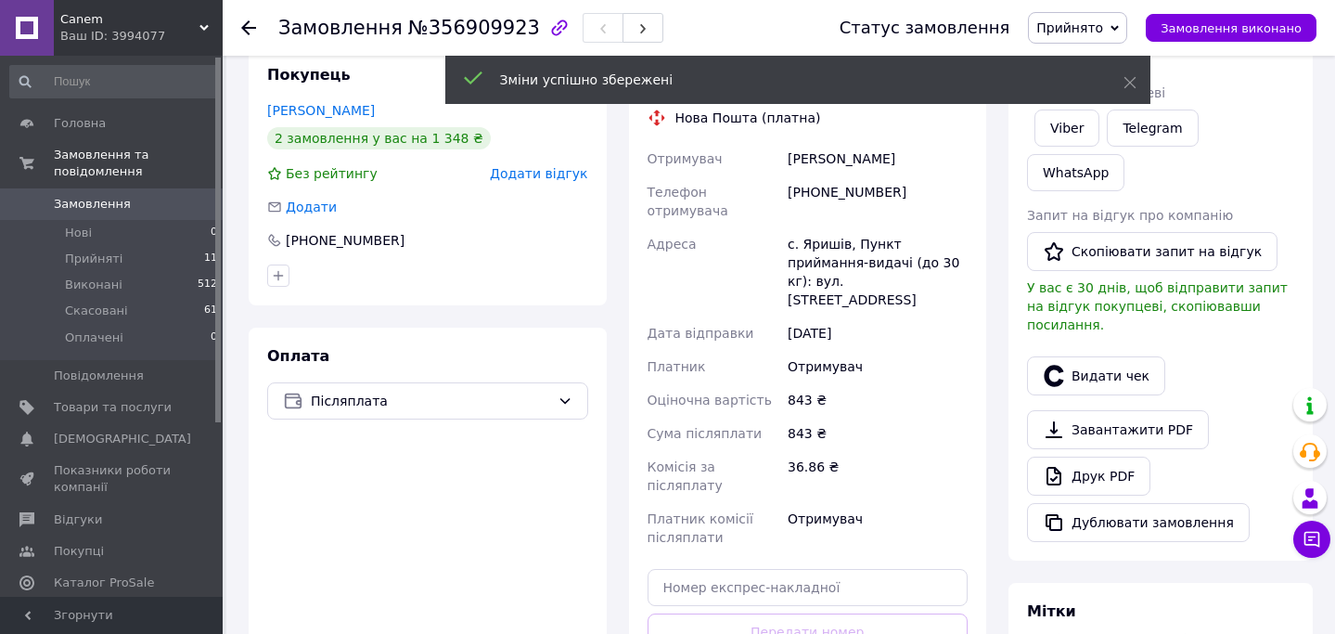
scroll to position [302, 0]
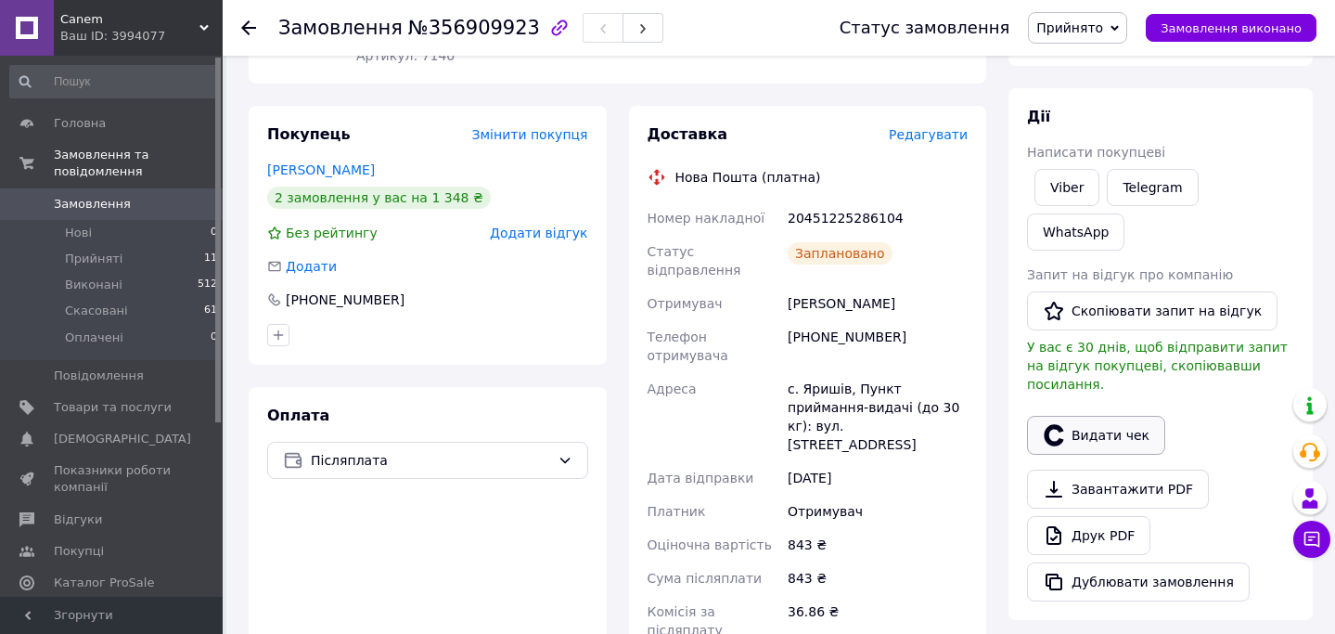
click at [1123, 416] on button "Видати чек" at bounding box center [1096, 435] width 138 height 39
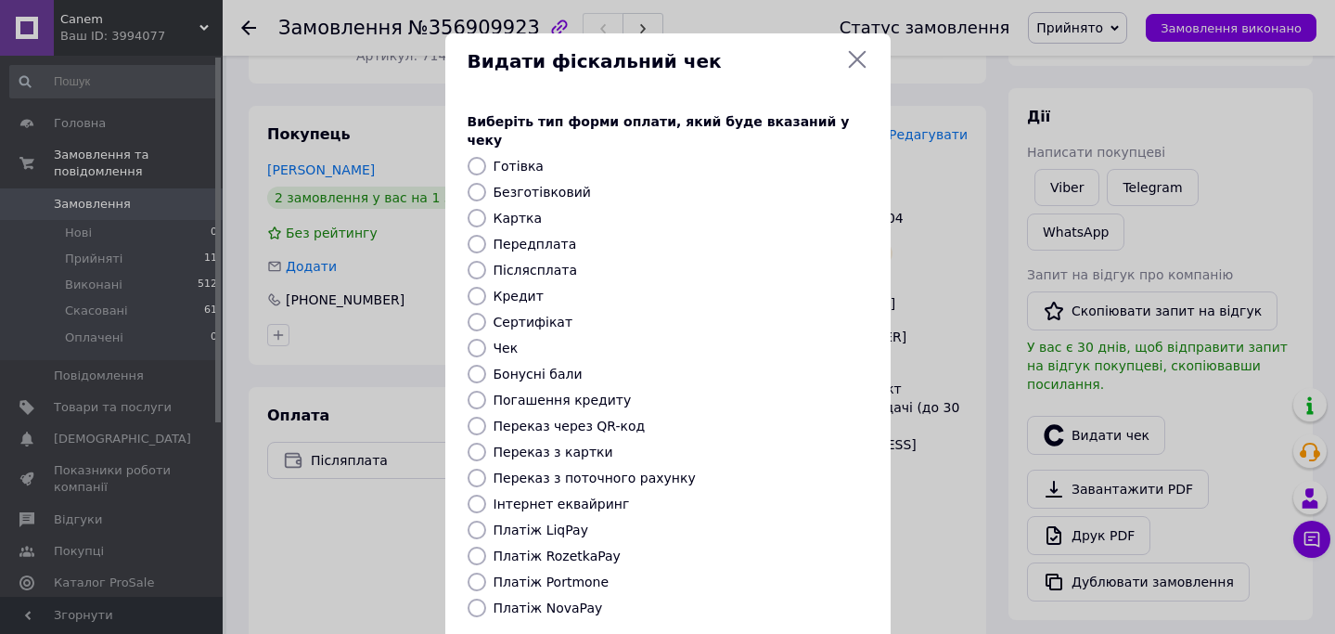
scroll to position [163, 0]
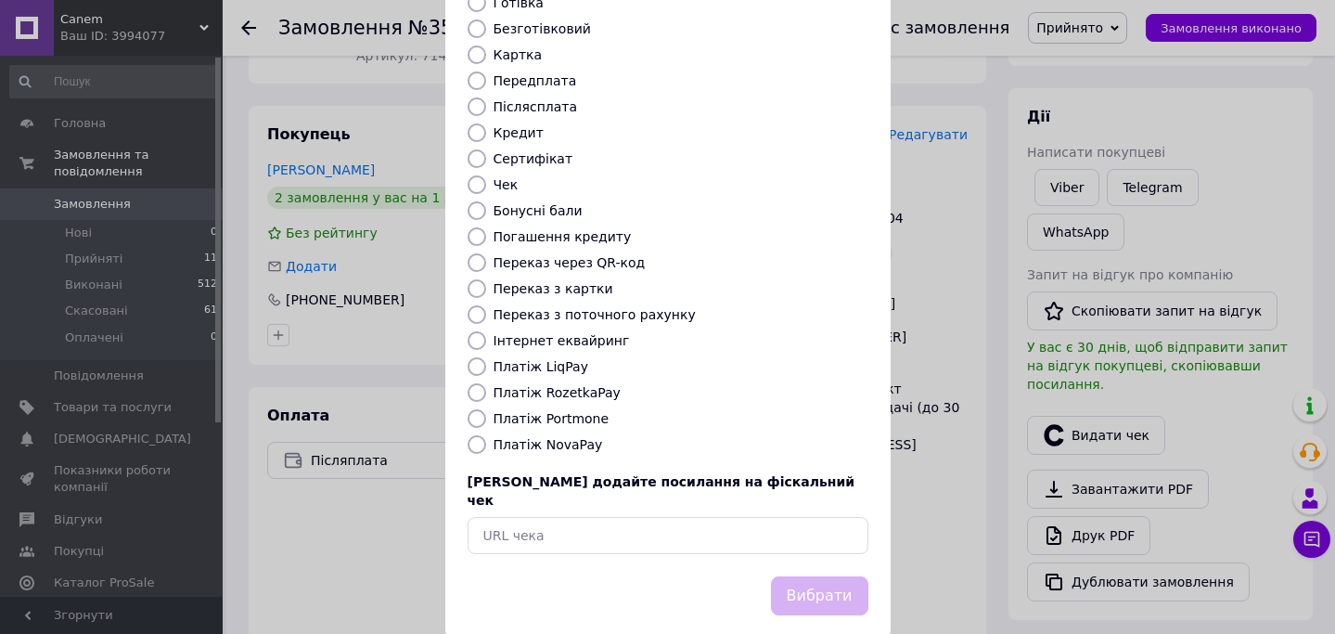
click at [573, 437] on label "Платіж NovaPay" at bounding box center [548, 444] width 109 height 15
click at [486, 435] on input "Платіж NovaPay" at bounding box center [477, 444] width 19 height 19
radio input "true"
click at [815, 576] on button "Вибрати" at bounding box center [819, 596] width 97 height 40
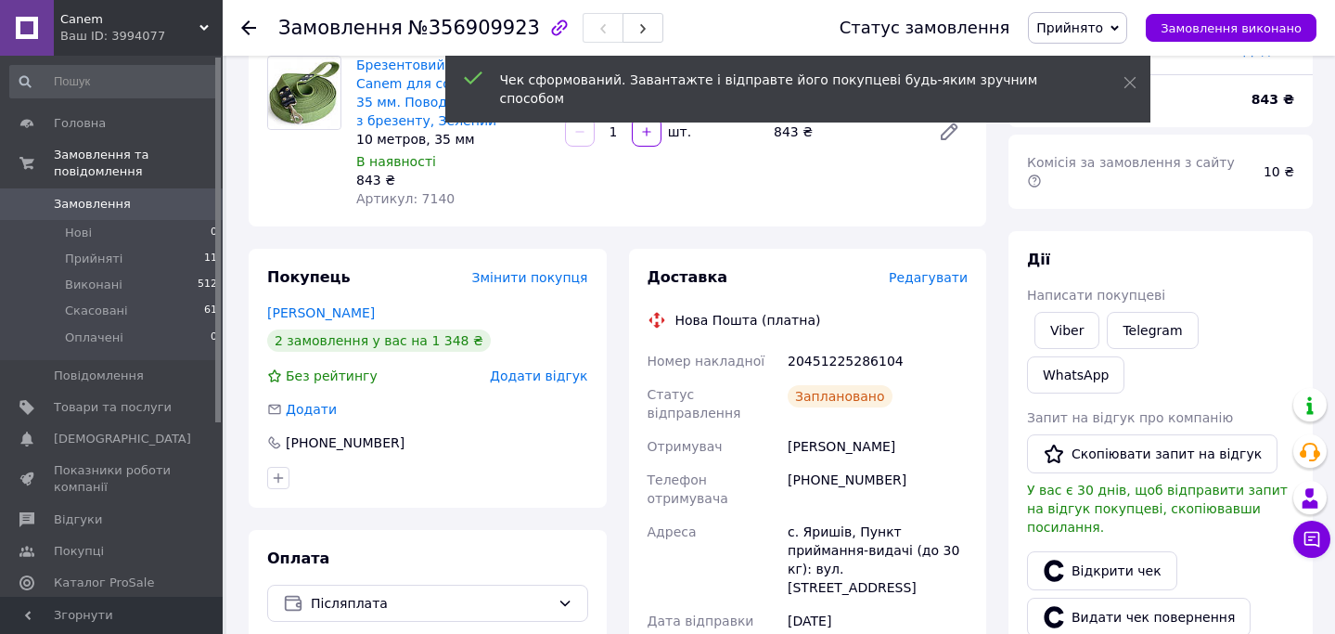
scroll to position [0, 0]
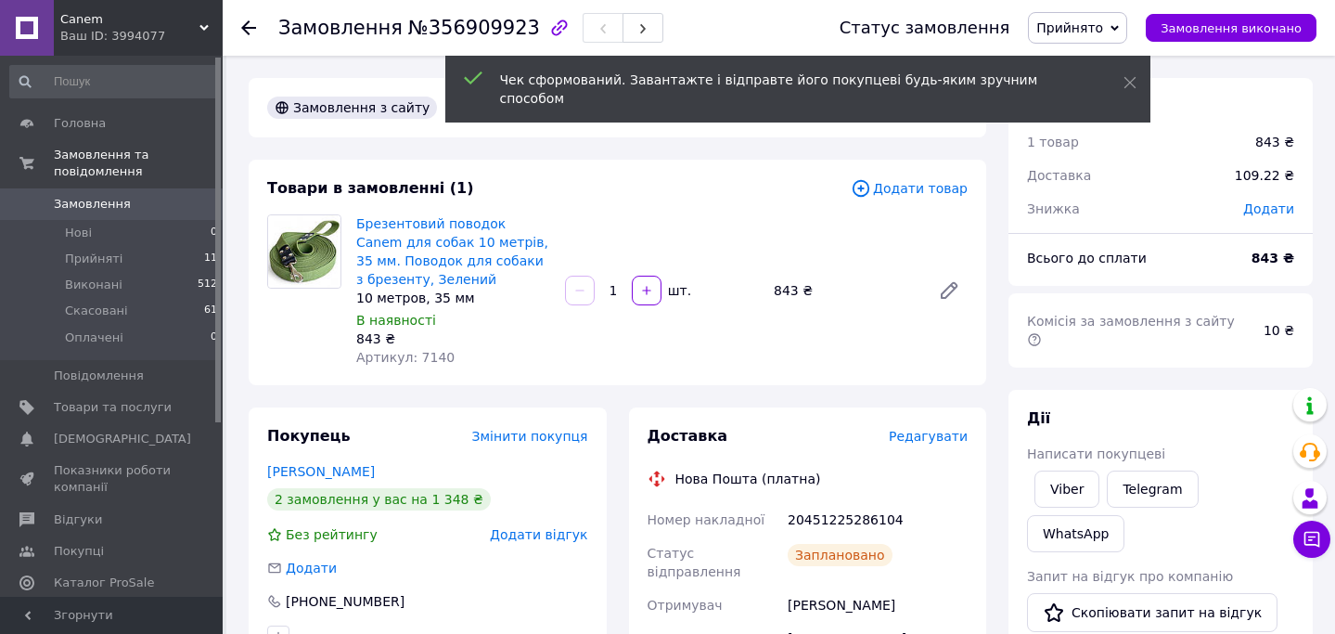
click at [250, 35] on div at bounding box center [248, 28] width 15 height 19
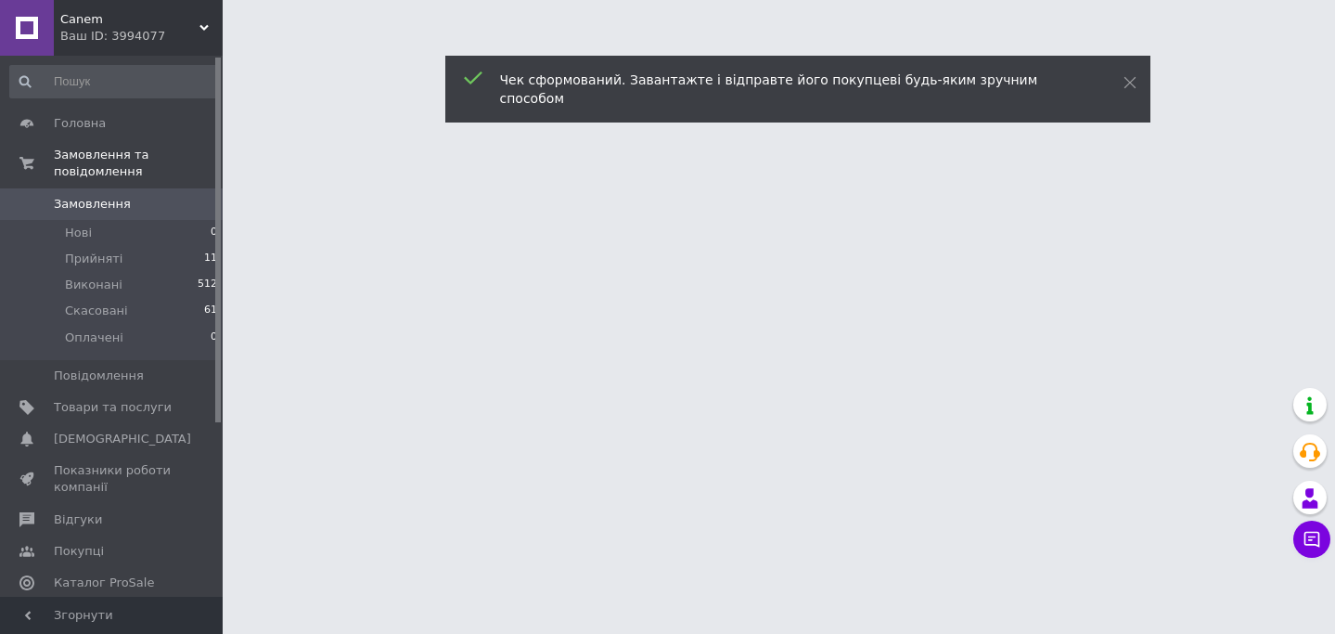
click at [1130, 93] on div "Чек сформований. Завантажте і відправте його покупцеві будь-яким зручним способ…" at bounding box center [797, 89] width 705 height 67
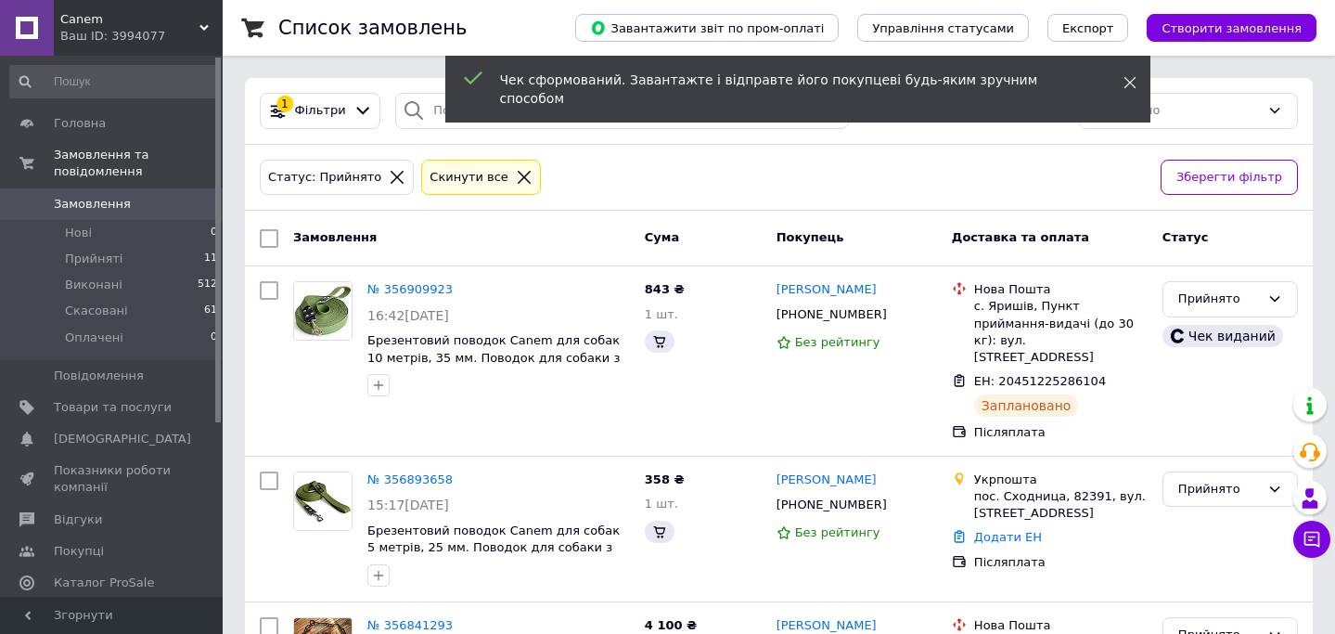
click at [1130, 90] on span at bounding box center [1129, 82] width 13 height 19
